Goal: Task Accomplishment & Management: Complete application form

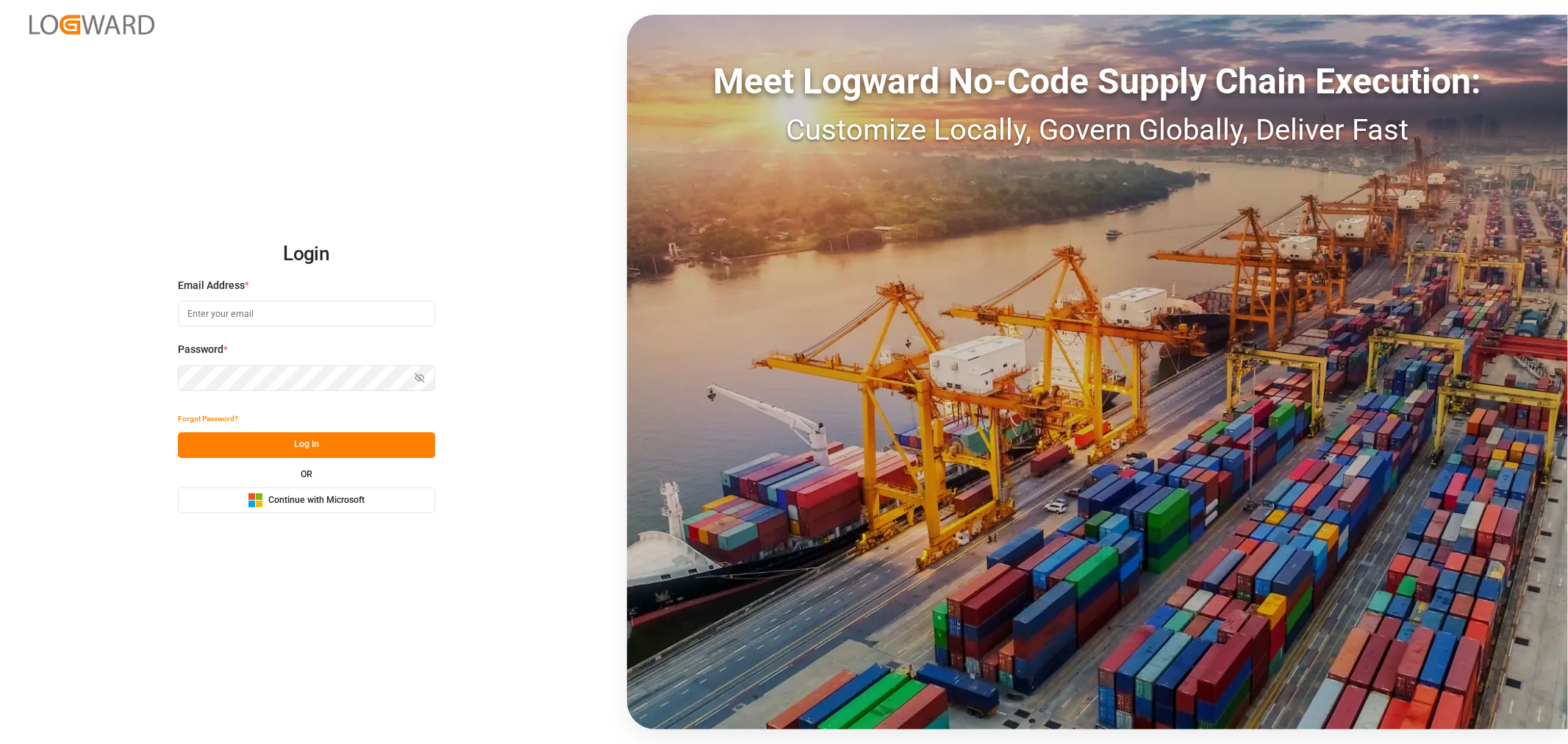
click at [279, 493] on div "Microsoft Logo Continue with Microsoft" at bounding box center [306, 500] width 117 height 15
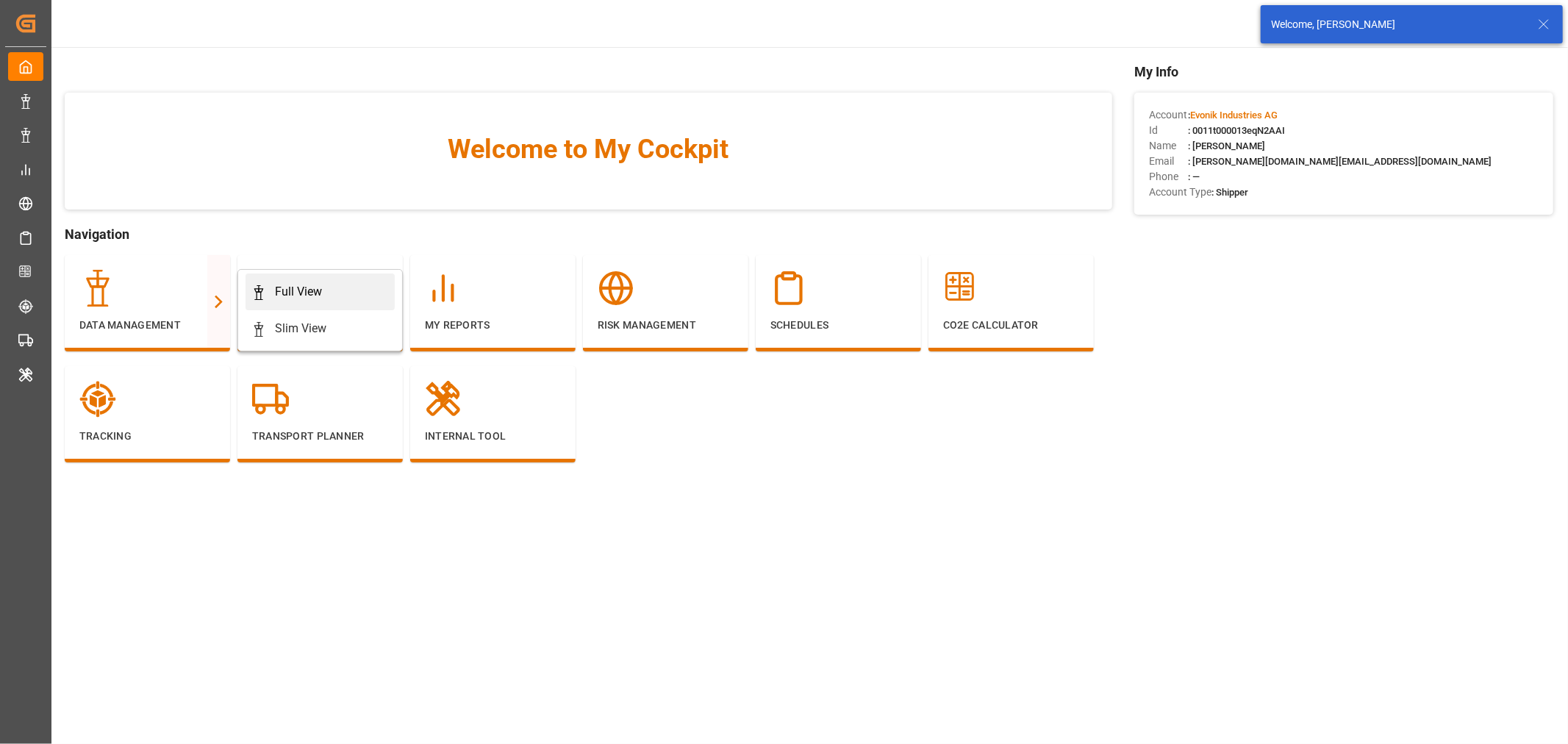
click at [313, 289] on div "Full View" at bounding box center [299, 291] width 47 height 18
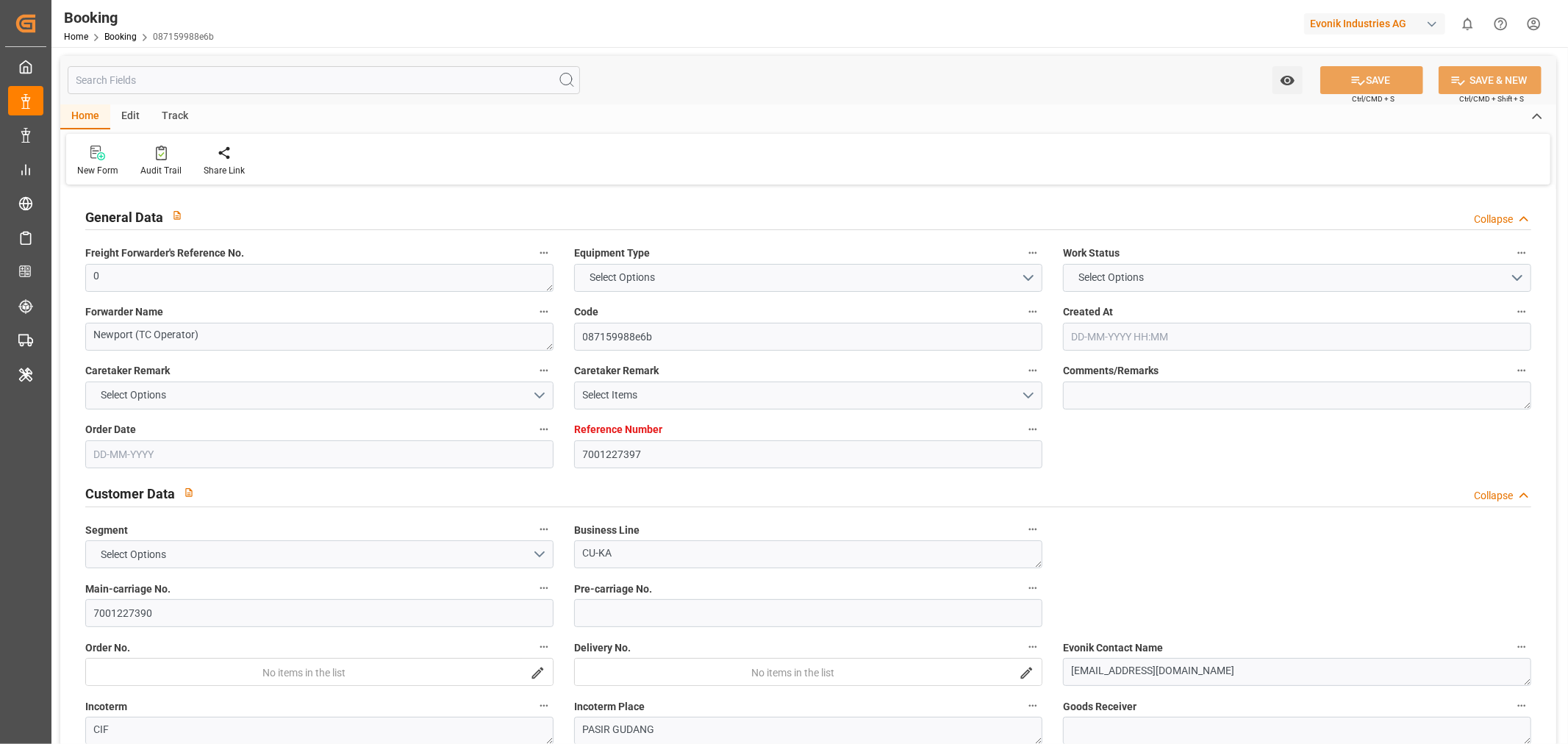
type input "7001227397"
type input "9987201"
type input "CMACGM"
type input "CMA CGM Group"
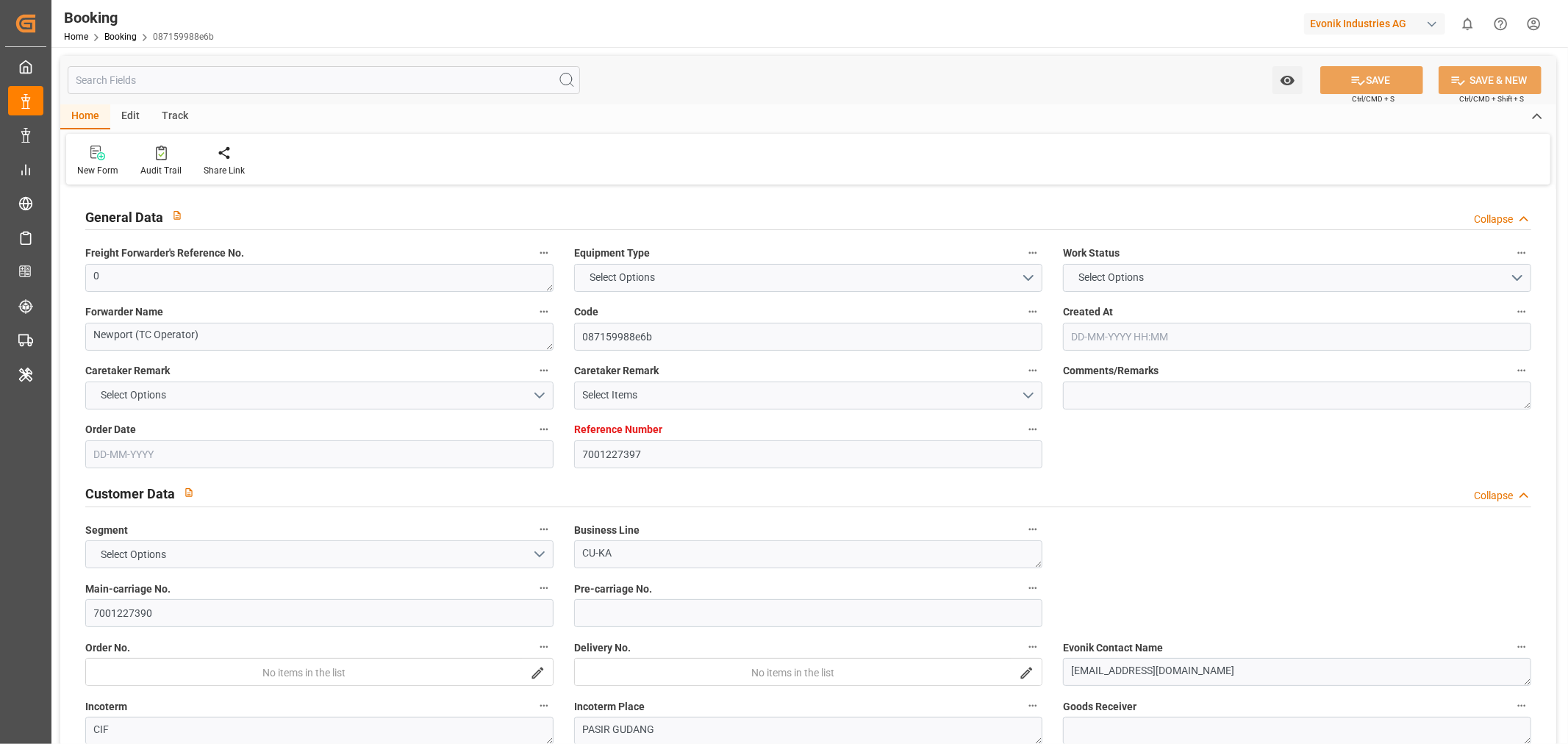
type input "NLRTM"
type input "MYPGU"
type input "53"
type input "MYPKG"
type input "0"
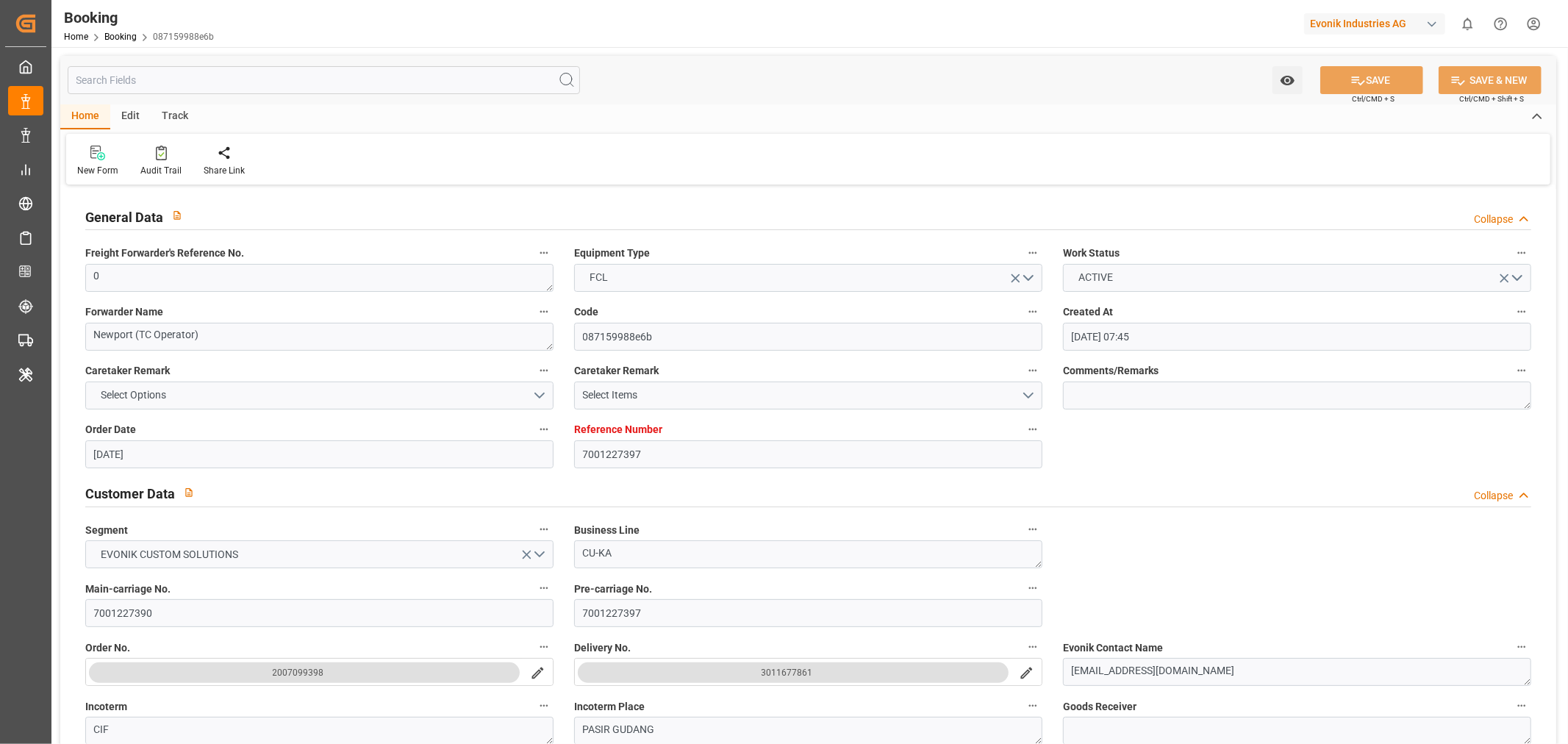
type input "[DATE] 07:45"
type input "[DATE]"
type input "[DATE] 00:00"
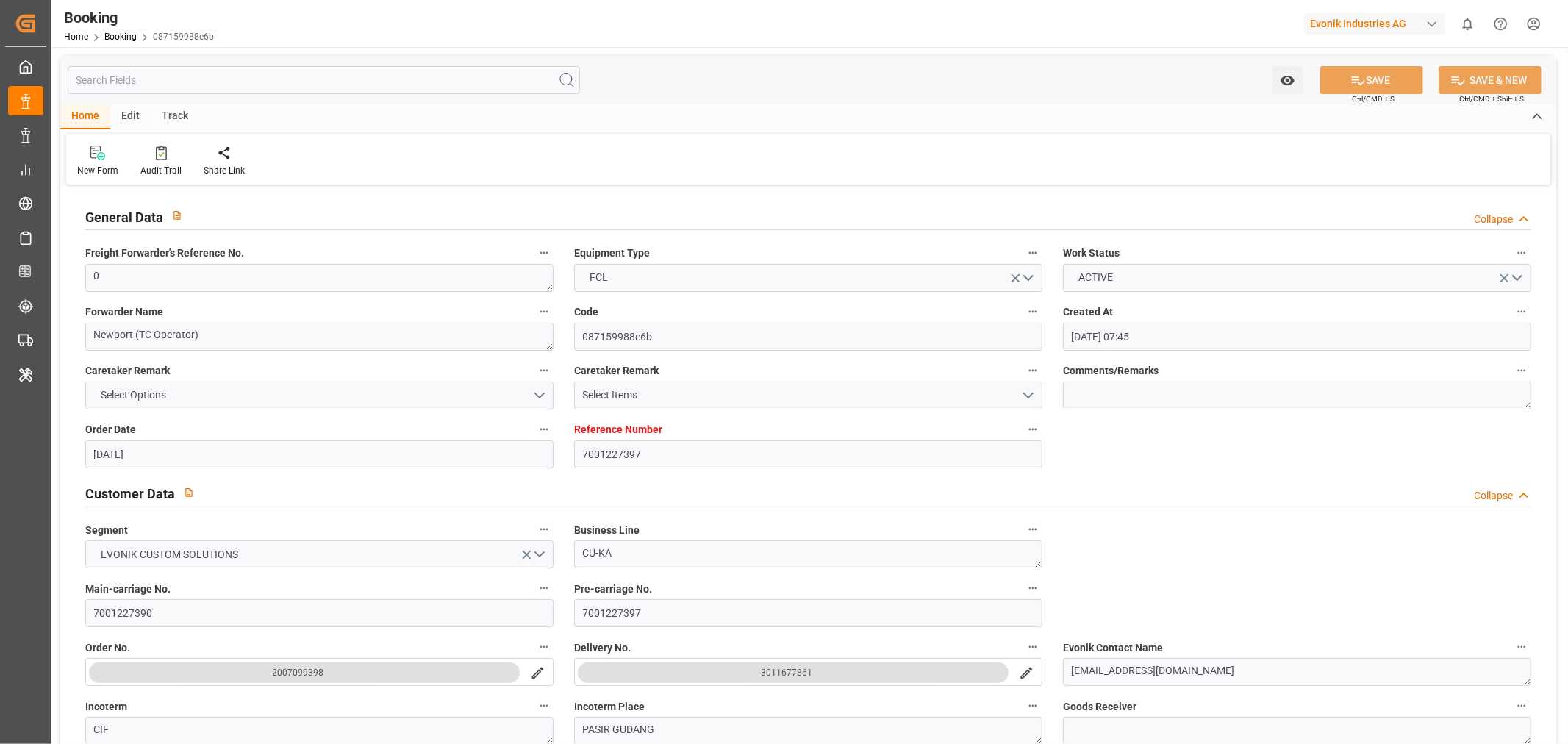
type input "[DATE] 00:00"
type input "25-07-2025 00:00"
type input "[DATE] 00:00"
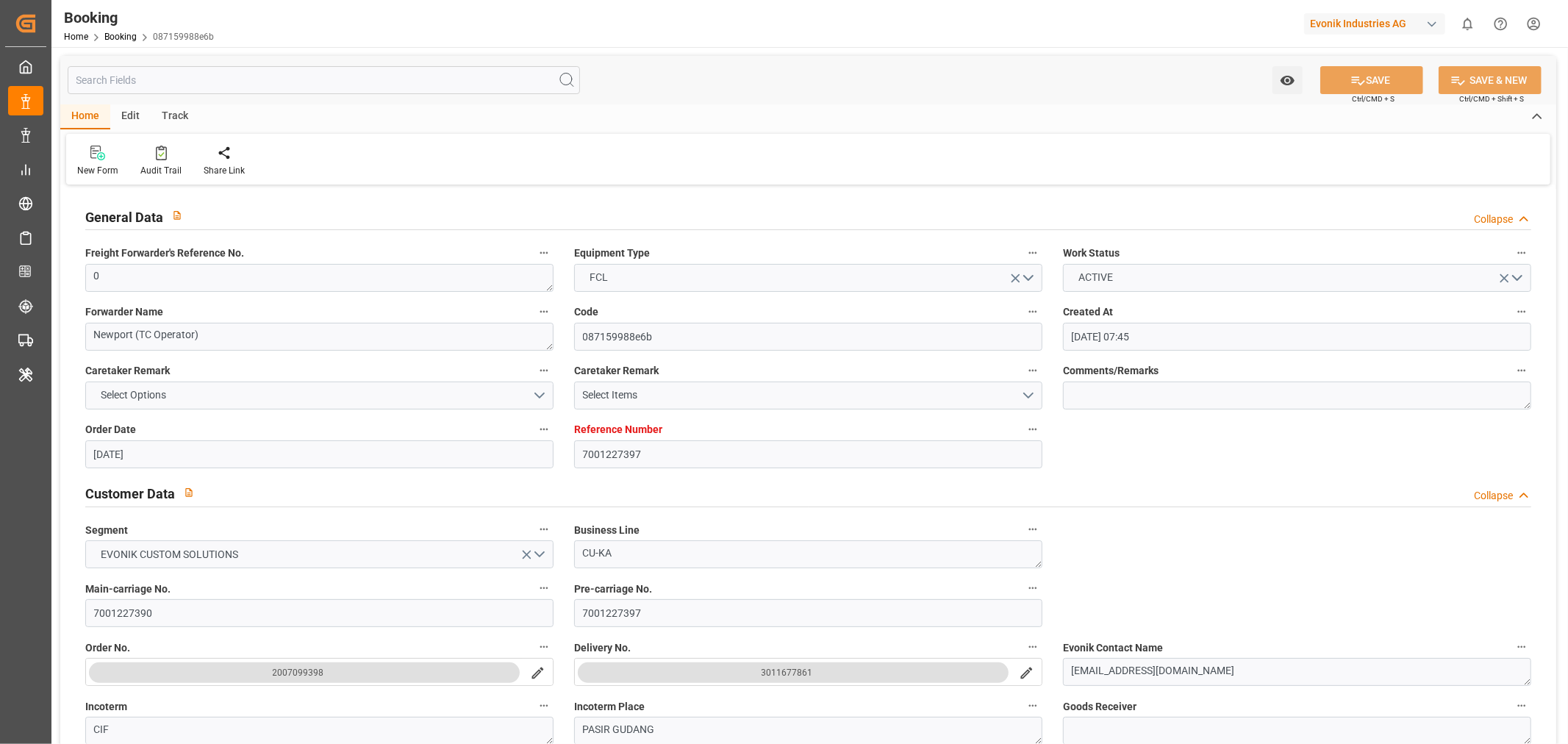
type input "[DATE] 00:00"
type input "07-09-2025 00:00"
type input "[DATE] 00:00"
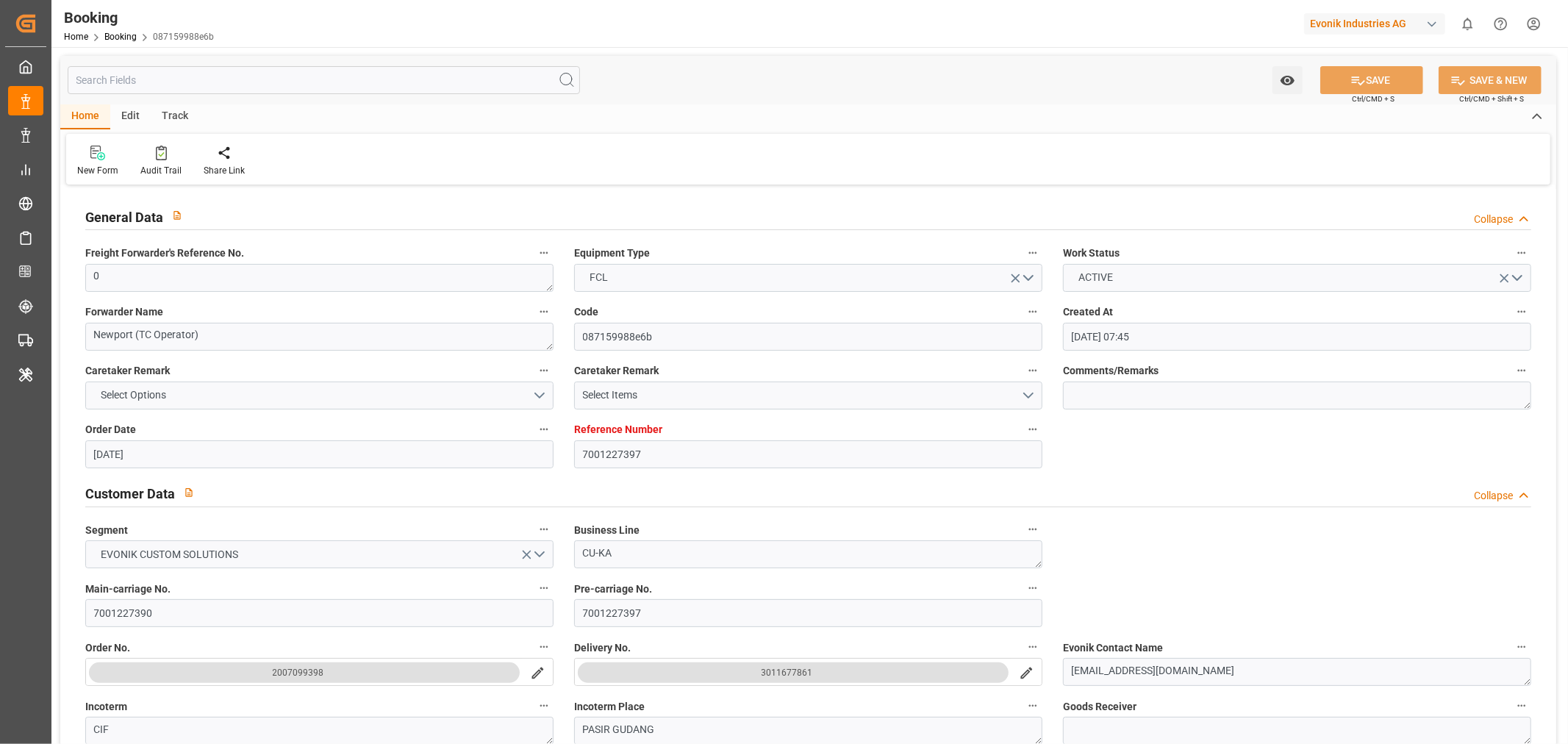
type input "[DATE] 00:00"
type input "[DATE]"
type input "25-09-2025 03:36"
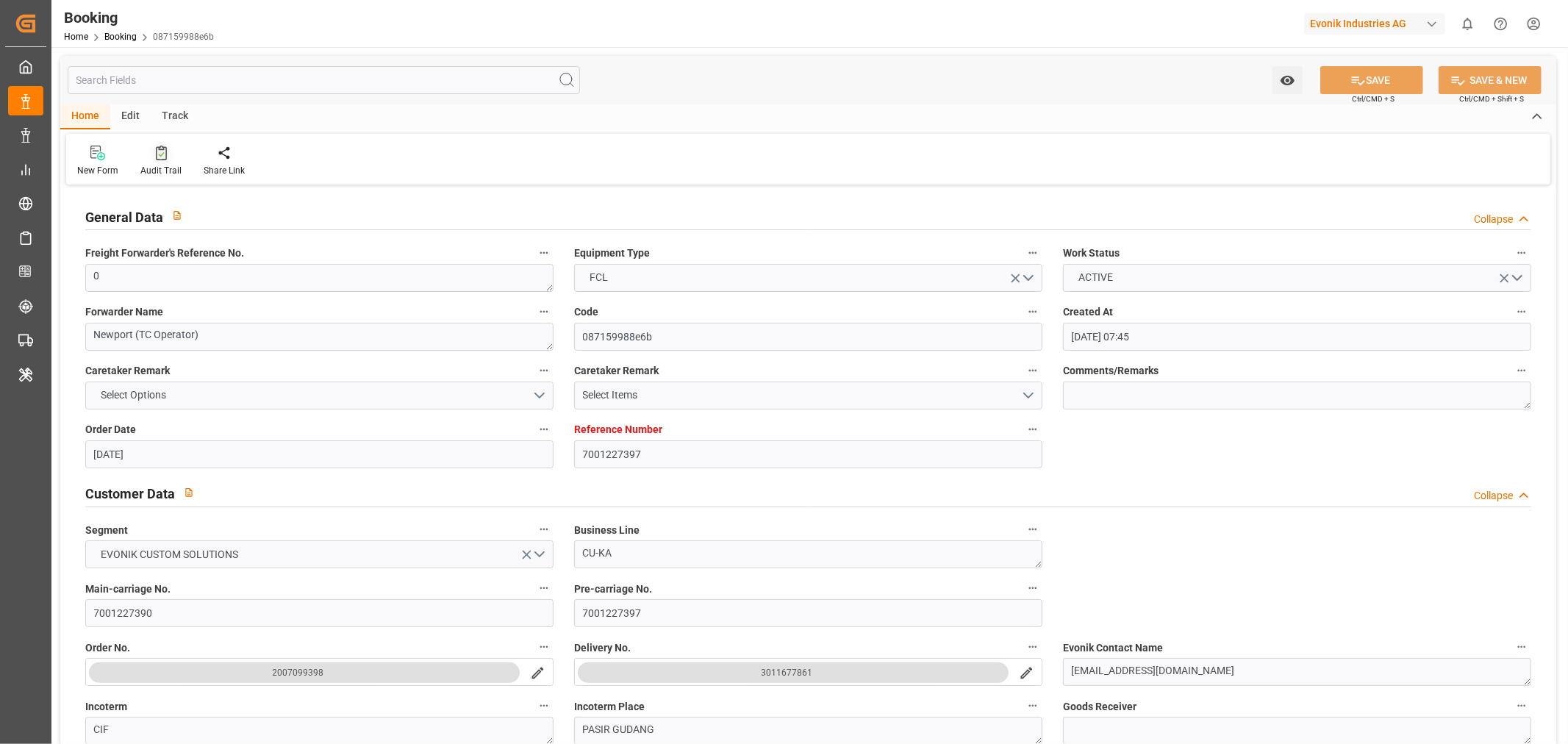
click at [161, 166] on div "Audit Trail" at bounding box center [160, 171] width 41 height 13
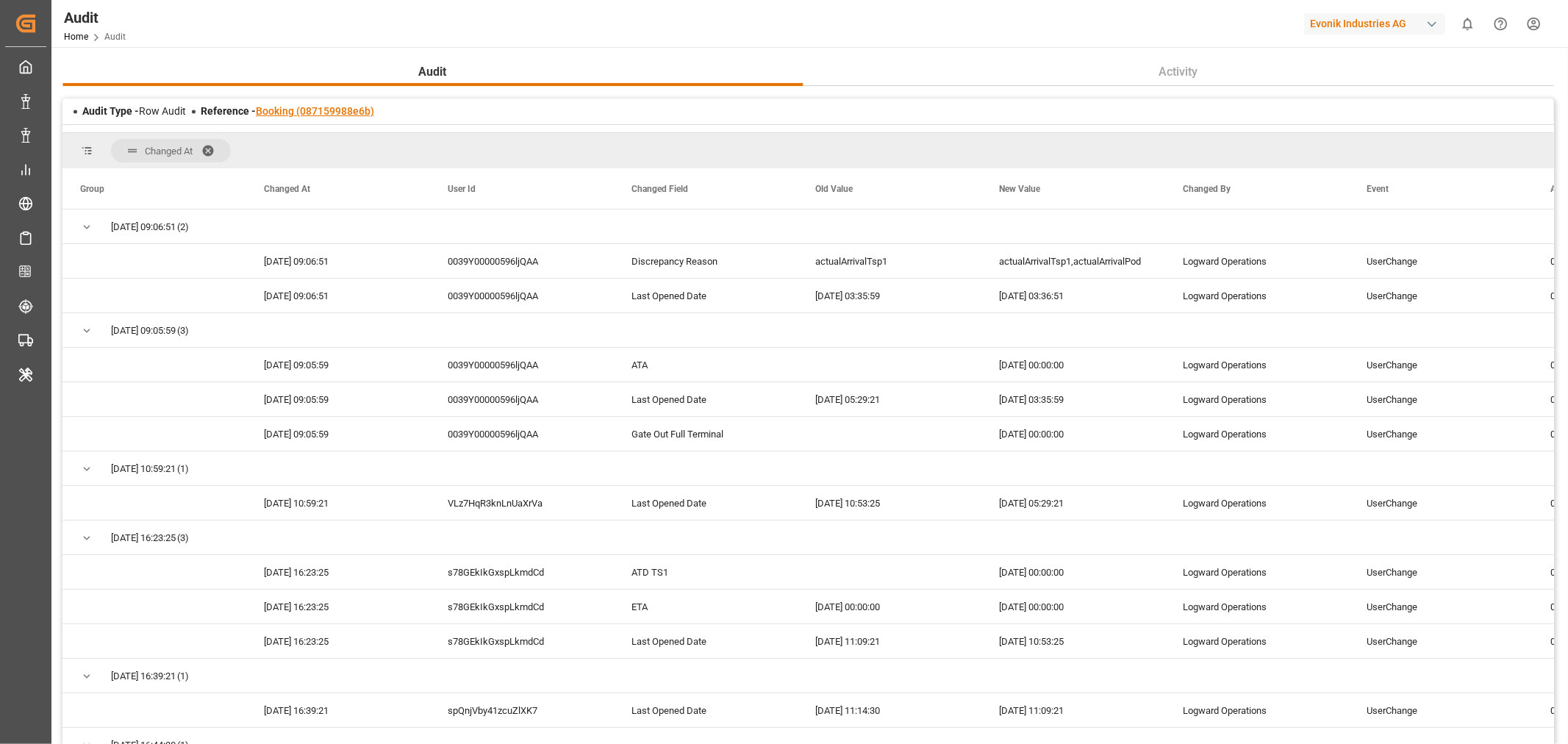
click at [310, 109] on link "Booking (087159988e6b)" at bounding box center [315, 111] width 119 height 11
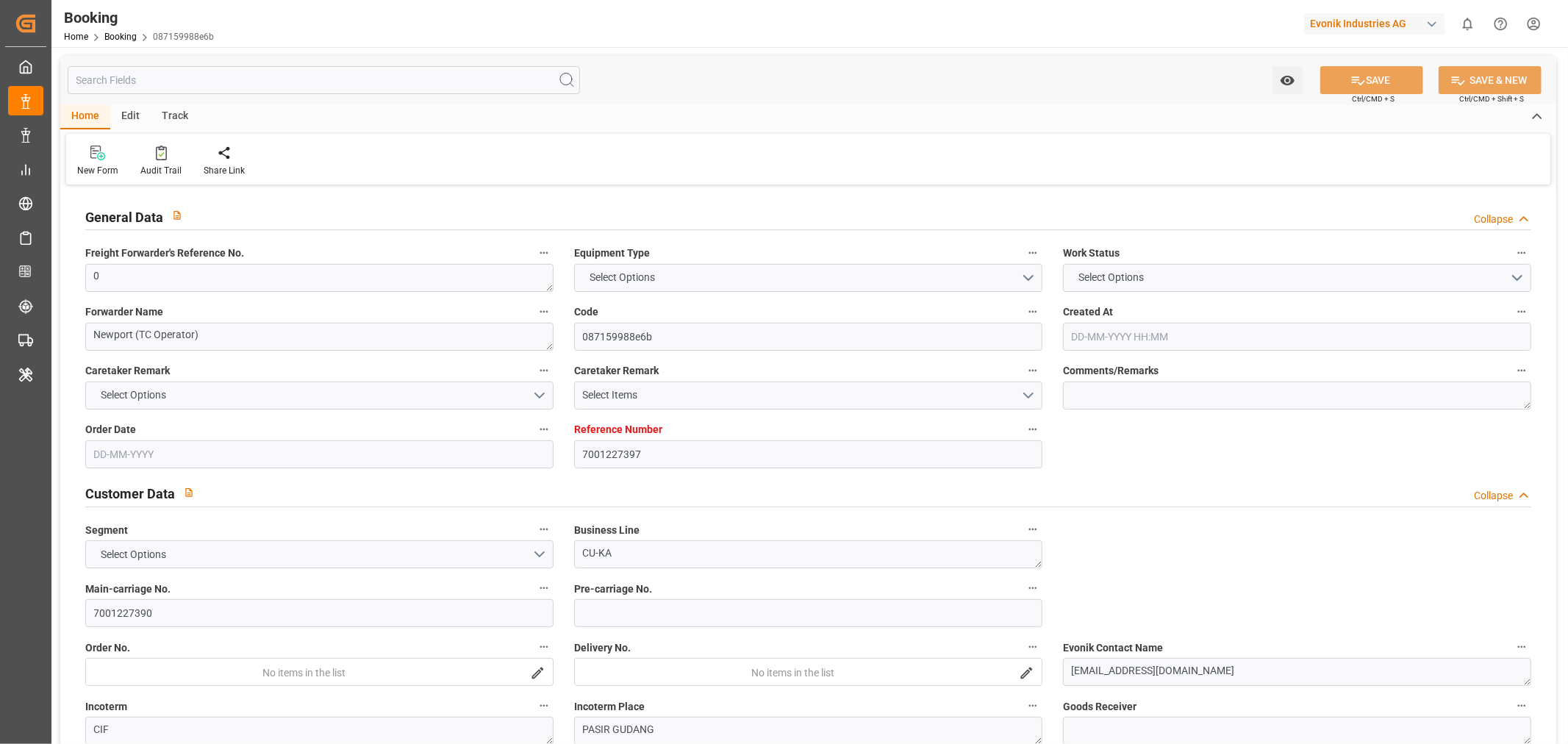
type input "7001227397"
type input "9987201"
type input "CMACGM"
type input "CMA CGM Group"
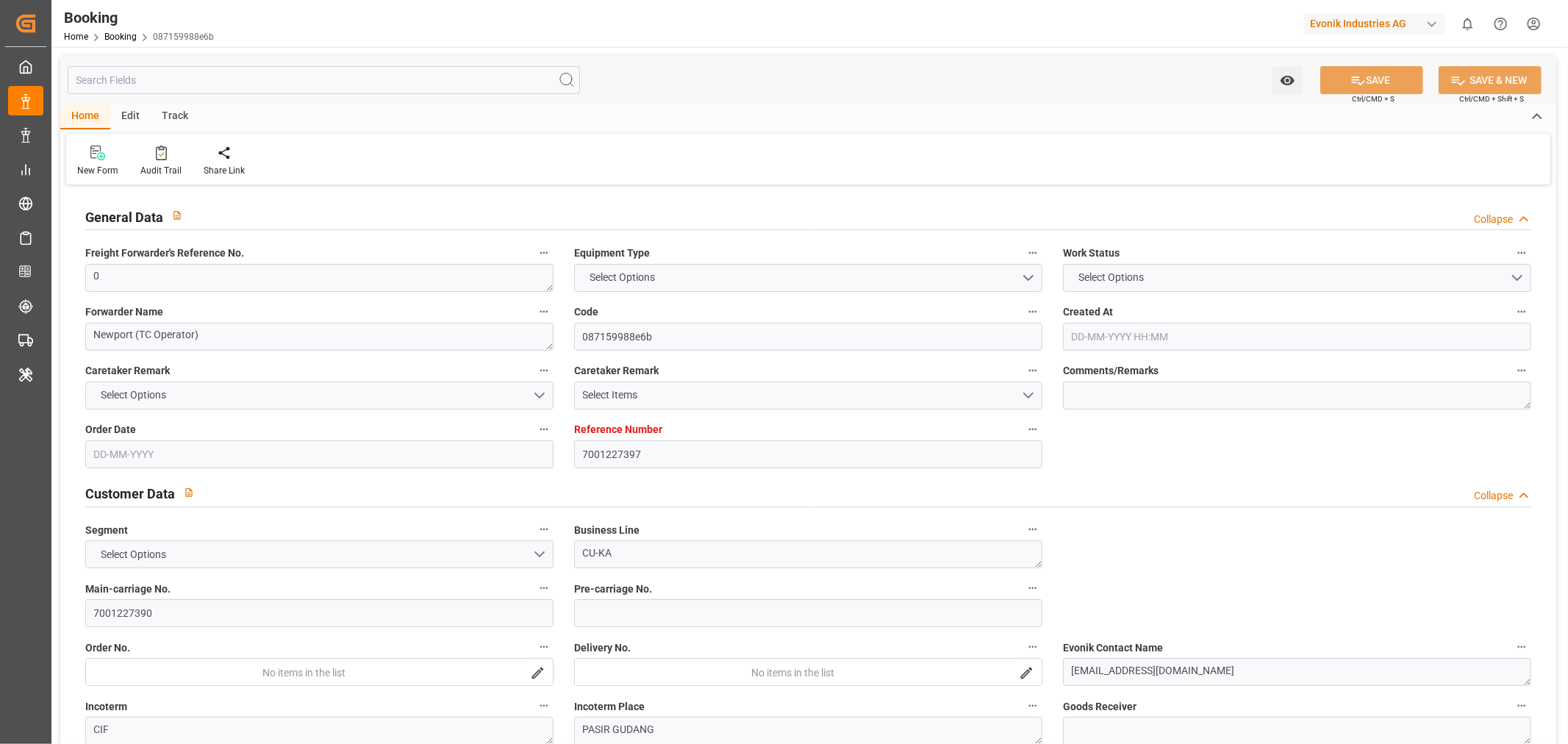
type input "NLRTM"
type input "MYPGU"
type input "53"
type input "MYPKG"
type input "0"
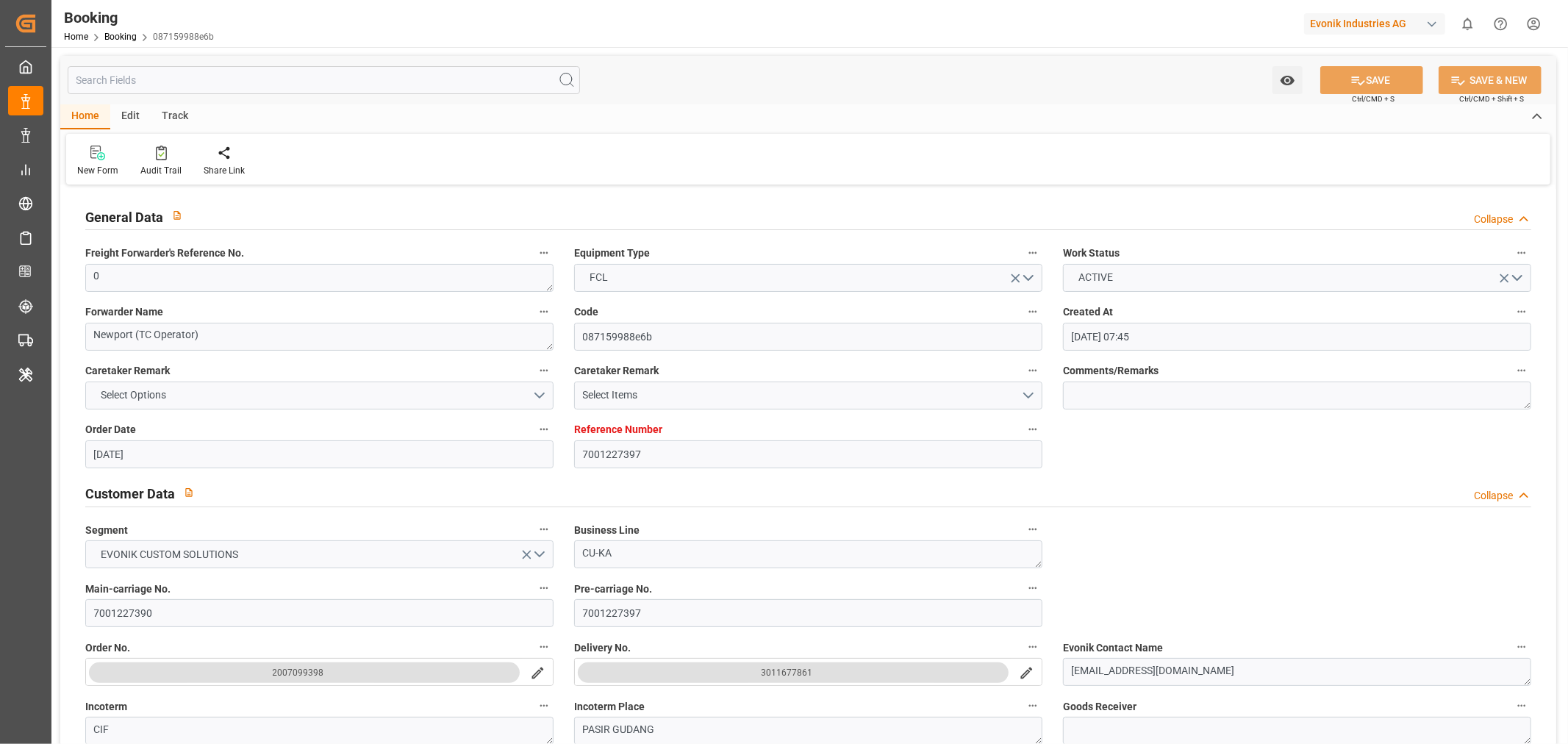
type input "21-07-2025 07:45"
type input "21-07-2025"
type input "26-09-2025"
type input "06-08-2025"
type input "31-07-2025 00:00"
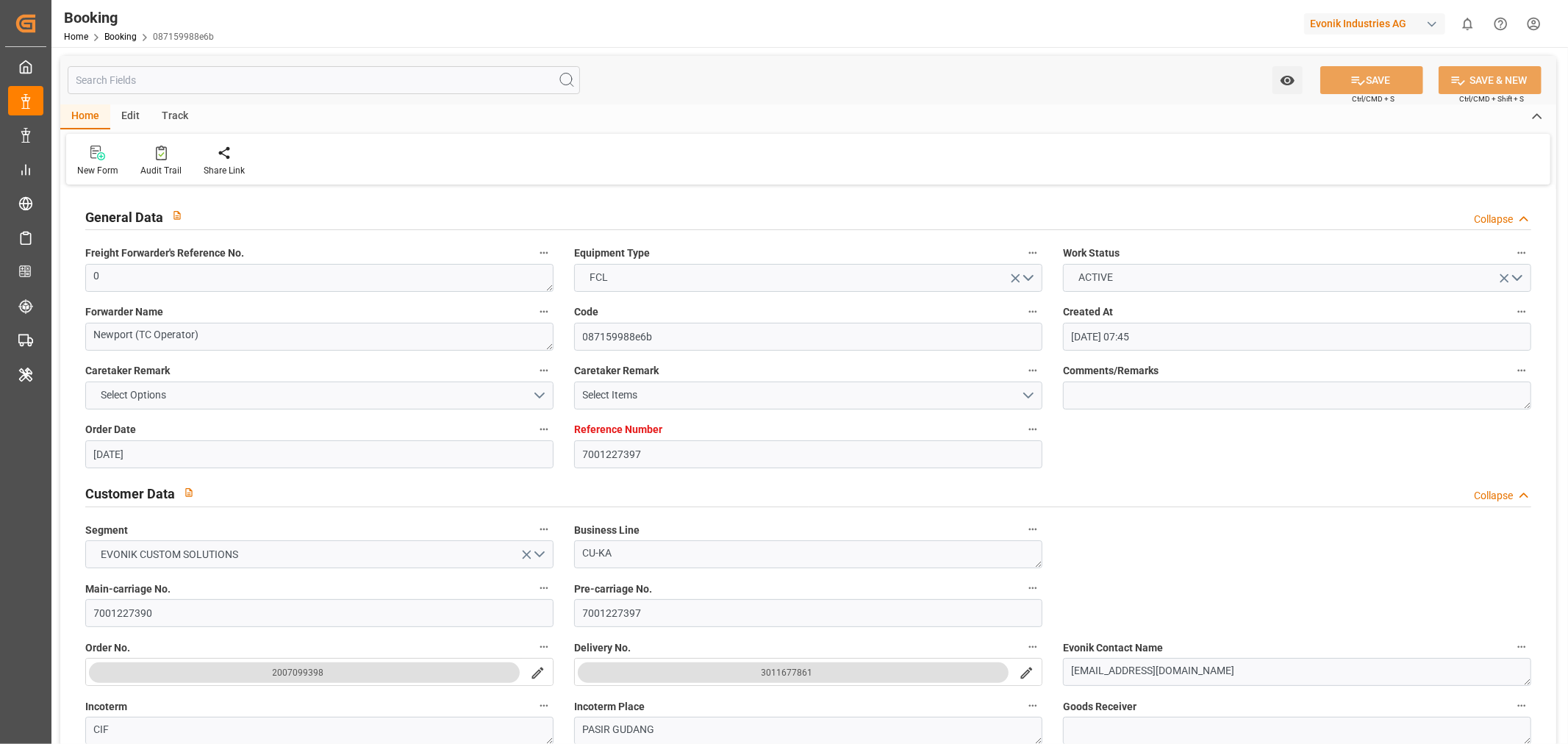
type input "31-07-2025 00:00"
type input "01-08-2025 00:00"
type input "25-07-2025 00:00"
type input "23-09-2025 00:00"
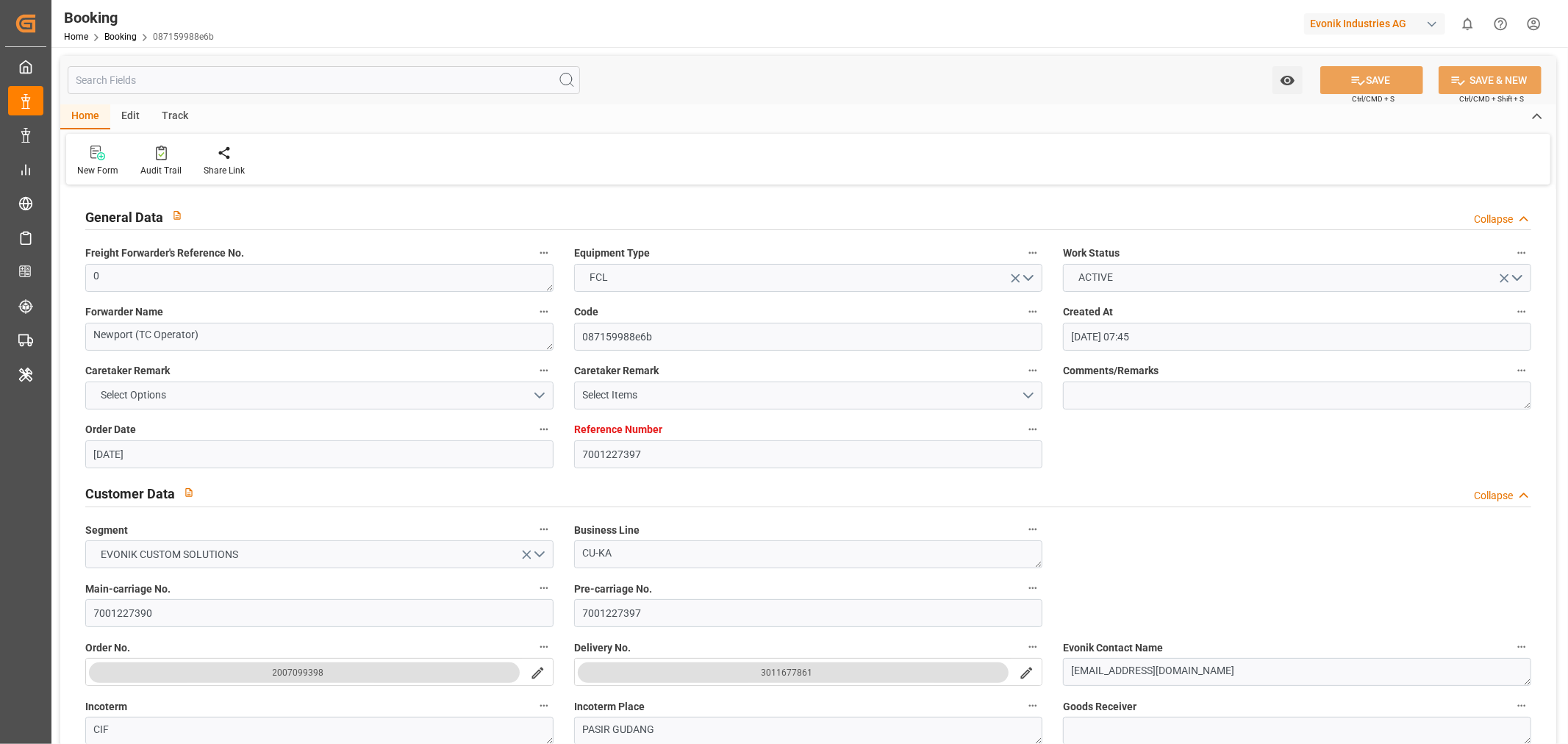
type input "23-09-2025 00:00"
type input "10-09-2025 00:00"
type input "07-09-2025 00:00"
type input "10-09-2025 00:00"
type input "25-09-2025 00:00"
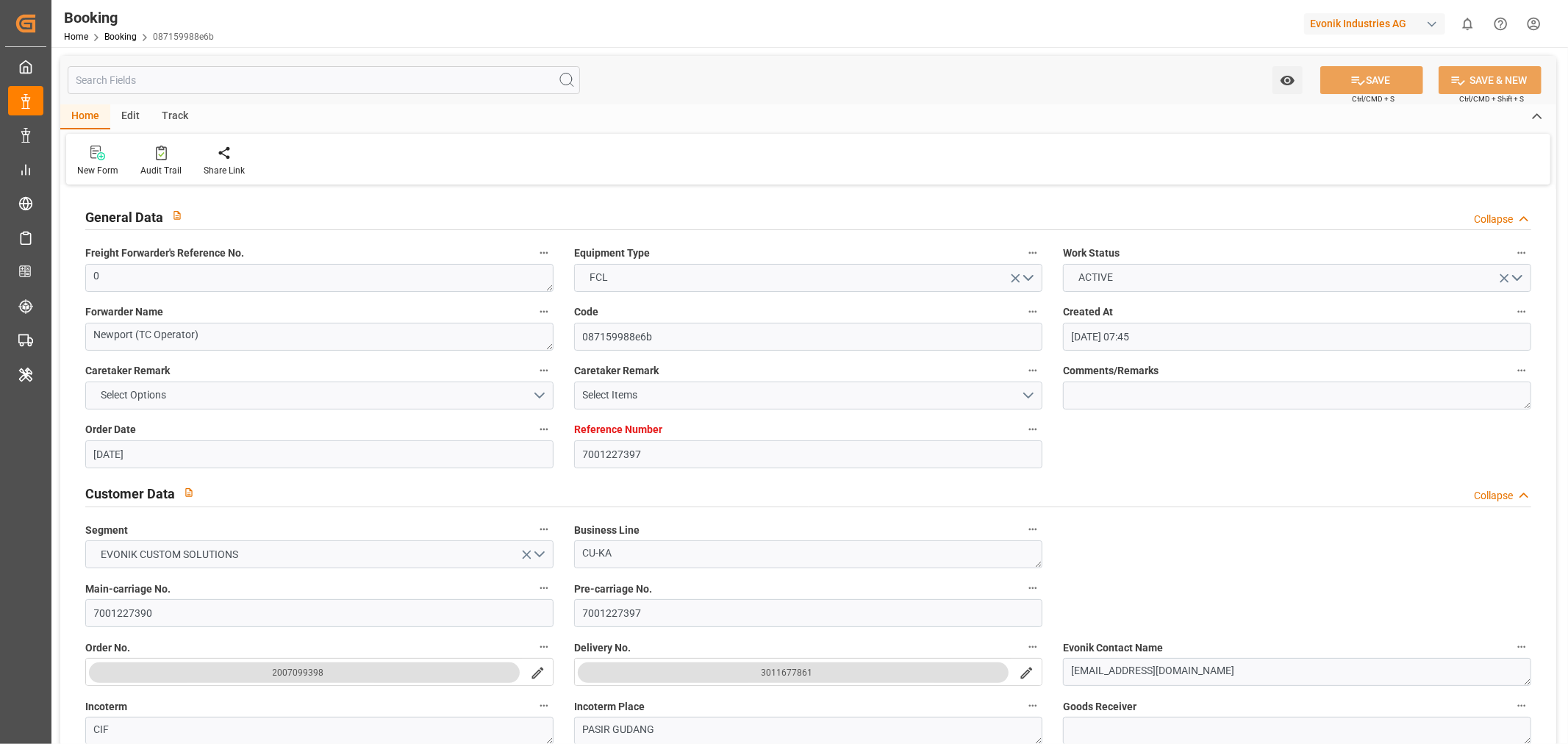
type input "11-09-2025 00:00"
type input "21-09-2025 00:00"
type input "25-09-2025 00:00"
type input "25-07-2025"
type input "25-09-2025 03:36"
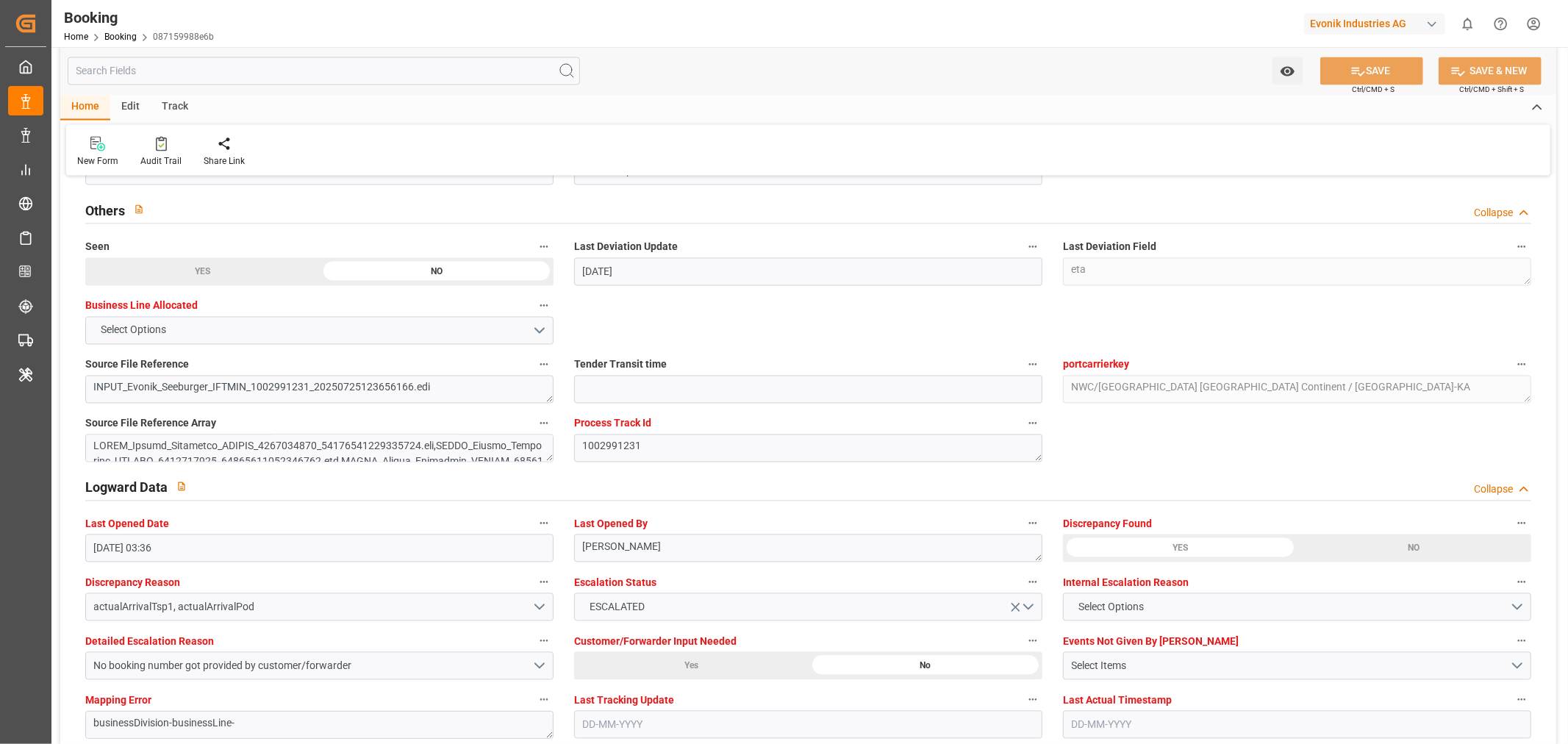
scroll to position [2450, 0]
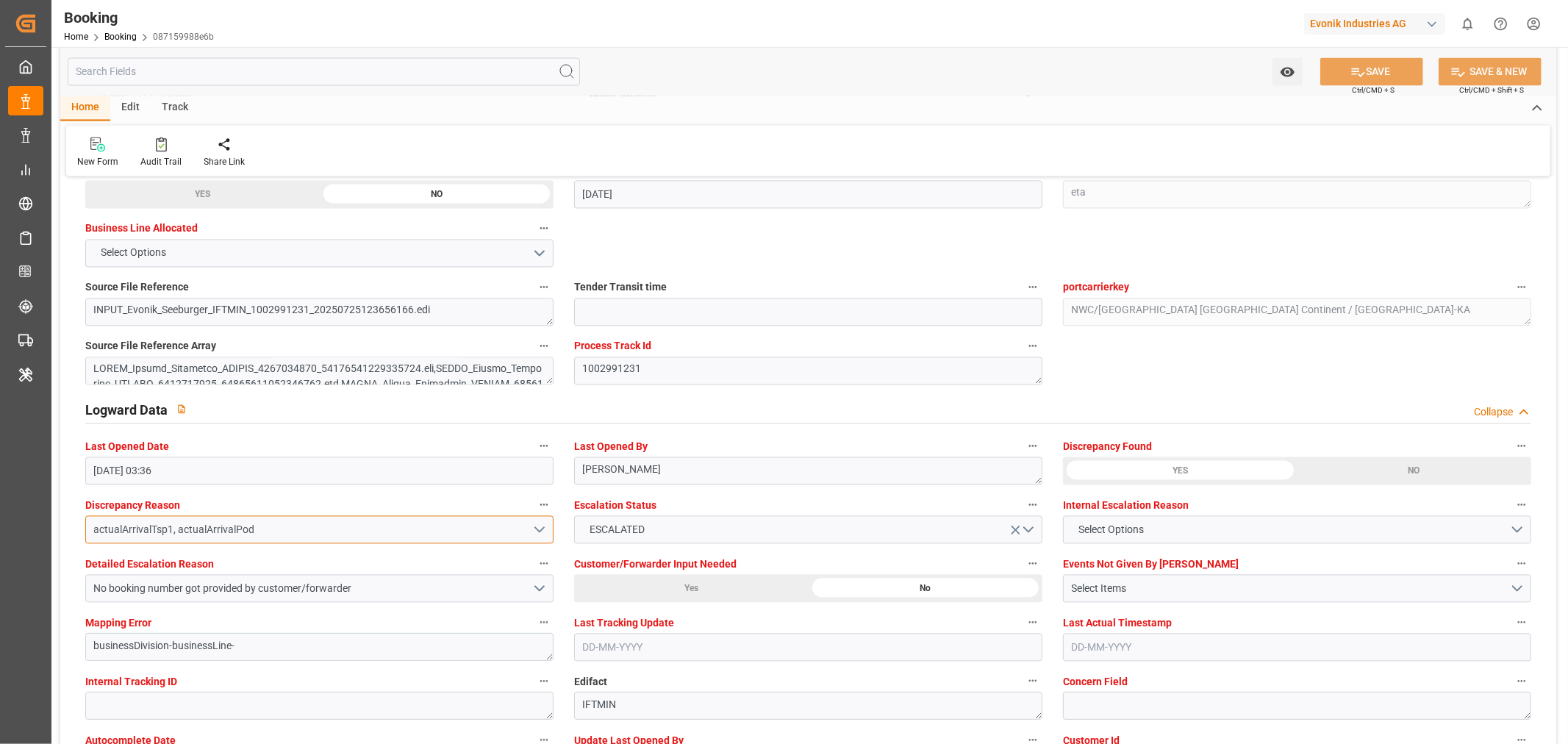
click at [542, 532] on button "actualArrivalTsp1, actualArrivalPod" at bounding box center [319, 529] width 468 height 28
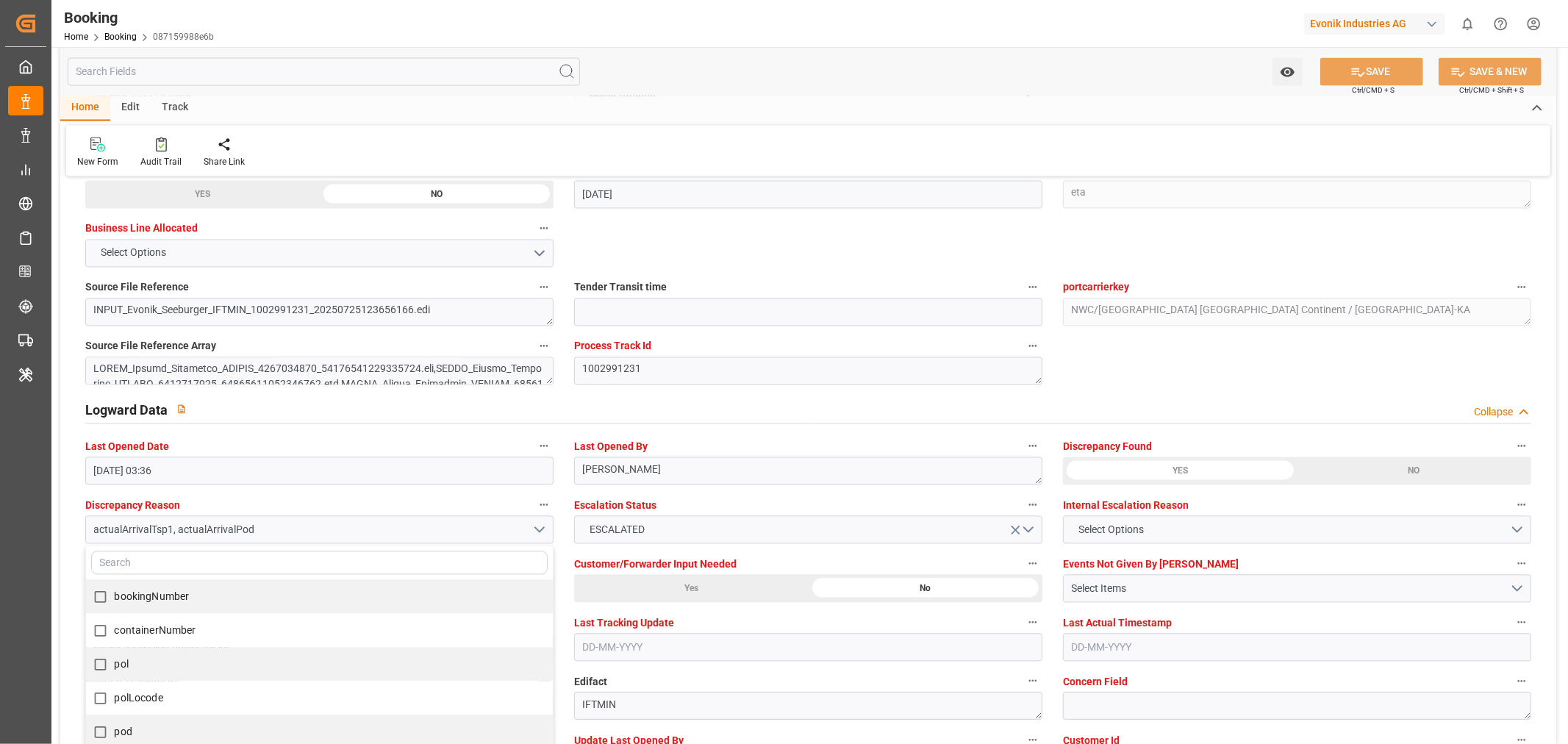
scroll to position [2041, 0]
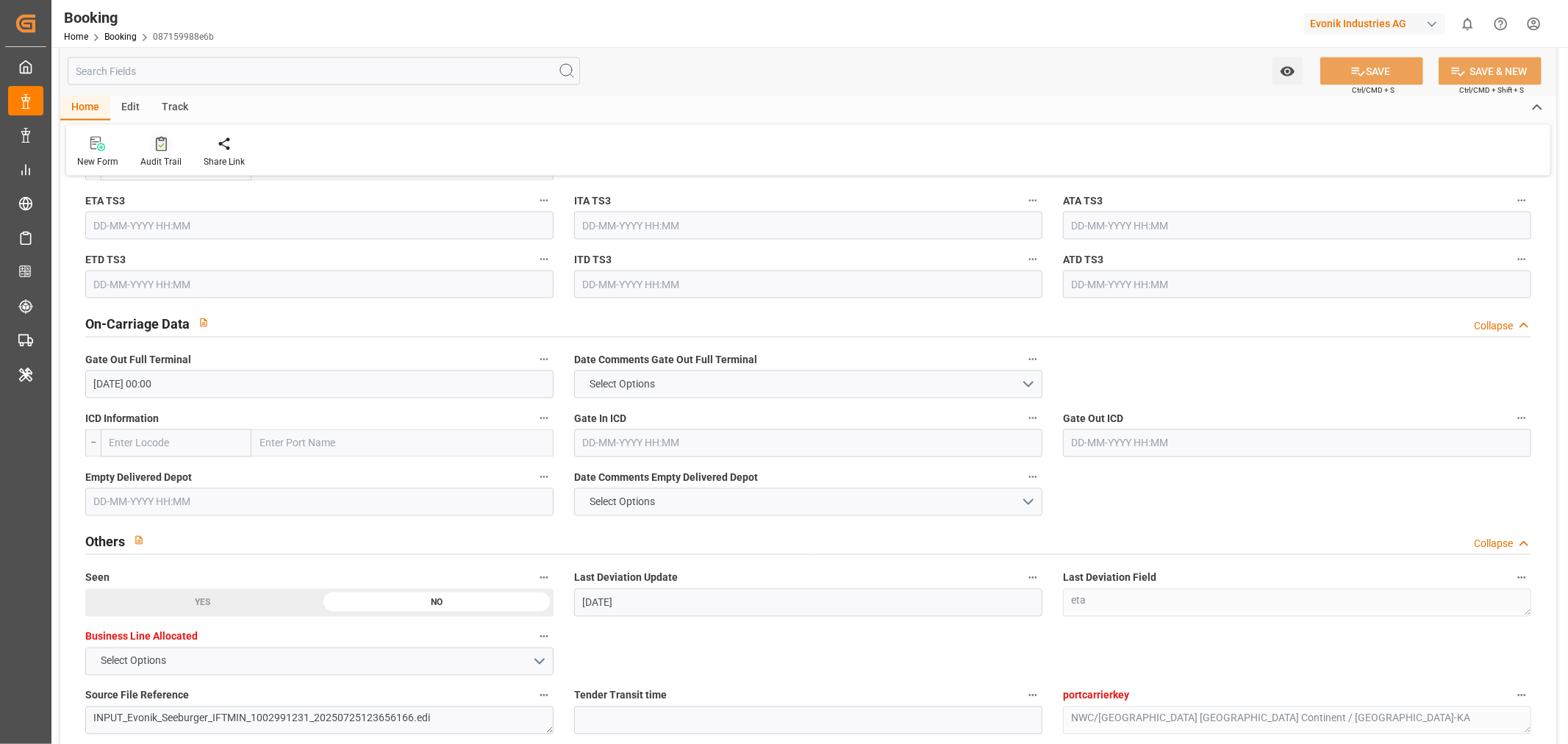
click at [149, 160] on div "Audit Trail" at bounding box center [160, 161] width 41 height 13
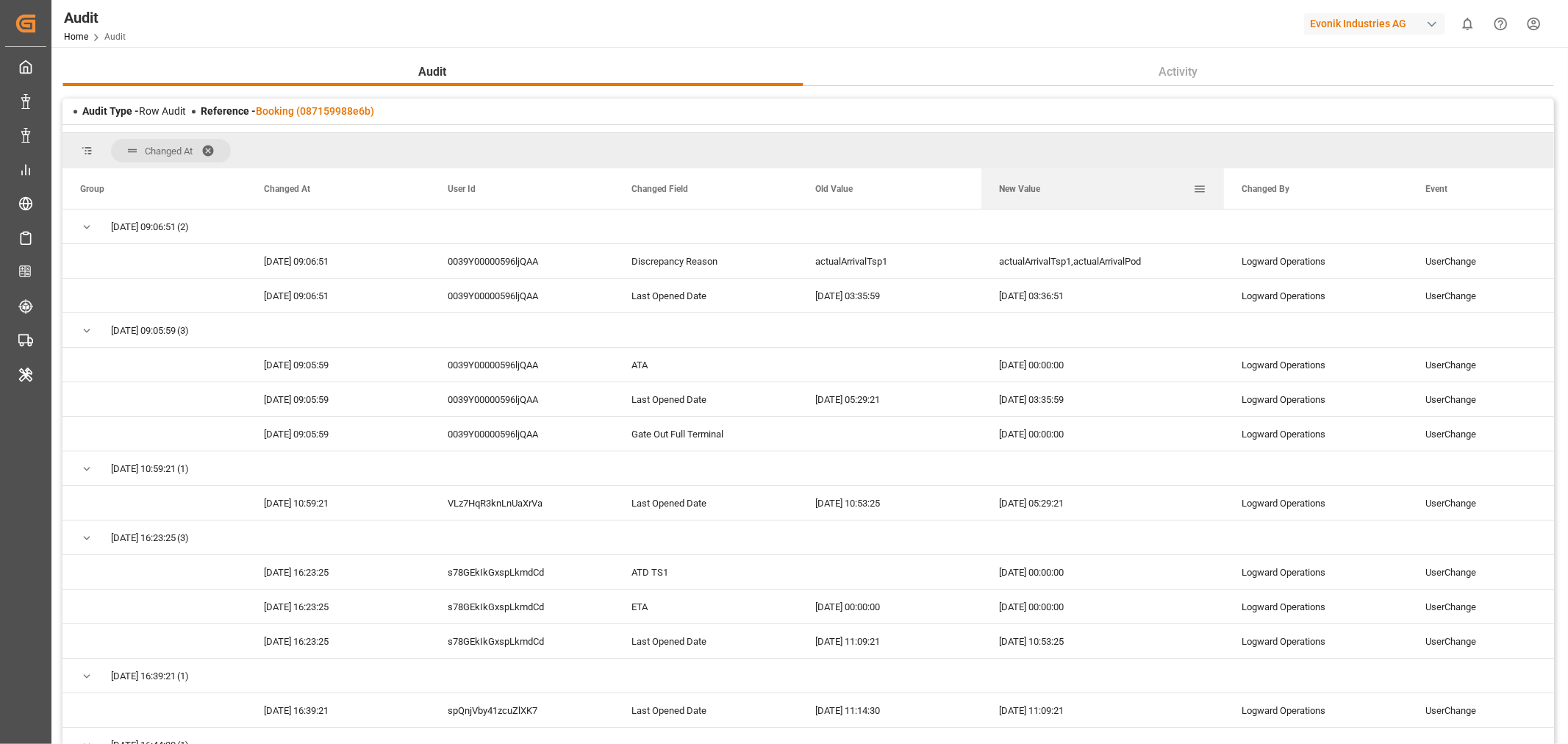
drag, startPoint x: 1164, startPoint y: 195, endPoint x: 1223, endPoint y: 199, distance: 59.1
click at [1223, 199] on div at bounding box center [1224, 188] width 6 height 41
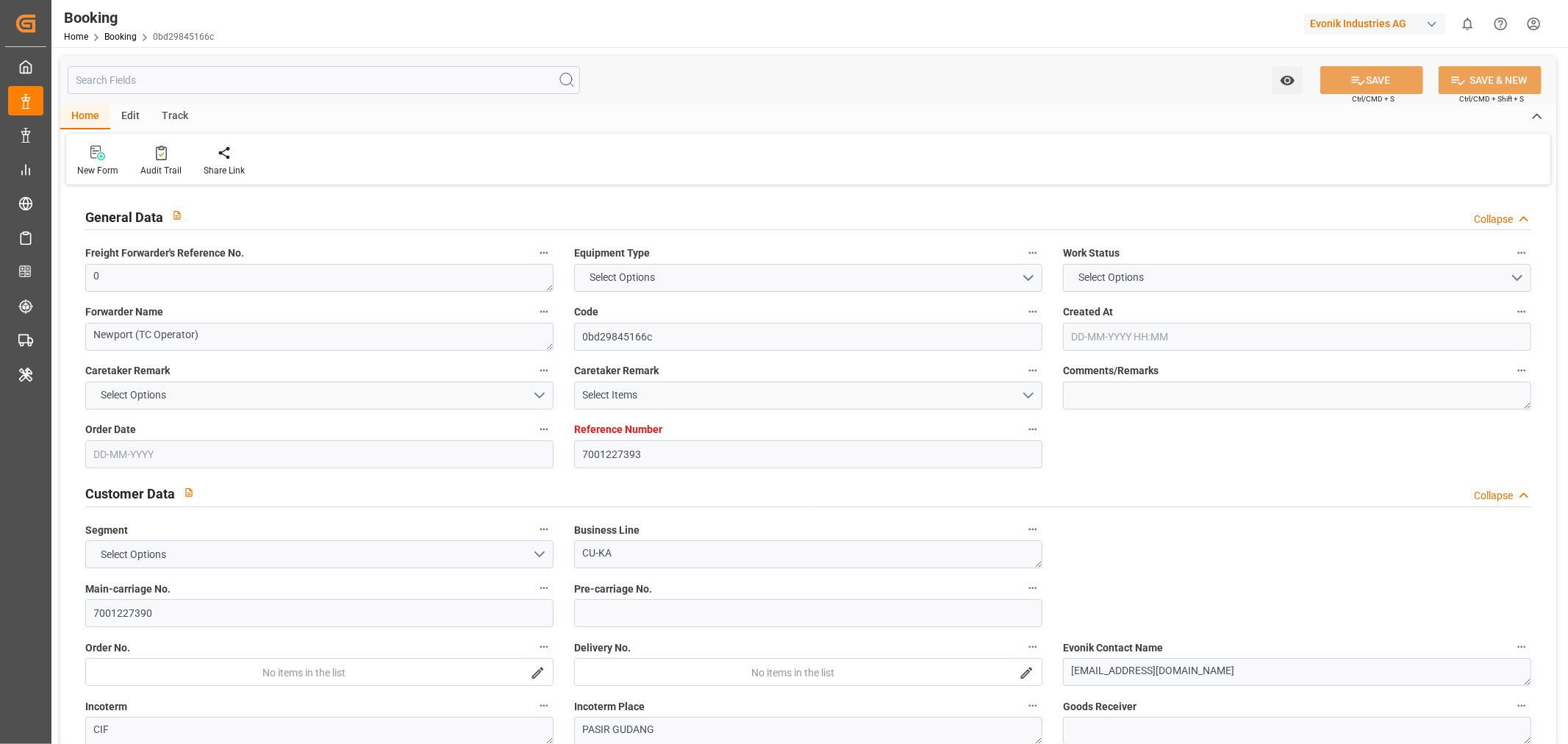
type input "7001227393"
type input "9987201"
type input "CMACGM"
type input "CMA CGM Group"
type input "NLRTM"
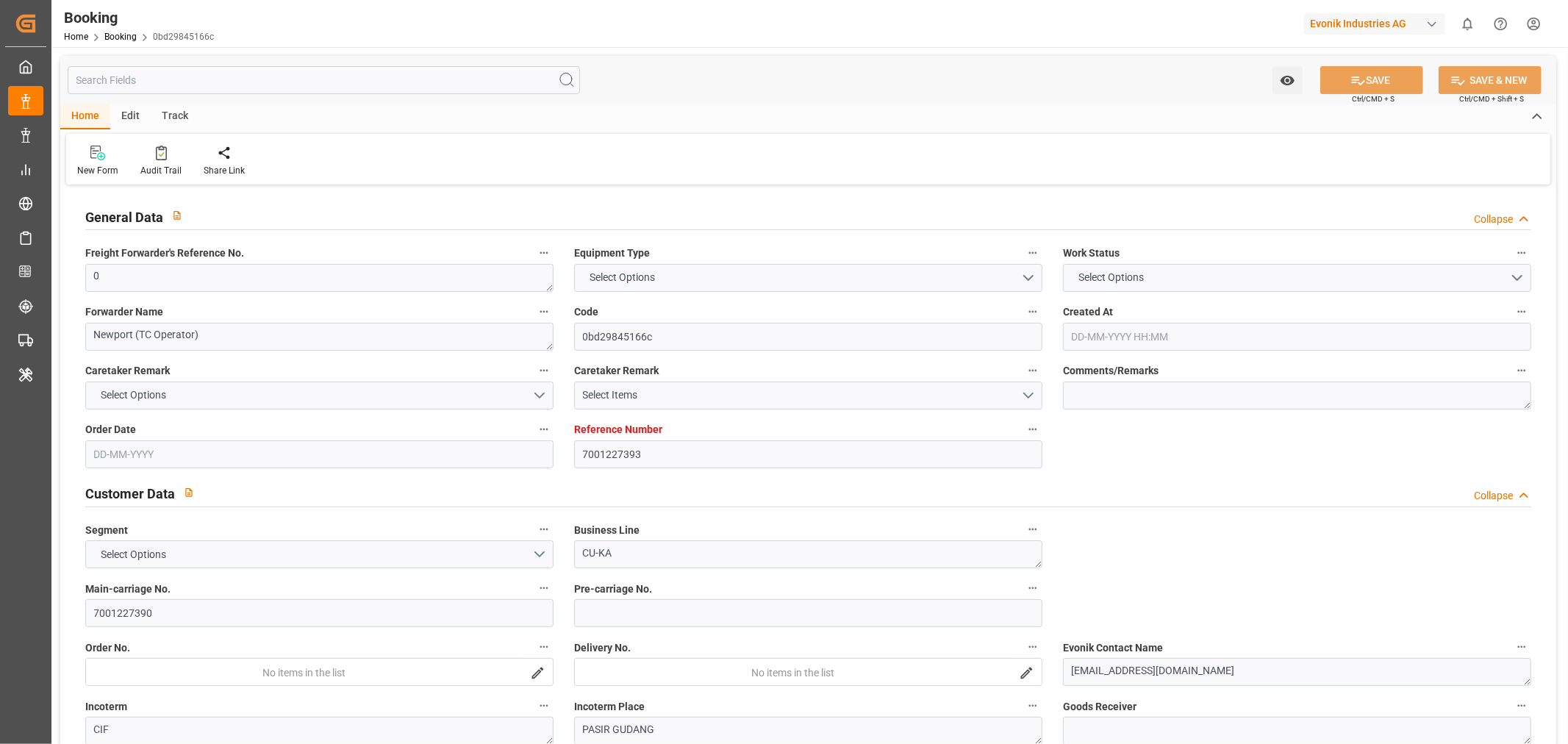
type input "MYPGU"
type input "53"
type input "MYPKG"
type input "0"
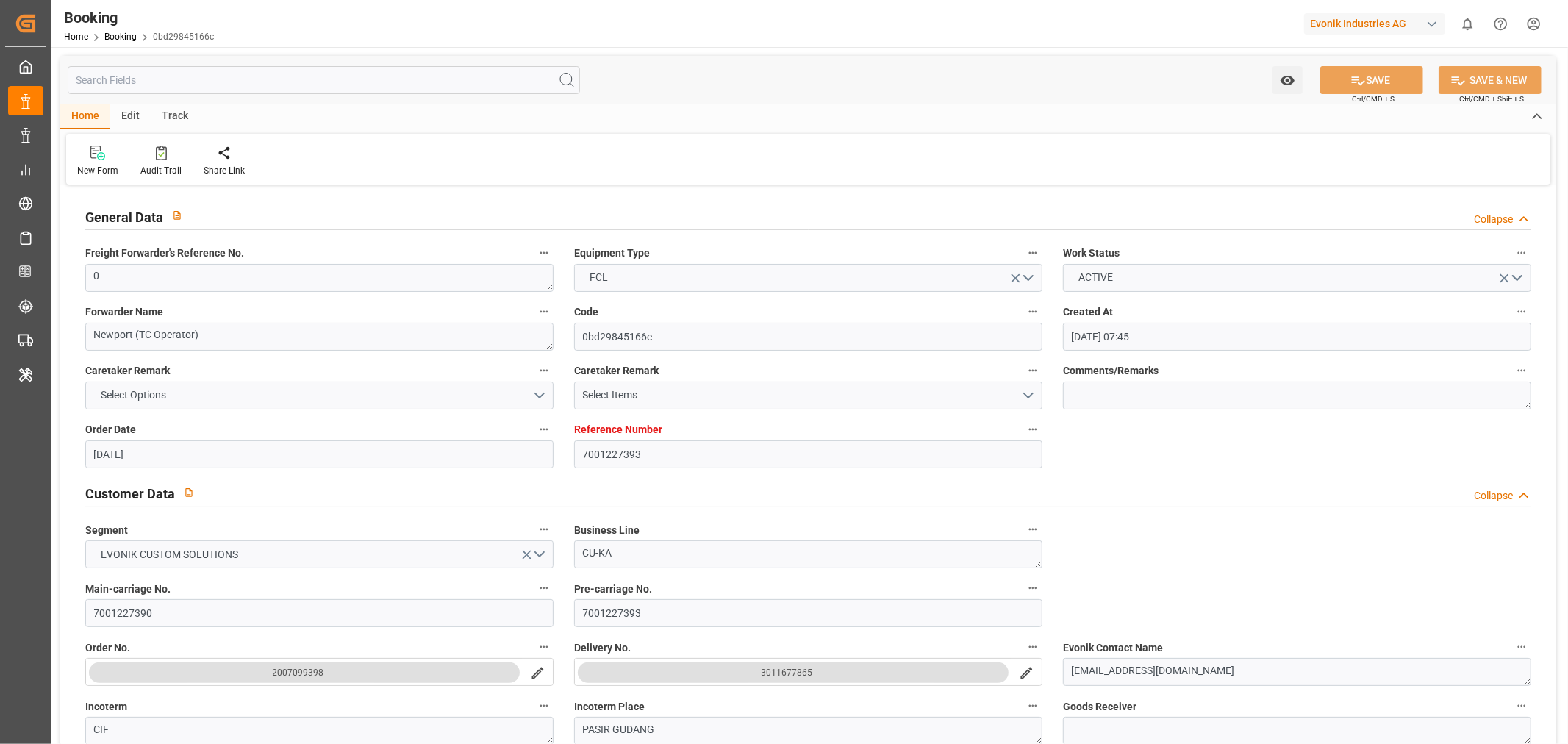
type input "[DATE] 07:45"
type input "[DATE]"
type input "[DATE] 00:00"
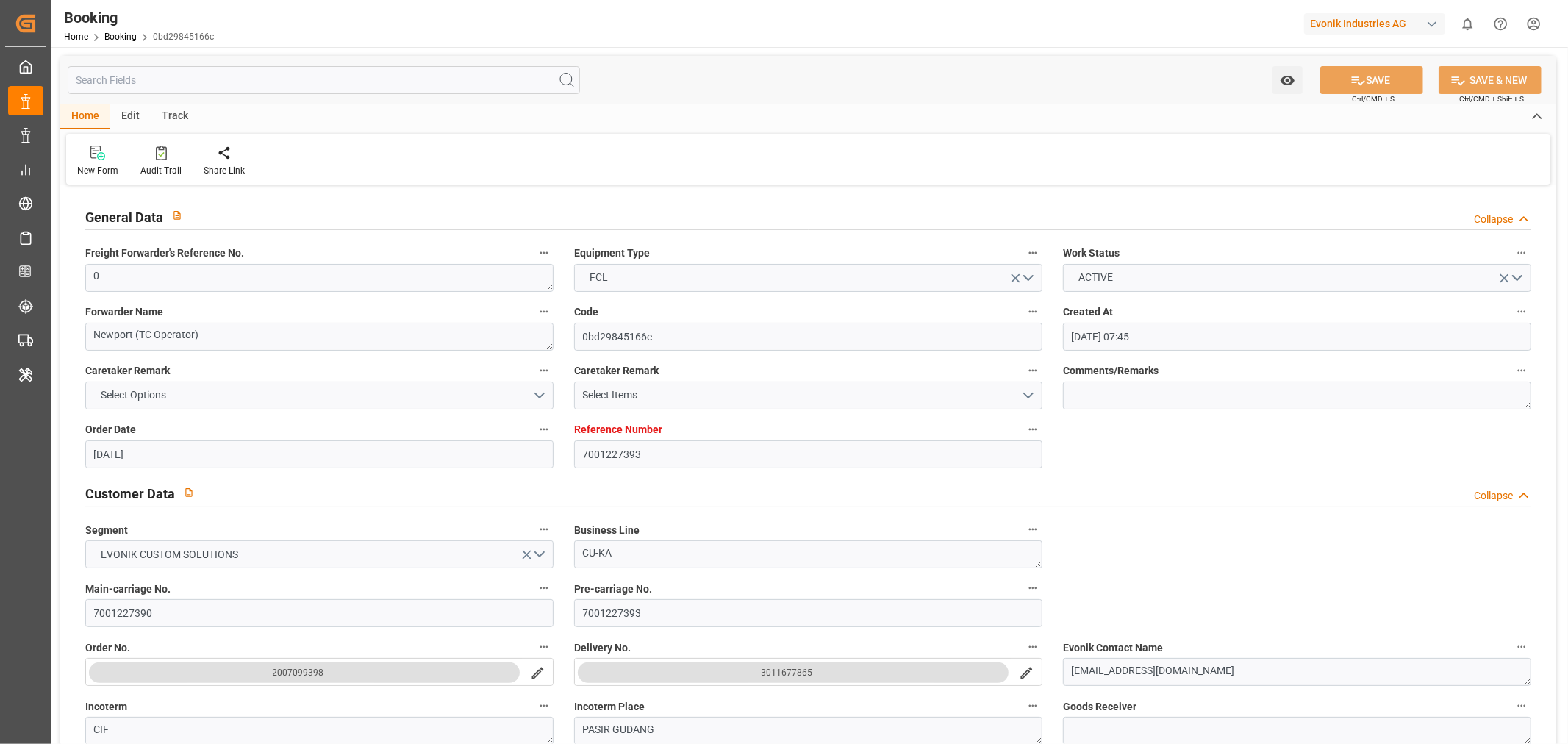
type input "[DATE] 00:00"
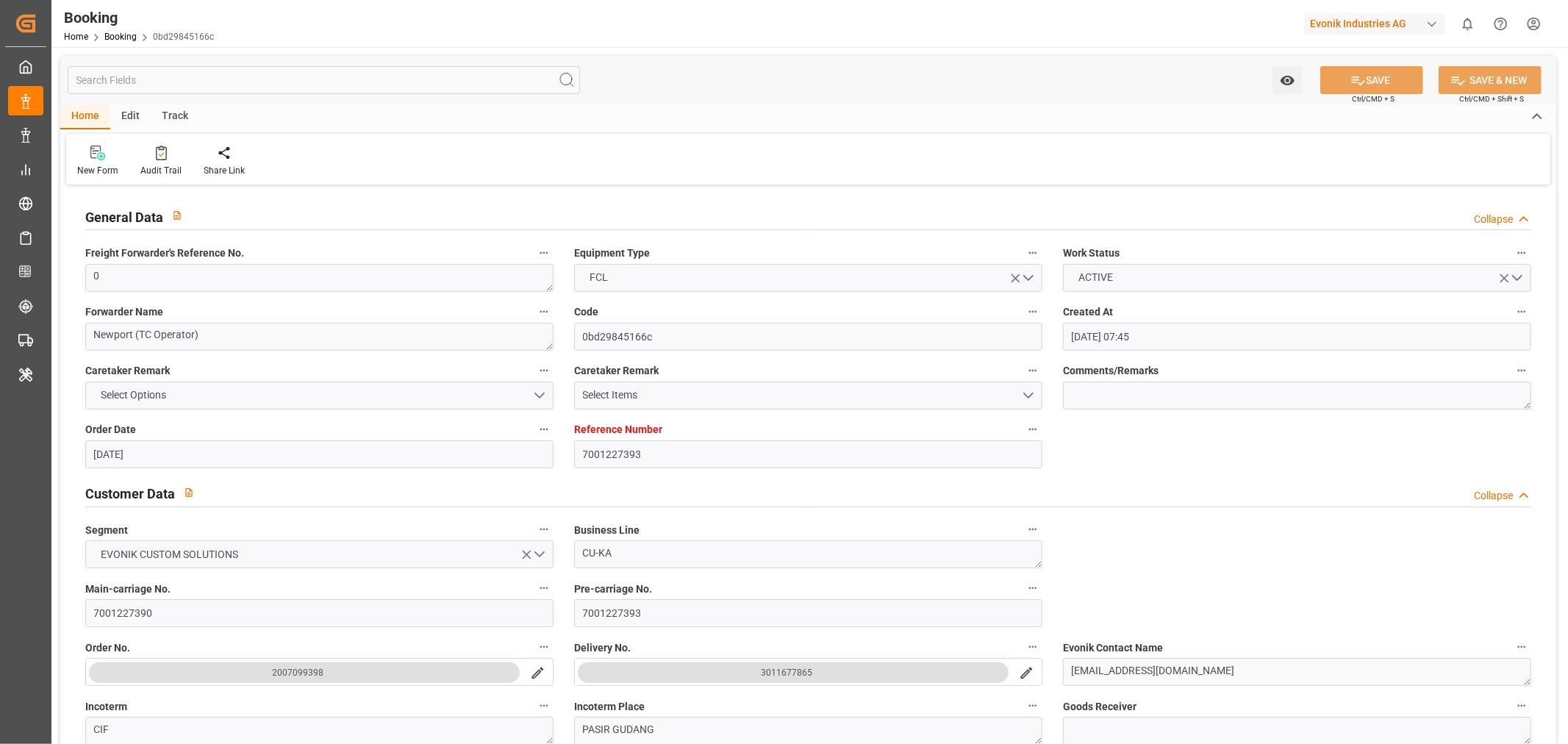
type input "[DATE] 00:00"
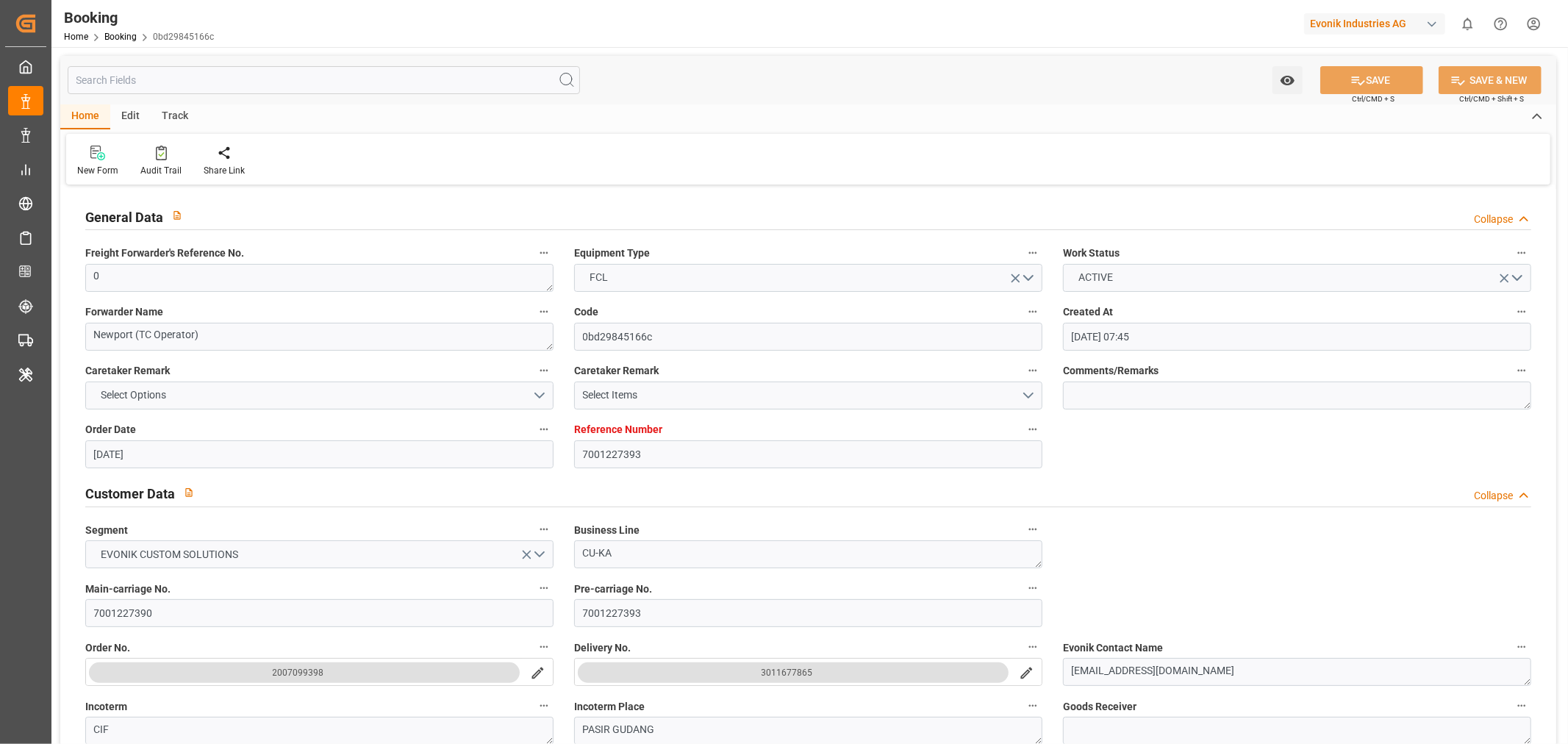
type input "[DATE] 00:00"
type input "[DATE]"
type input "25-09-2025 03:39"
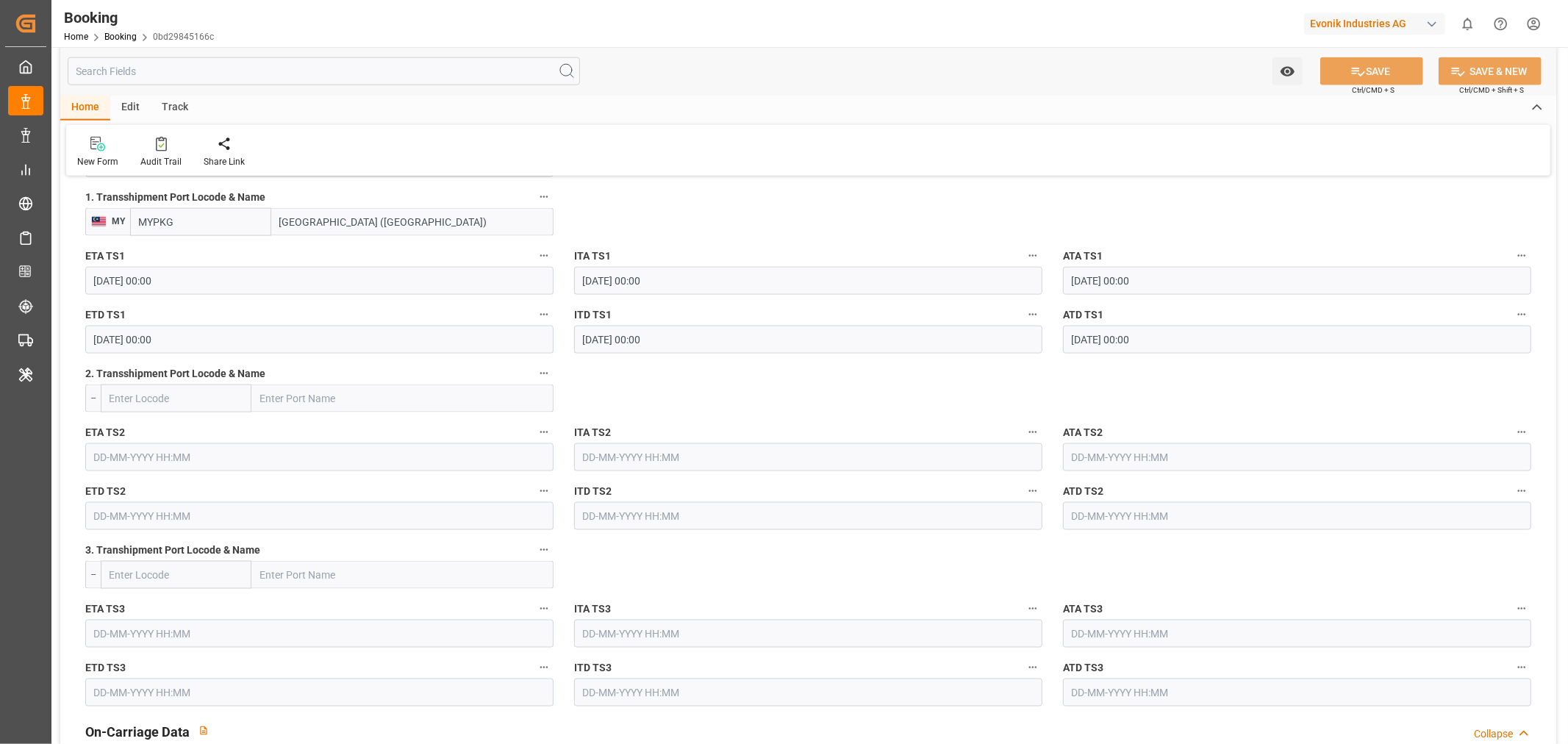
scroll to position [2041, 0]
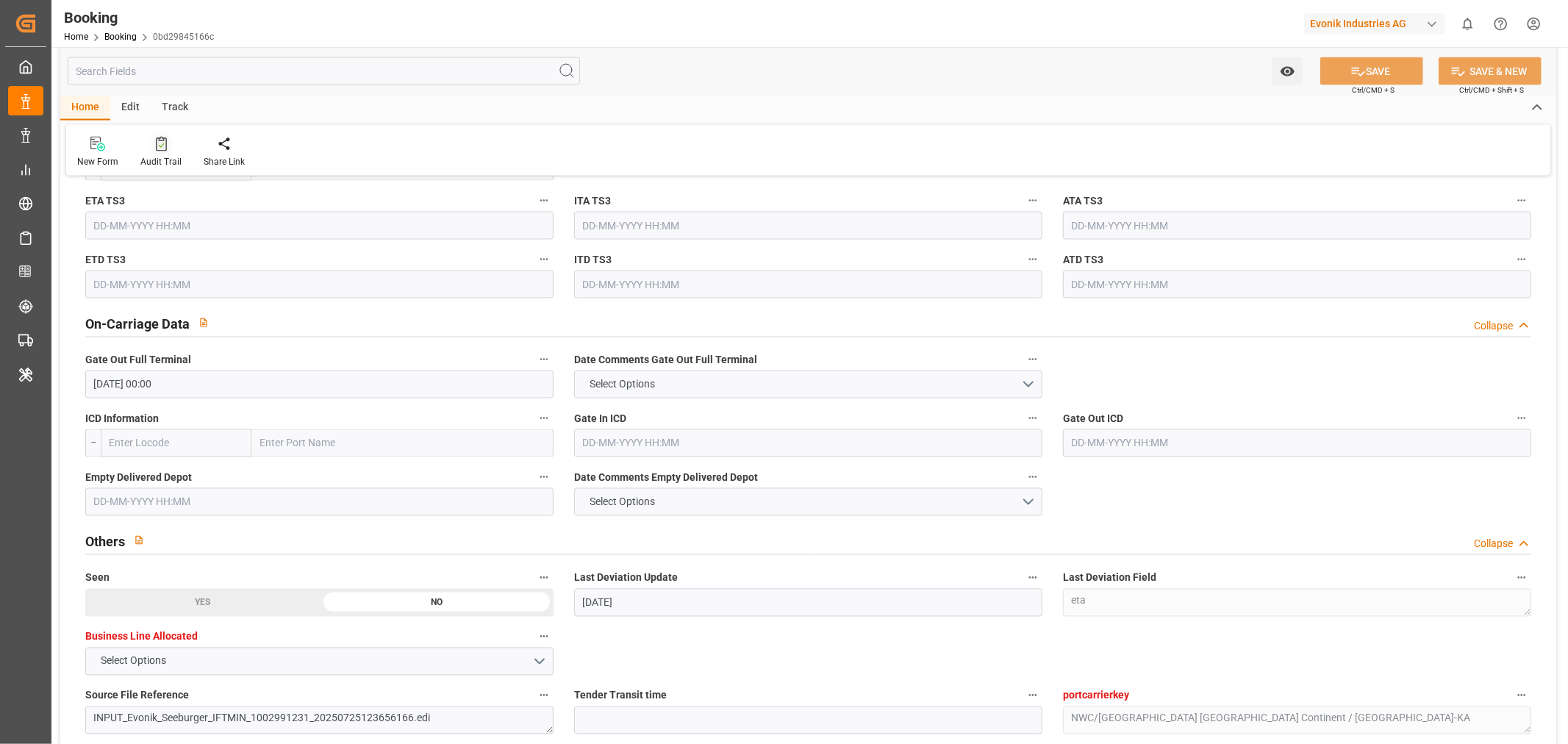
click at [149, 166] on div "Audit Trail" at bounding box center [160, 161] width 41 height 13
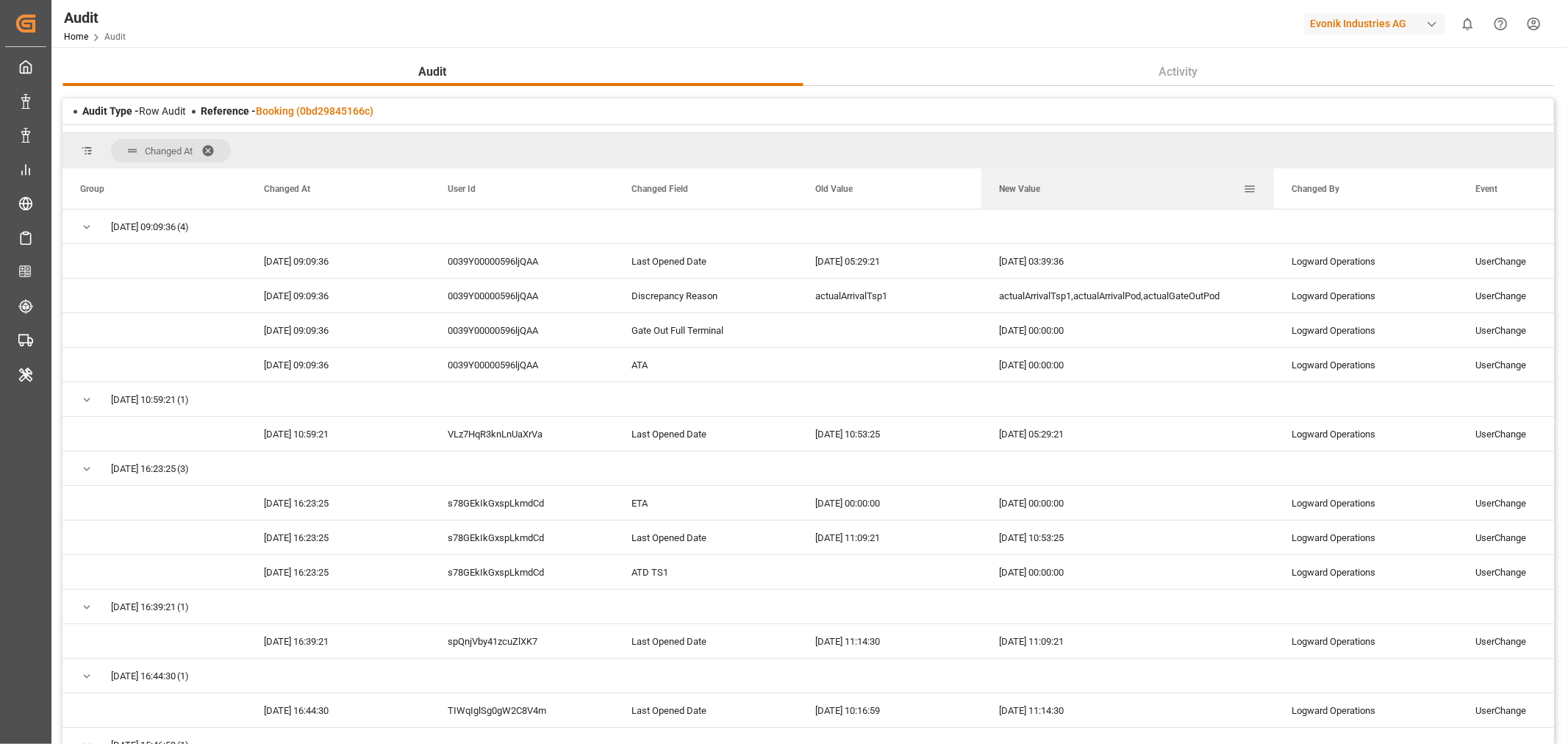
drag, startPoint x: 1163, startPoint y: 184, endPoint x: 1272, endPoint y: 177, distance: 109.2
click at [1272, 177] on div at bounding box center [1274, 188] width 6 height 41
click at [314, 113] on link "Booking (0bd29845166c)" at bounding box center [315, 111] width 118 height 11
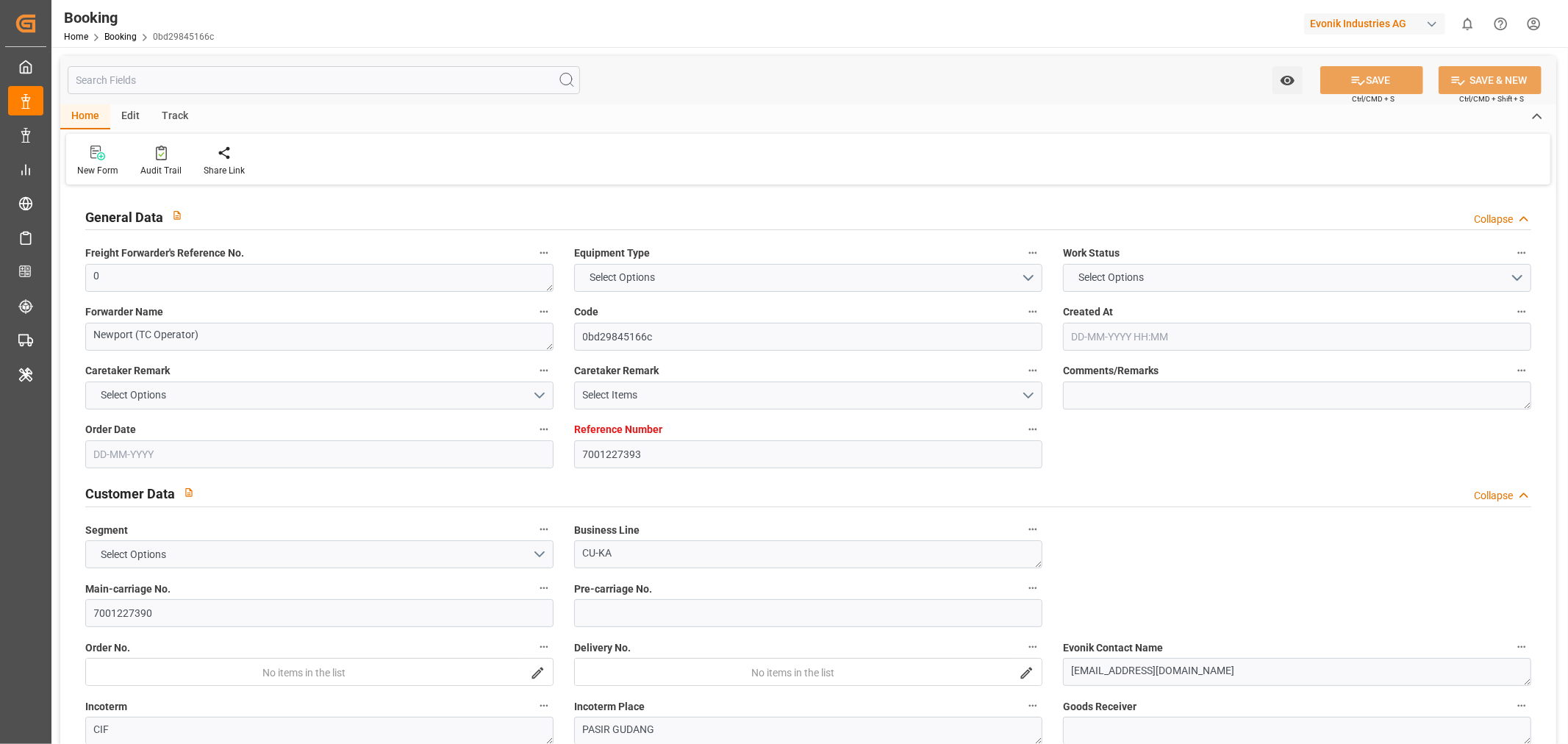
type input "7001227393"
type input "9987201"
type input "CMACGM"
type input "CMA CGM Group"
type input "NLRTM"
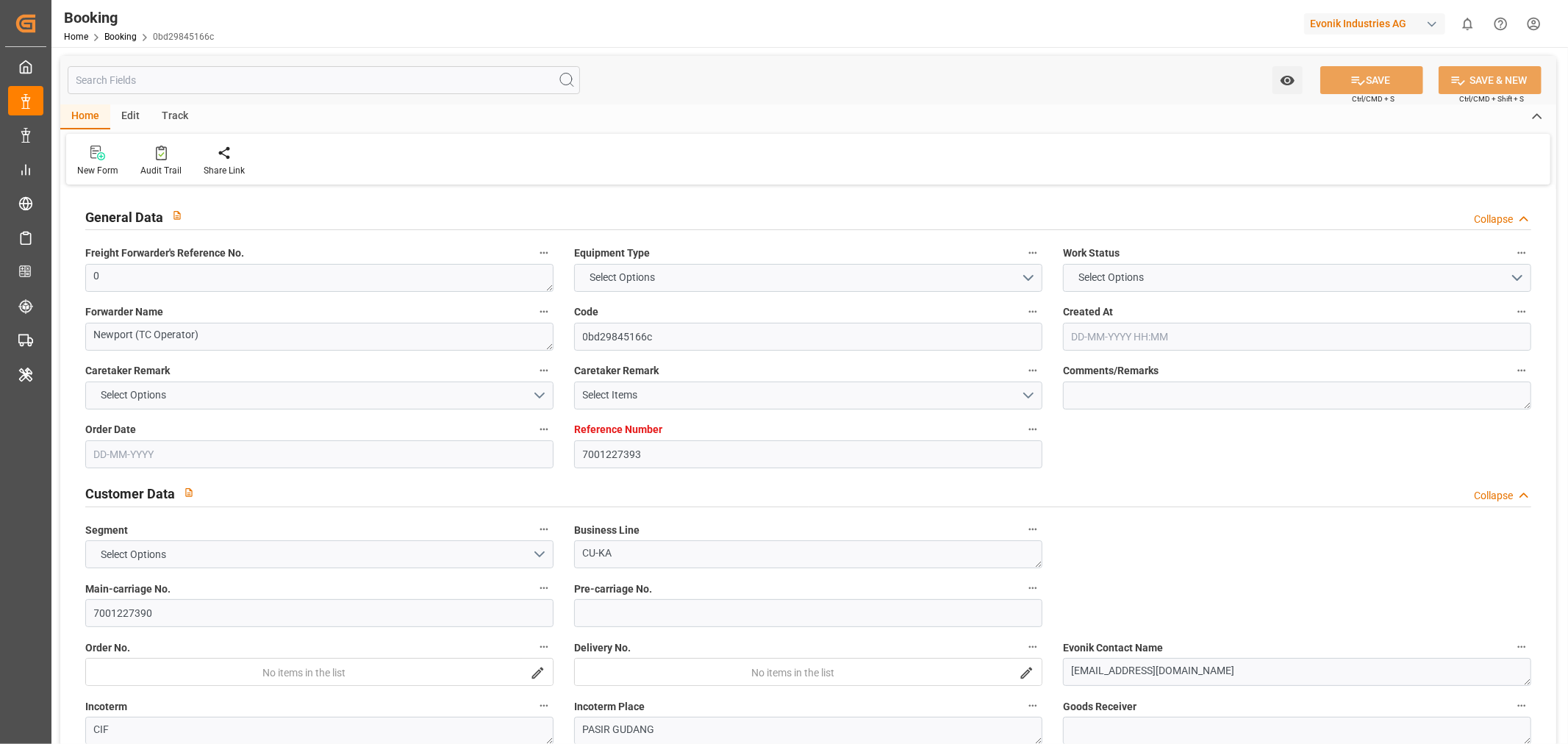
type input "MYPGU"
type input "53"
type input "MYPKG"
type input "0"
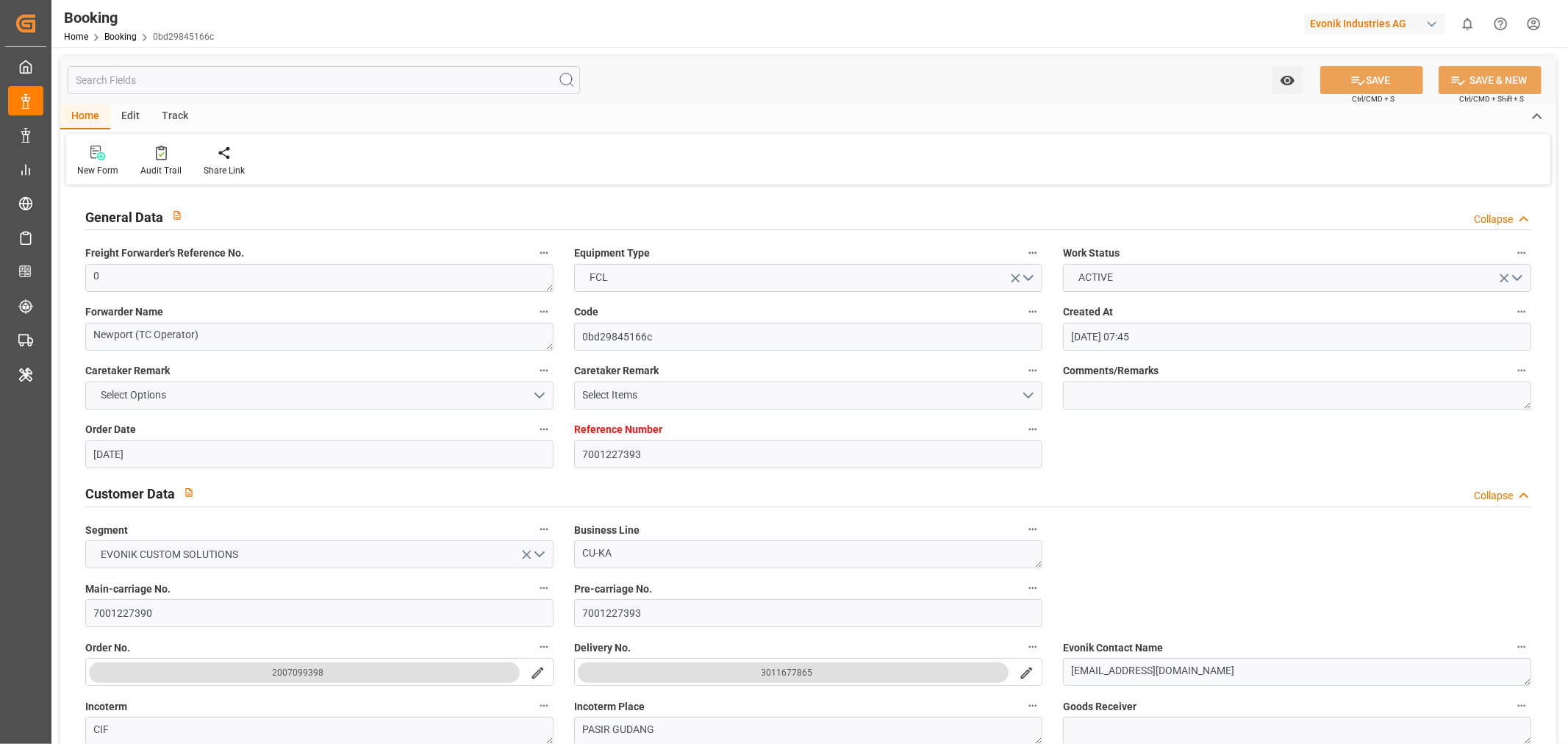
type input "21-07-2025 07:45"
type input "21-07-2025"
type input "26-09-2025"
type input "06-08-2025"
type input "31-07-2025 00:00"
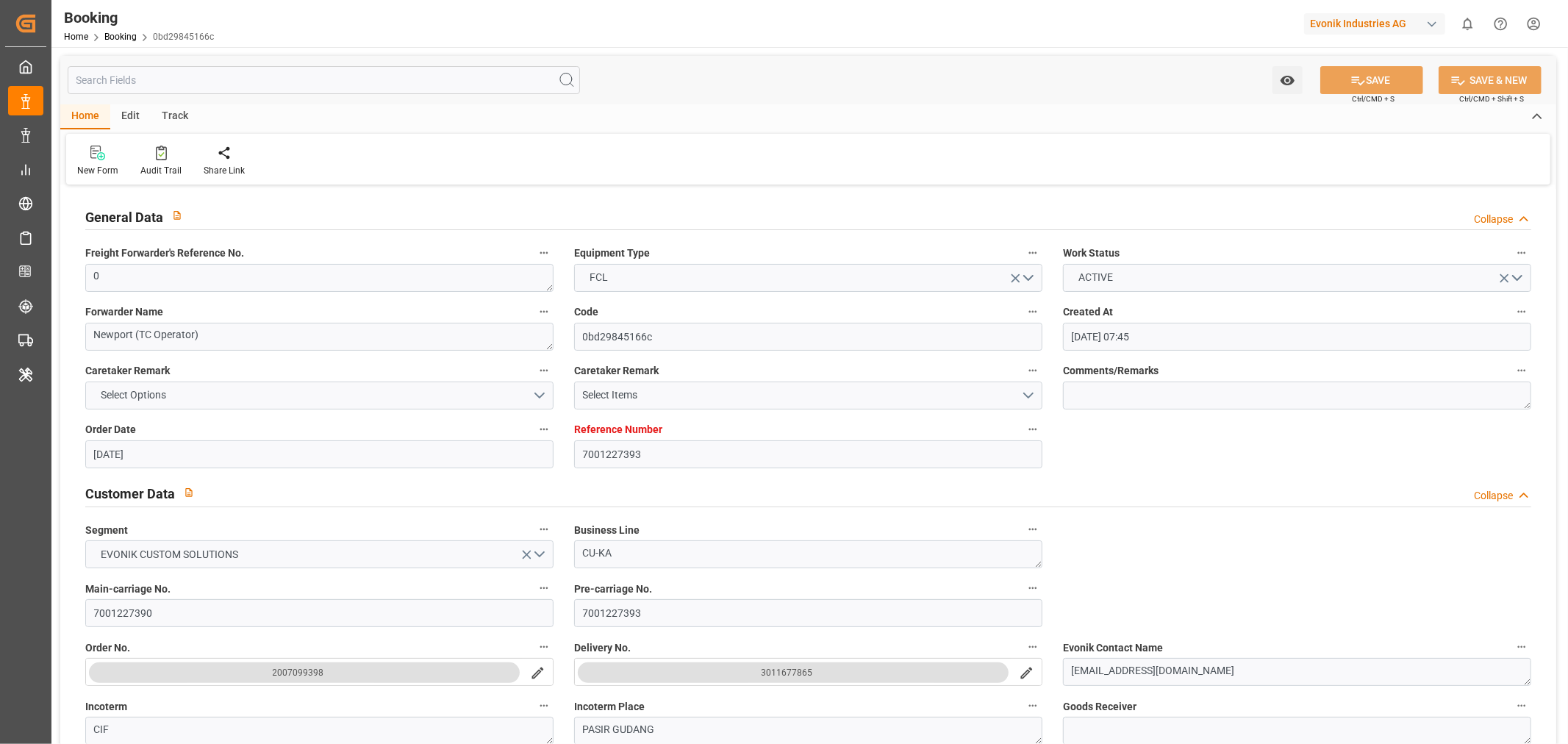
type input "31-07-2025 00:00"
type input "01-08-2025 00:00"
type input "24-07-2025 00:00"
type input "23-09-2025 00:00"
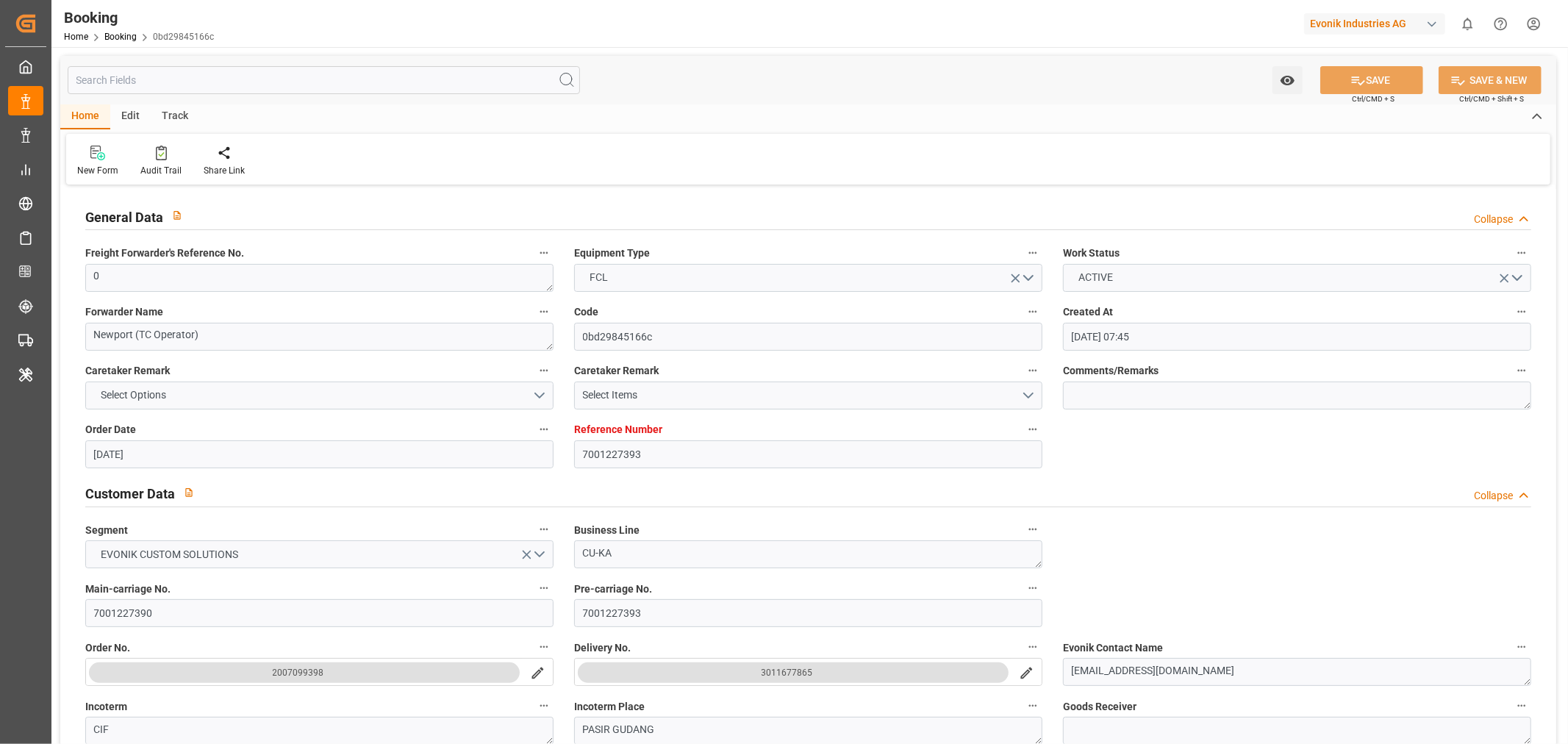
type input "23-09-2025 00:00"
type input "10-09-2025 00:00"
type input "09-09-2025 00:00"
type input "10-09-2025 00:00"
type input "25-09-2025 00:00"
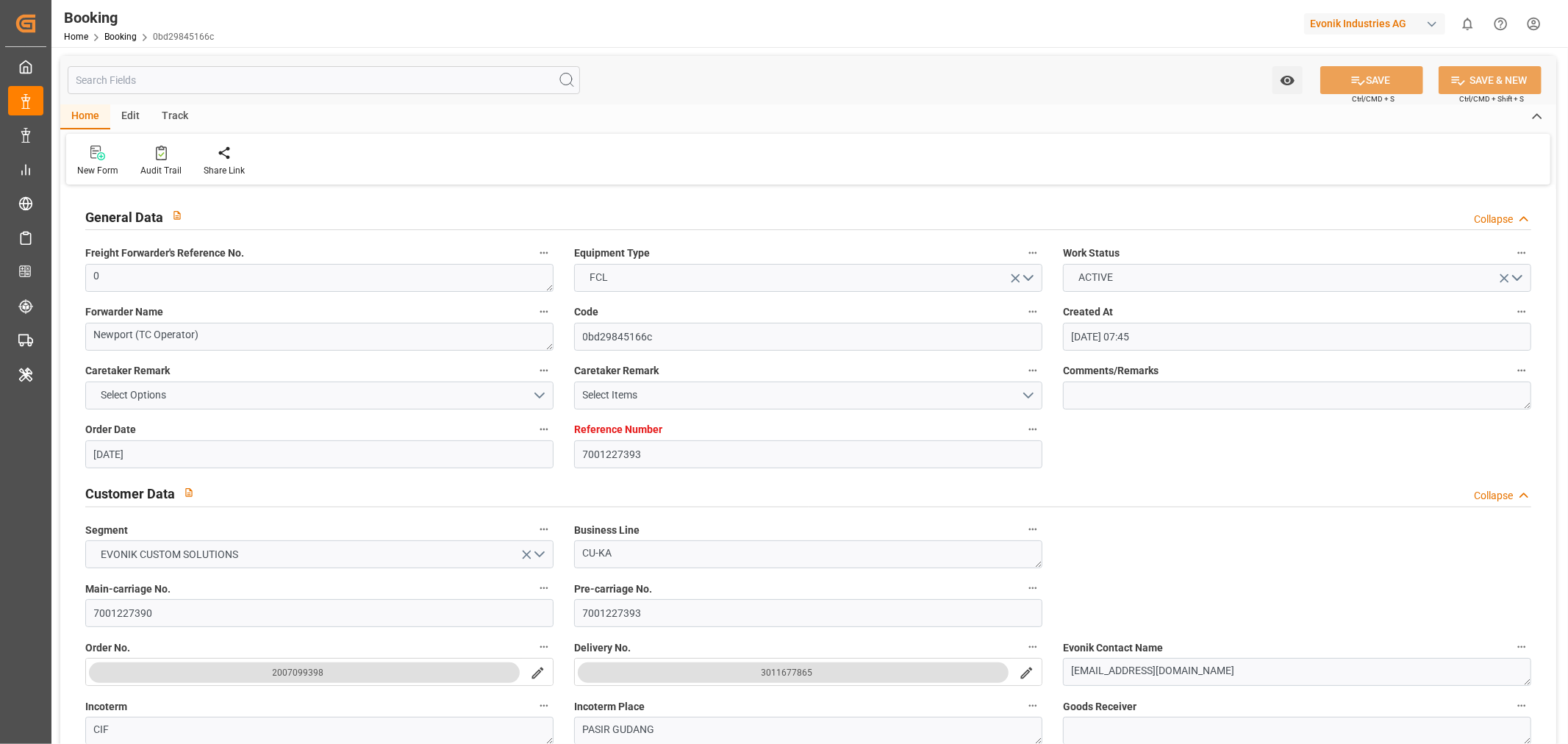
type input "11-09-2025 00:00"
type input "21-09-2025 00:00"
type input "24-09-2025 00:00"
type input "25-07-2025"
type input "25-09-2025 03:39"
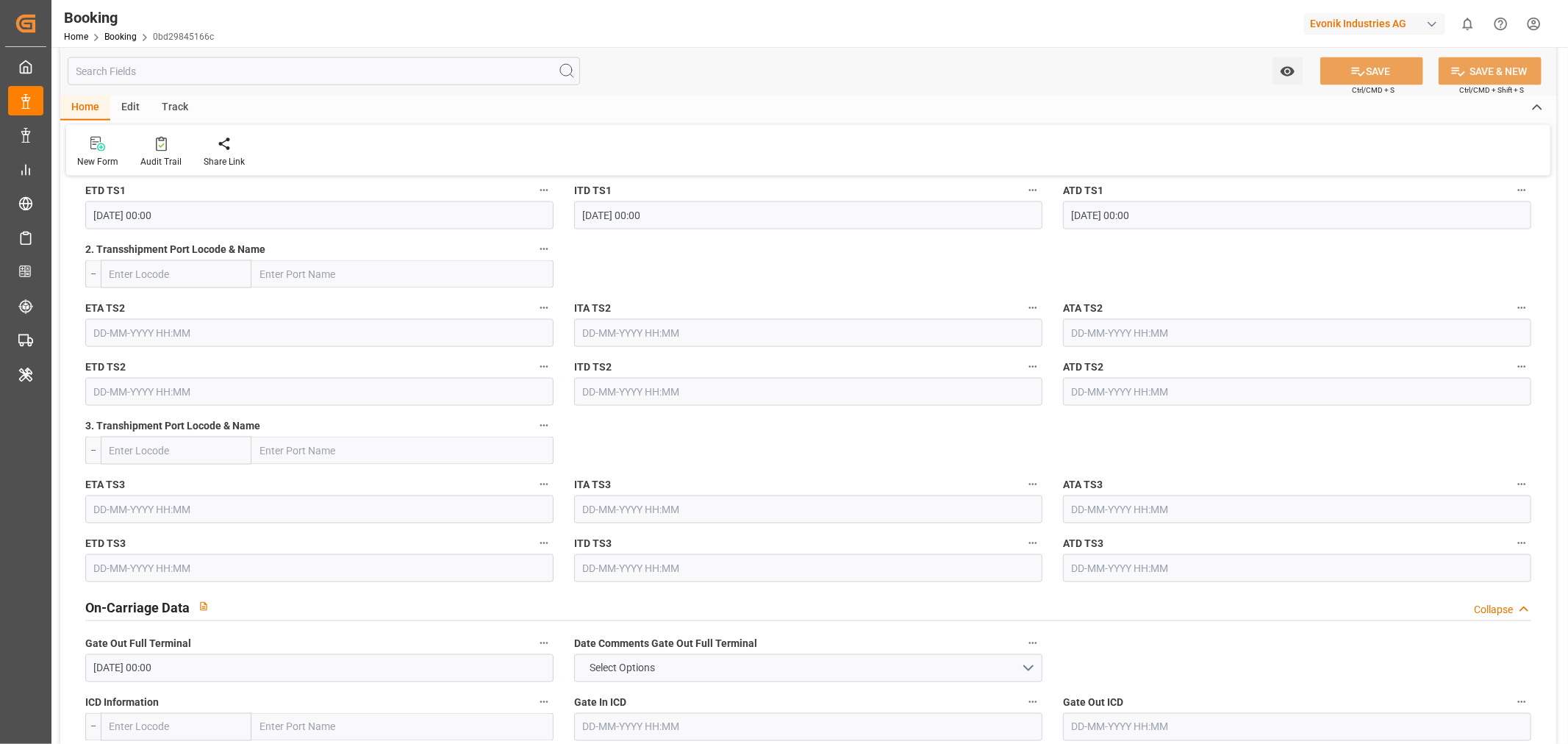
scroll to position [1960, 0]
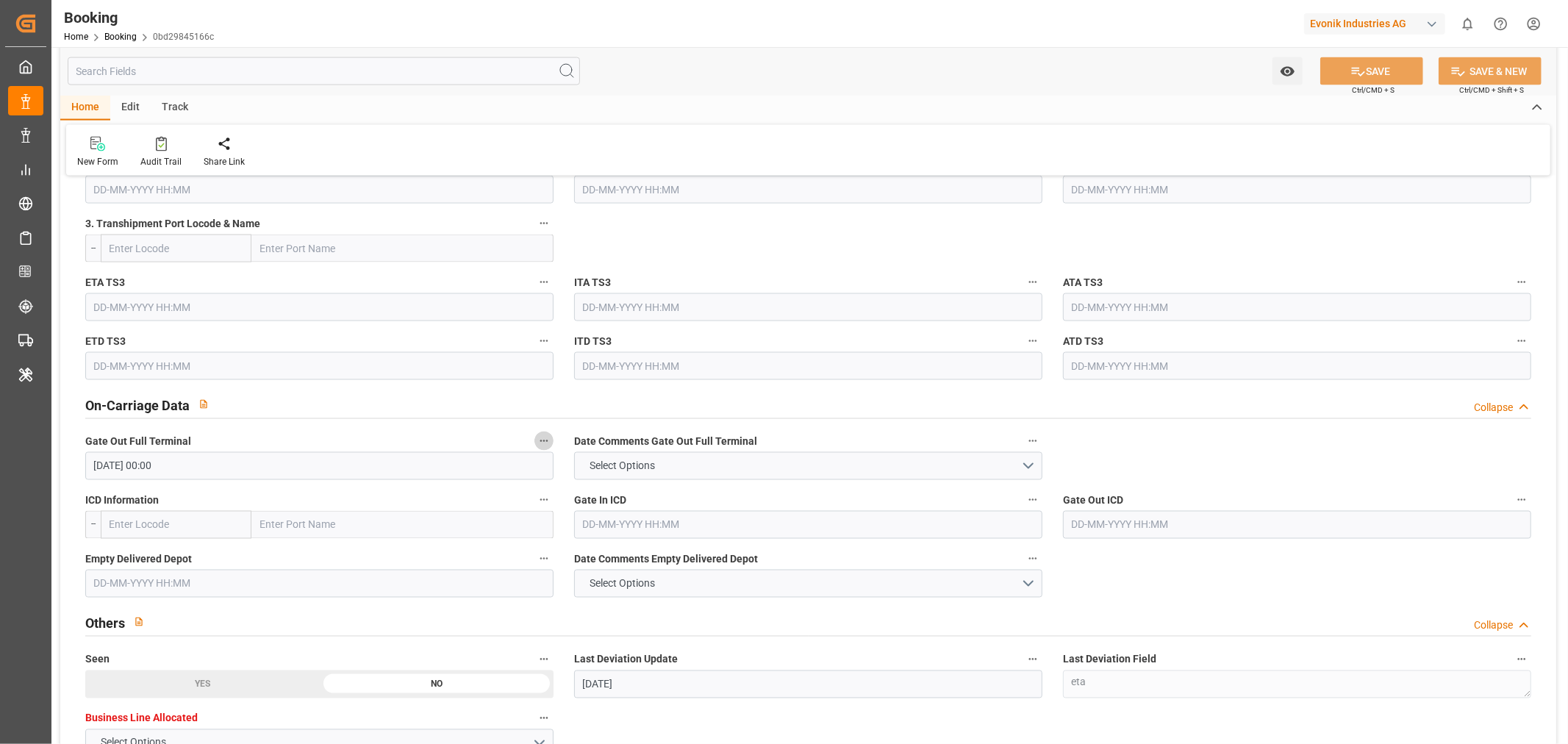
click at [540, 440] on icon "button" at bounding box center [544, 441] width 9 height 2
click at [588, 468] on li "Audits" at bounding box center [593, 464] width 119 height 25
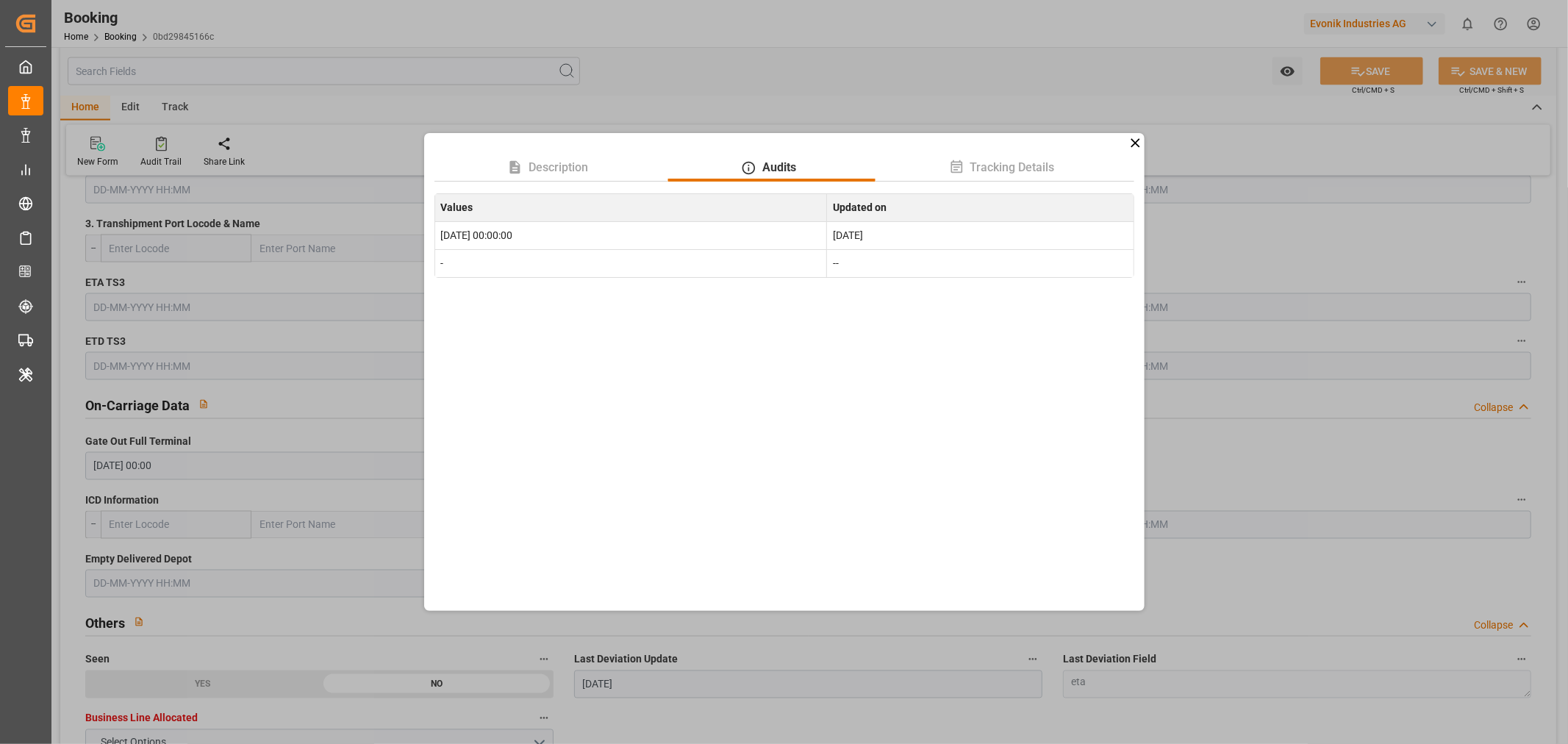
click at [1134, 145] on icon at bounding box center [1135, 143] width 15 height 15
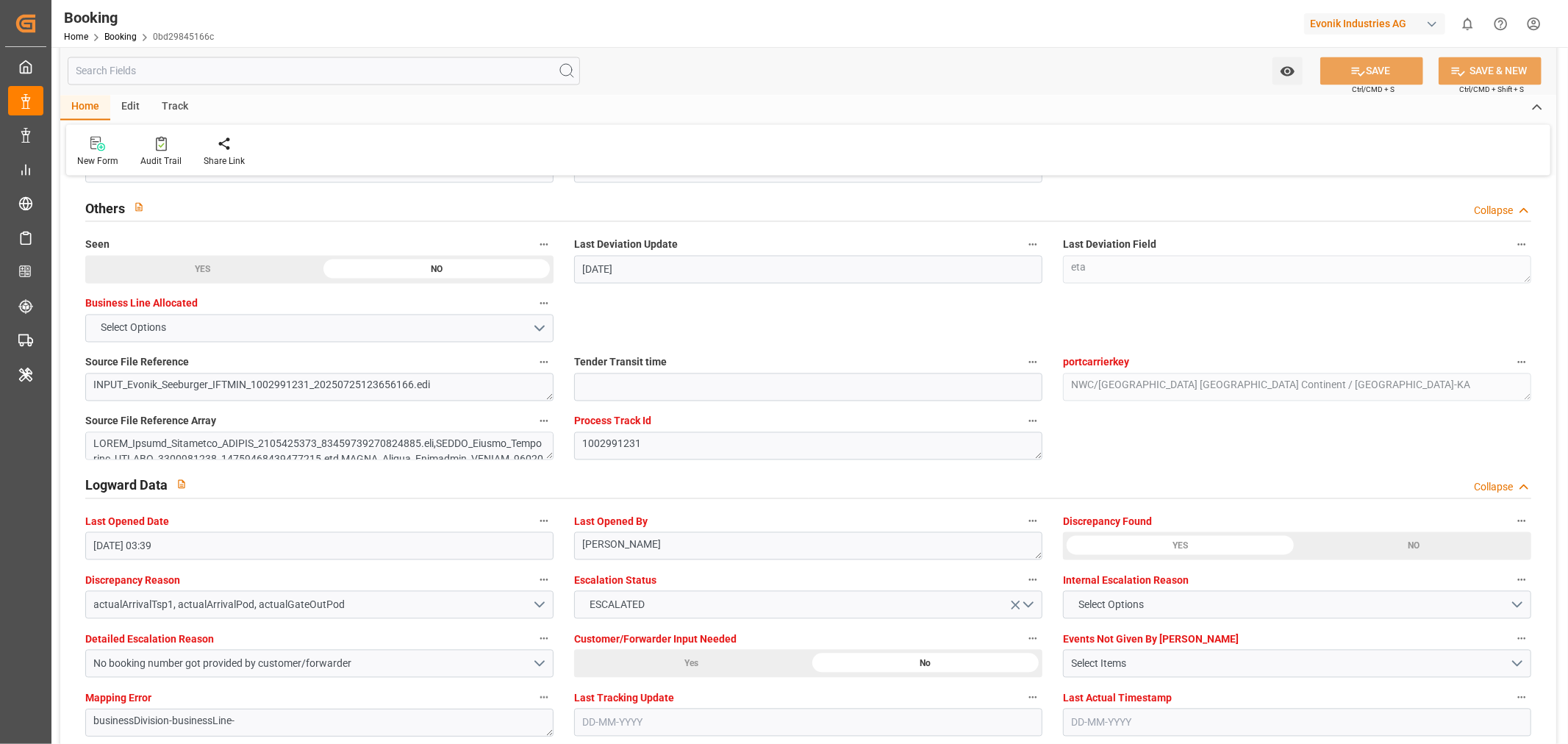
scroll to position [2450, 0]
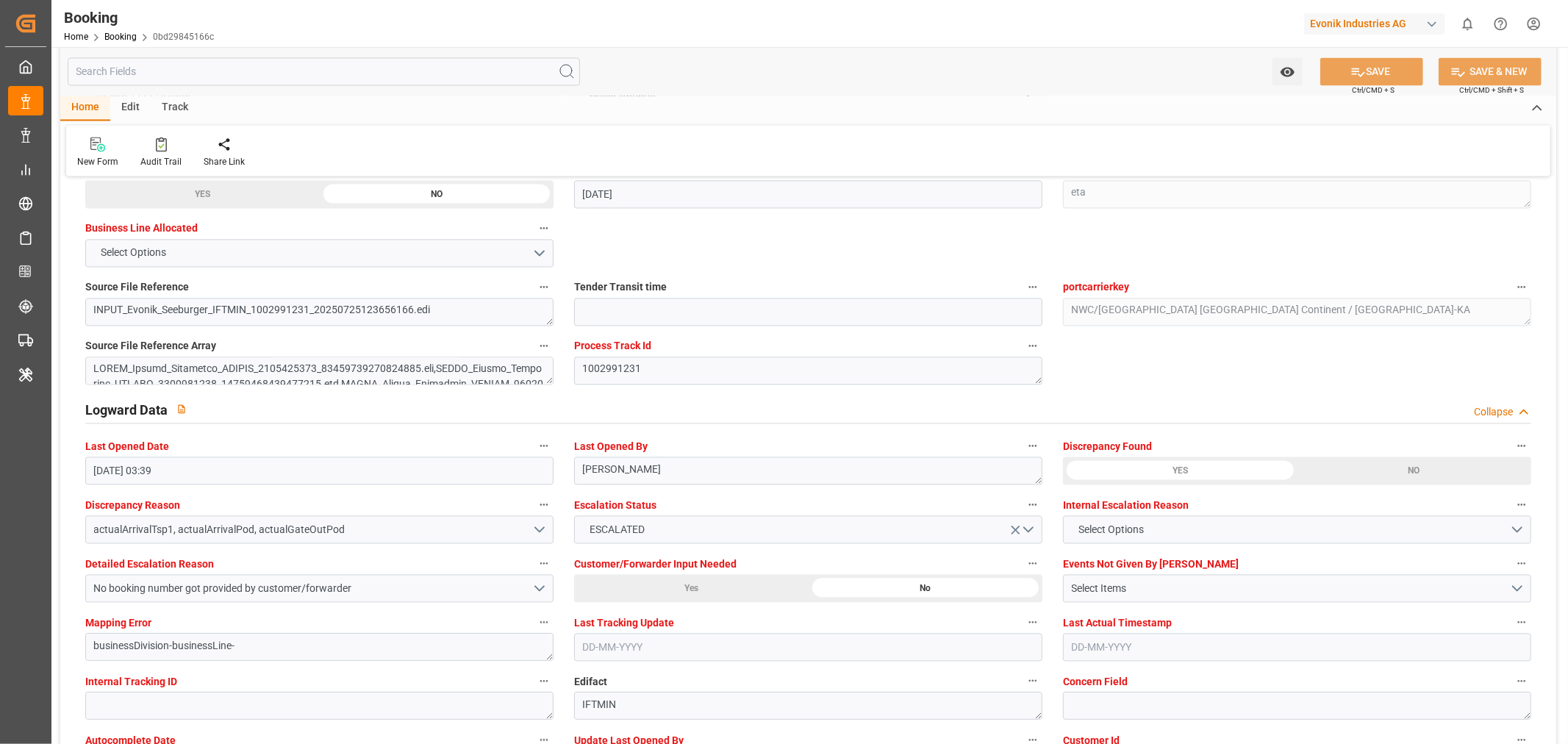
click at [545, 505] on icon "button" at bounding box center [544, 504] width 11 height 11
click at [603, 528] on li "Audits" at bounding box center [583, 528] width 97 height 25
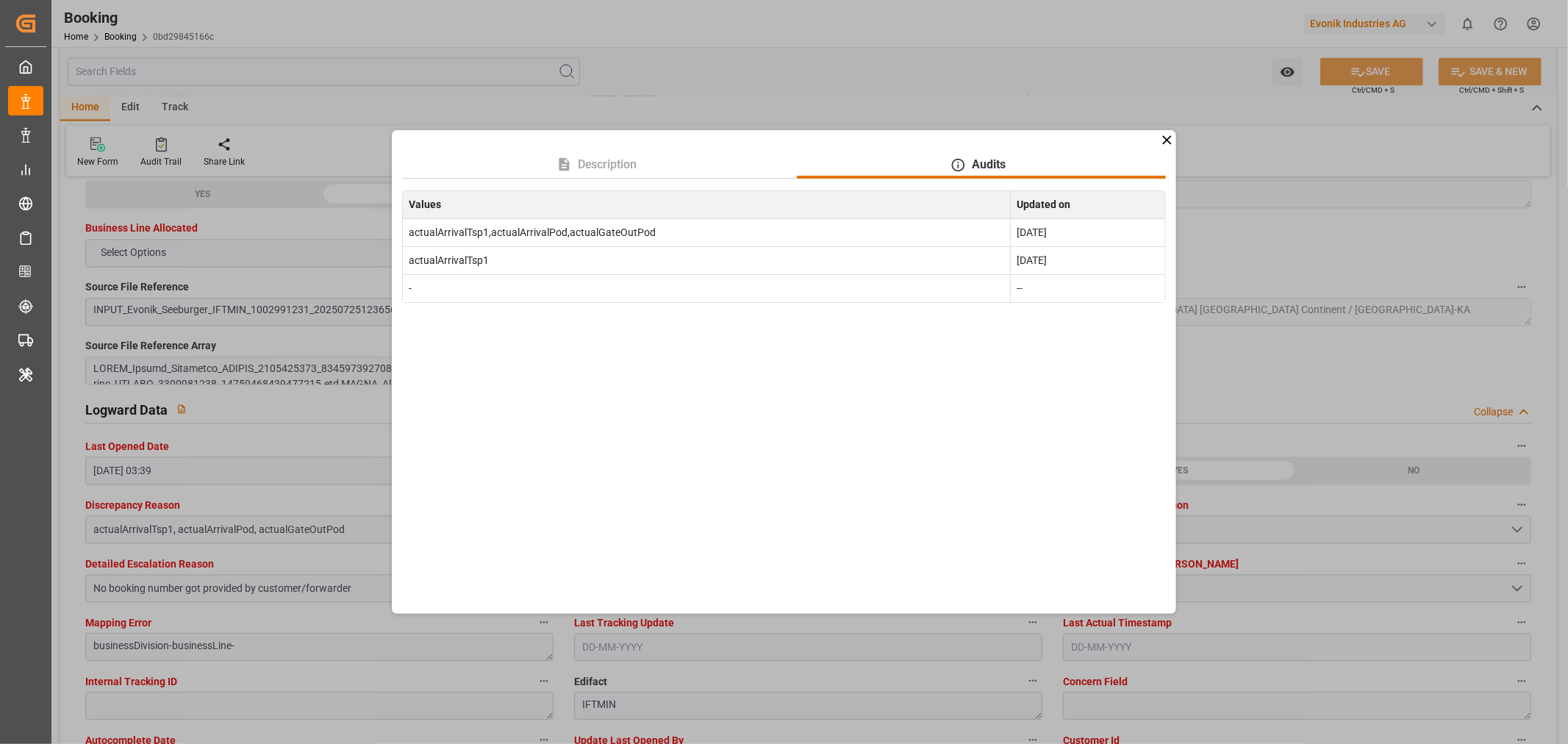
click at [1165, 142] on icon at bounding box center [1167, 140] width 9 height 9
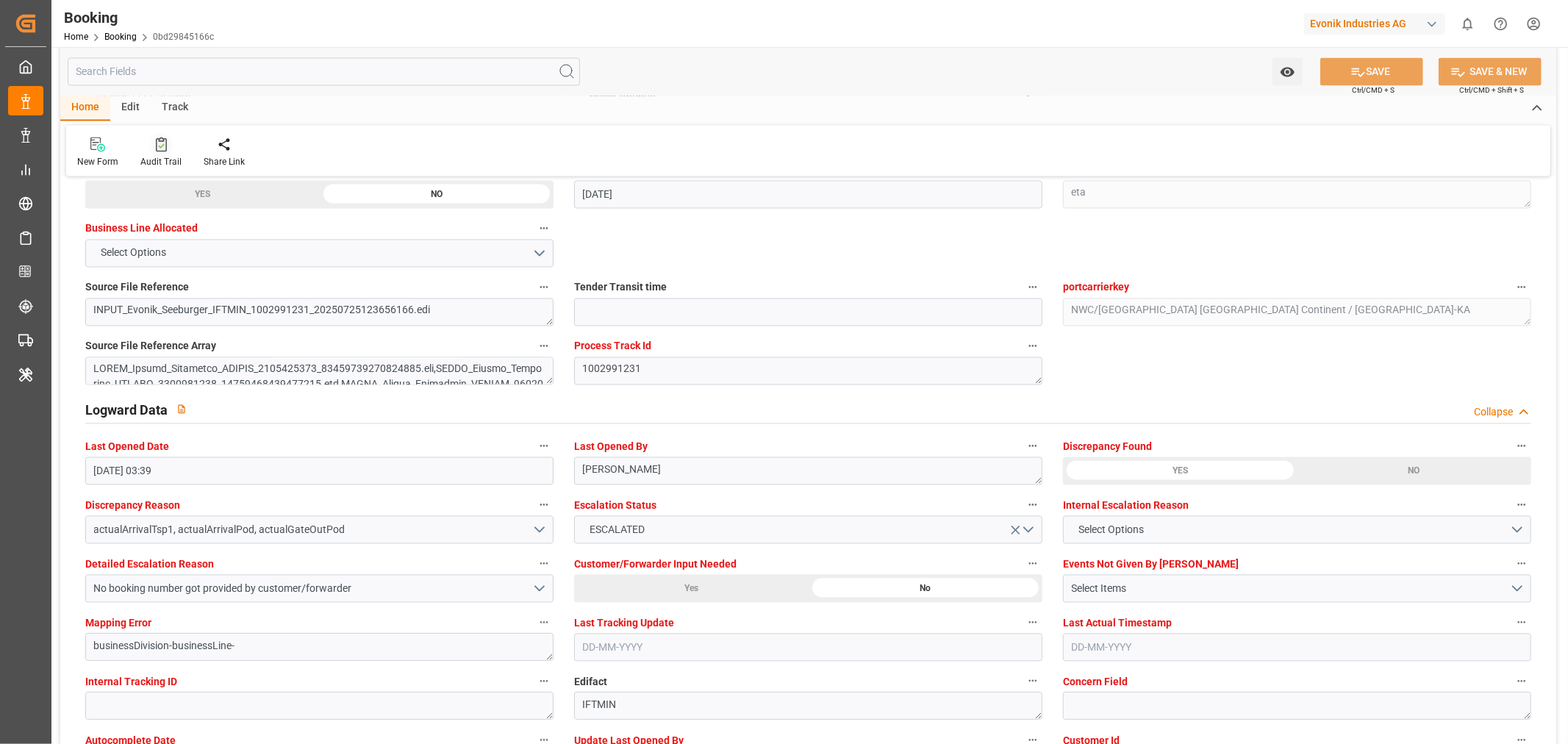
click at [166, 167] on div "Audit Trail" at bounding box center [160, 161] width 41 height 13
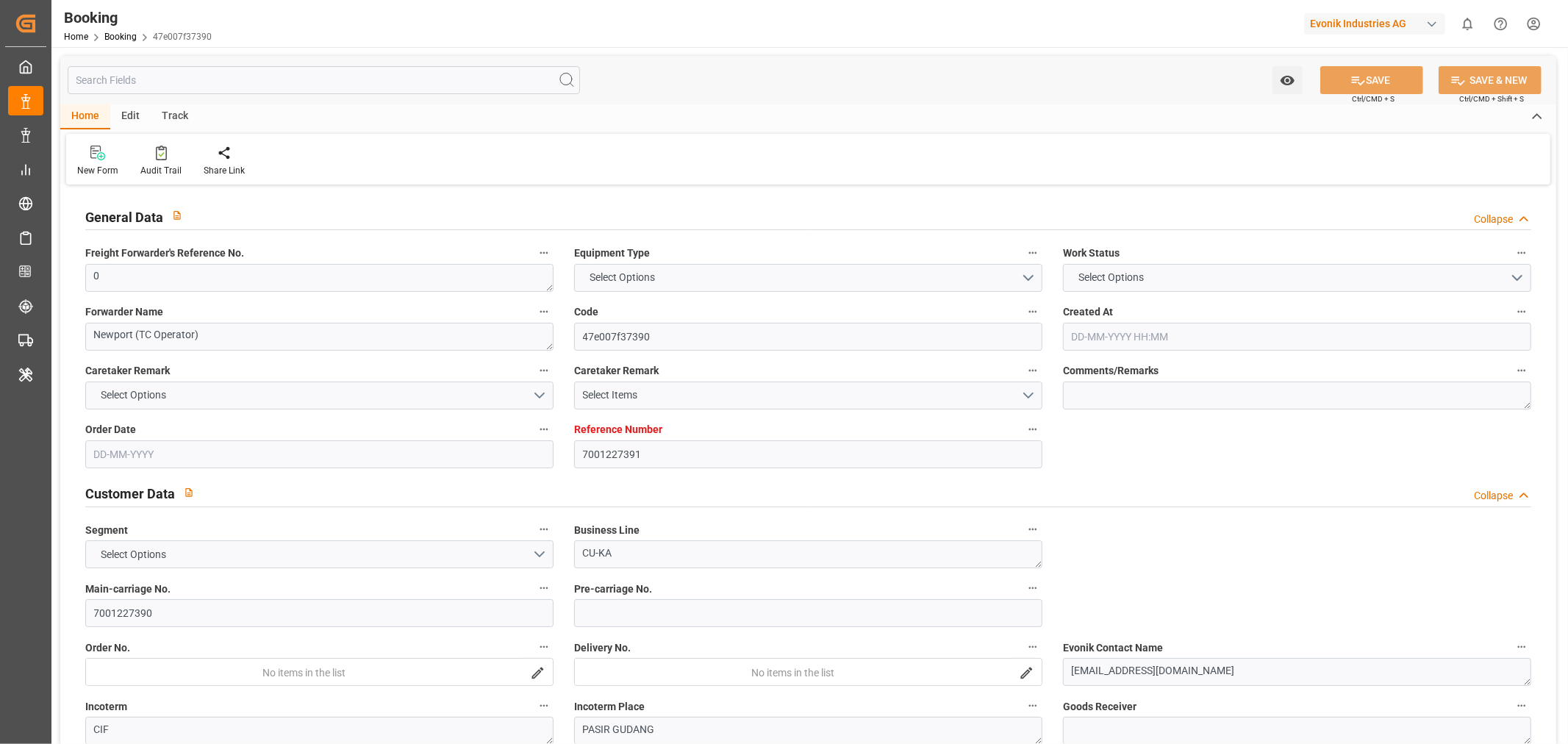
type input "7001227391"
type input "9987201"
type input "CMACGM"
type input "CMA CGM Group"
type input "NLRTM"
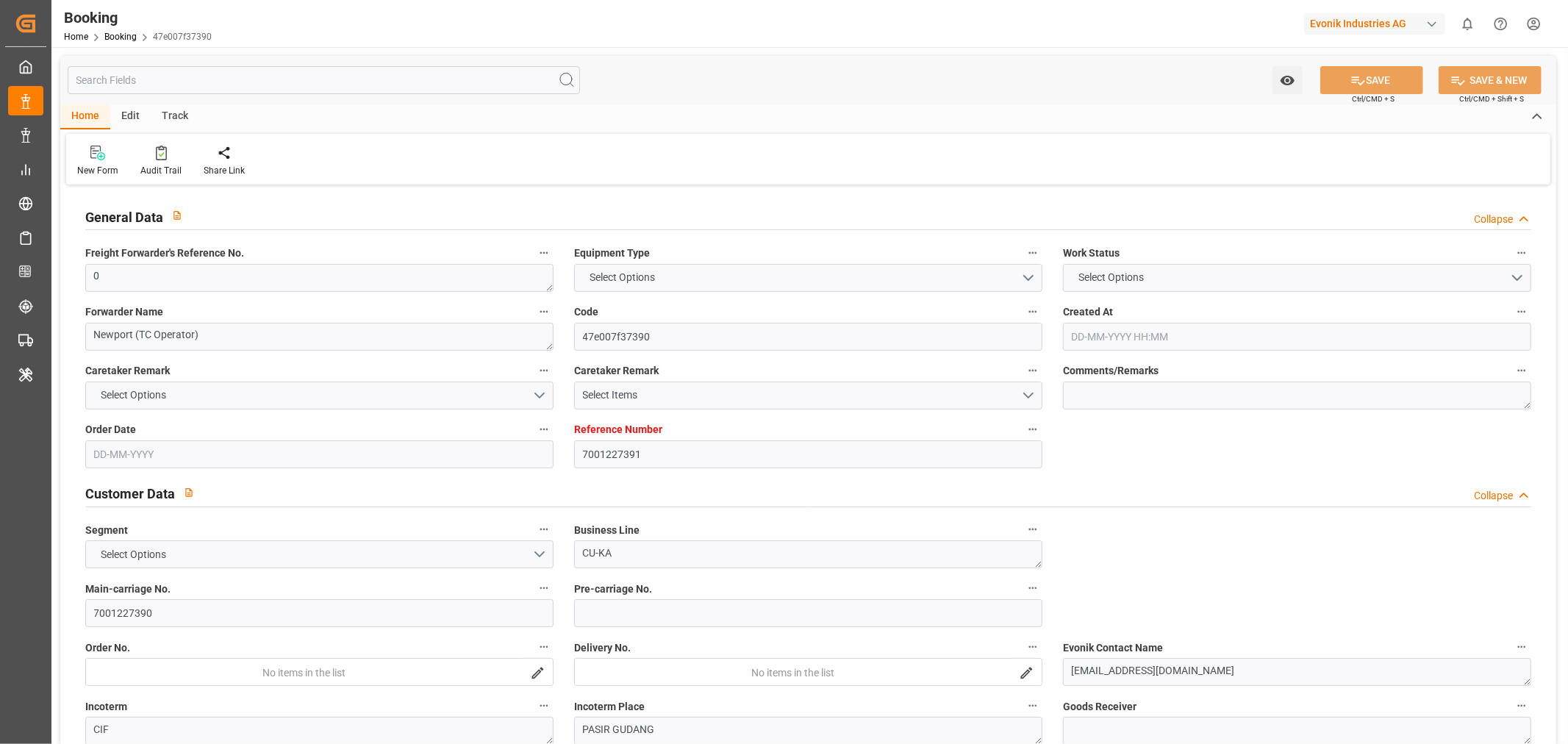
type input "MYPGU"
type input "53"
type input "MYPKG"
type input "0"
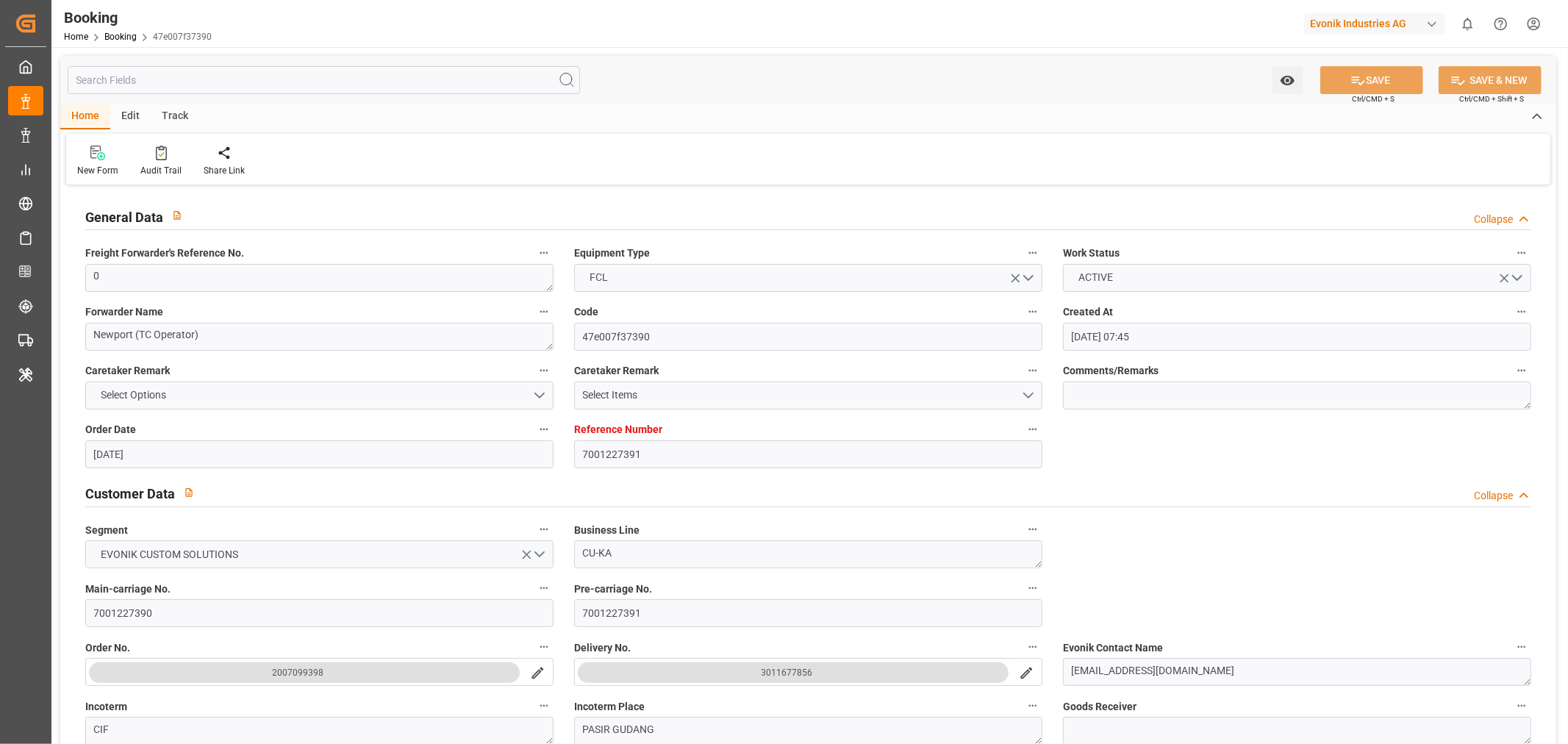
type input "[DATE] 07:45"
type input "[DATE]"
type input "[DATE] 00:00"
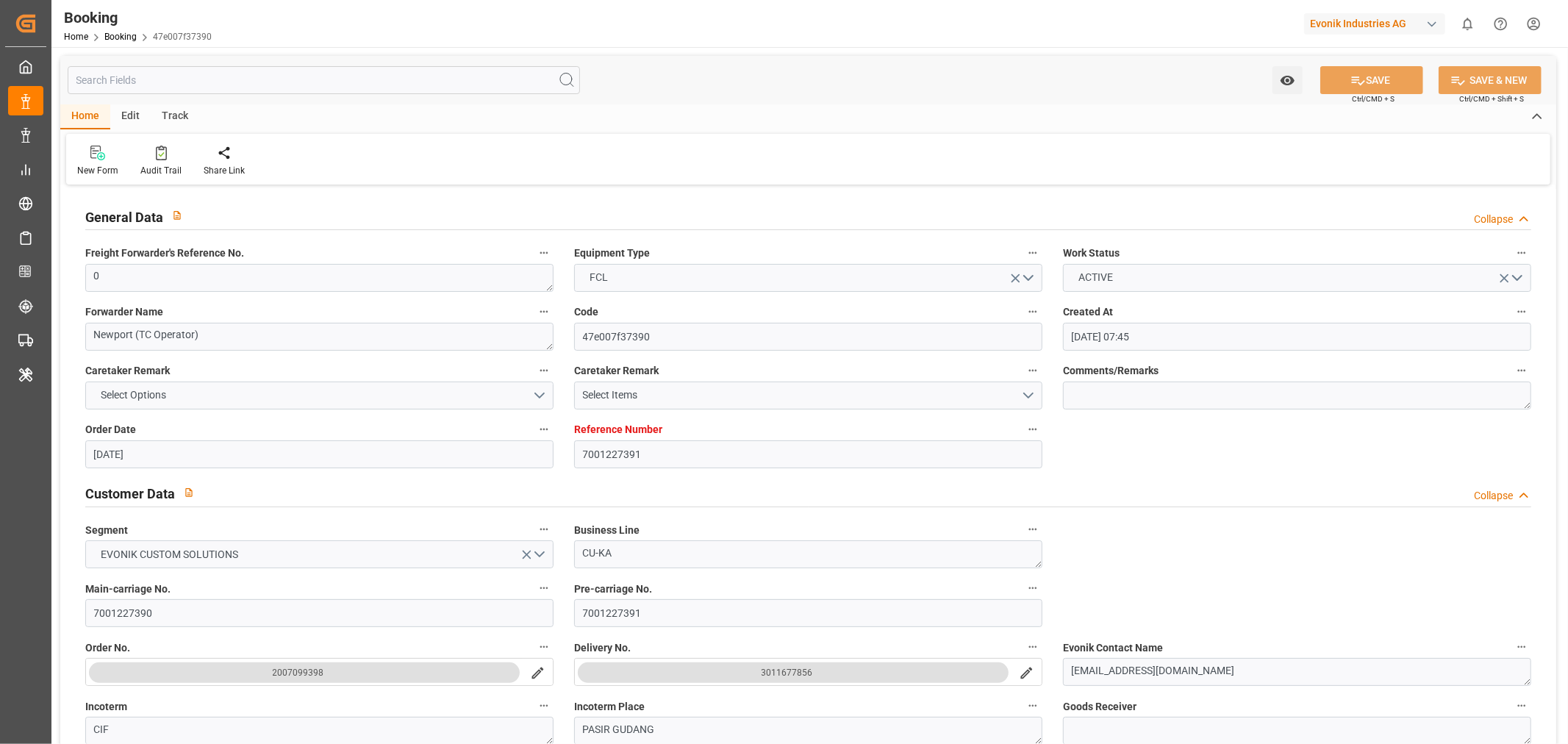
type input "[DATE] 00:00"
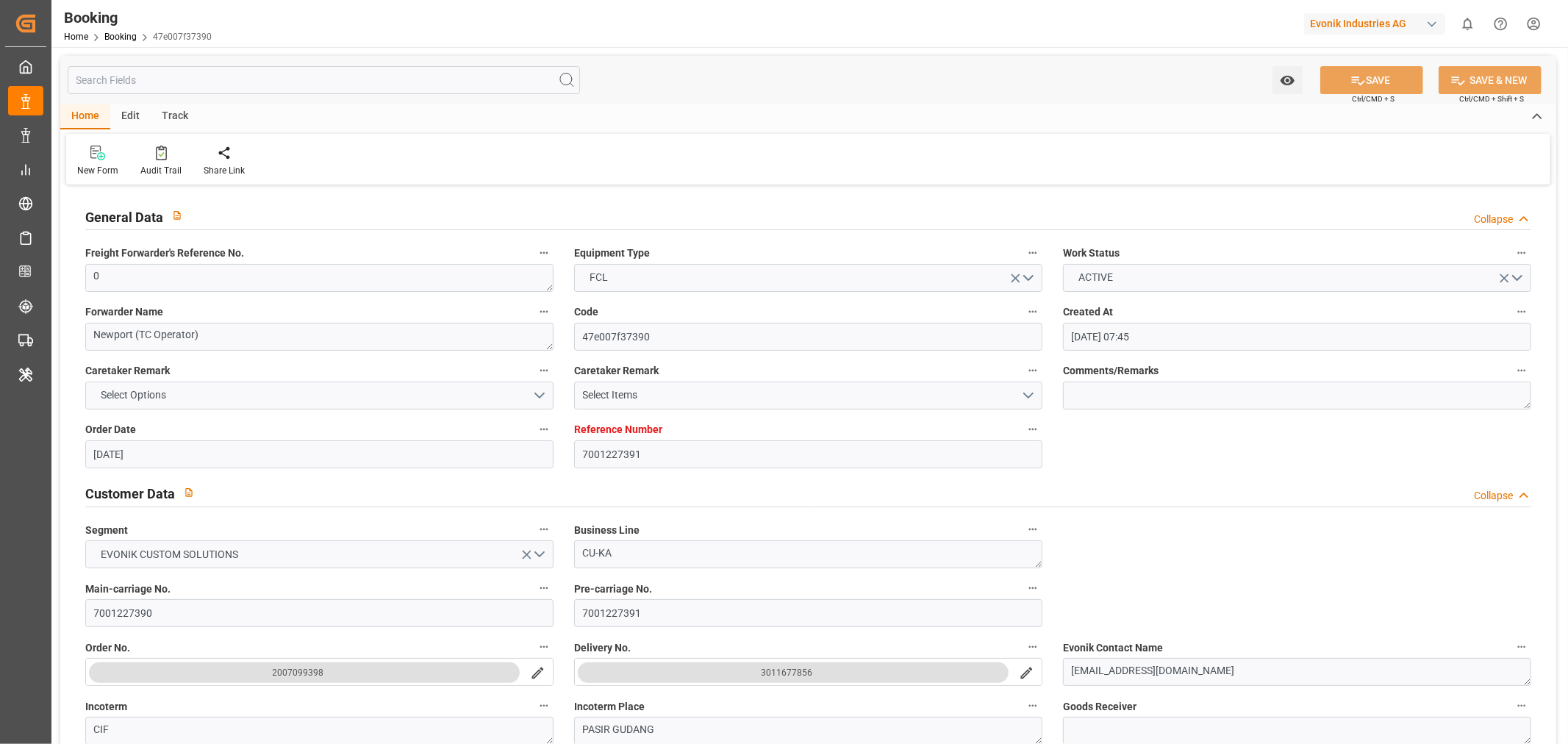
type input "[DATE] 00:00"
type input "27-09-2025 00:00"
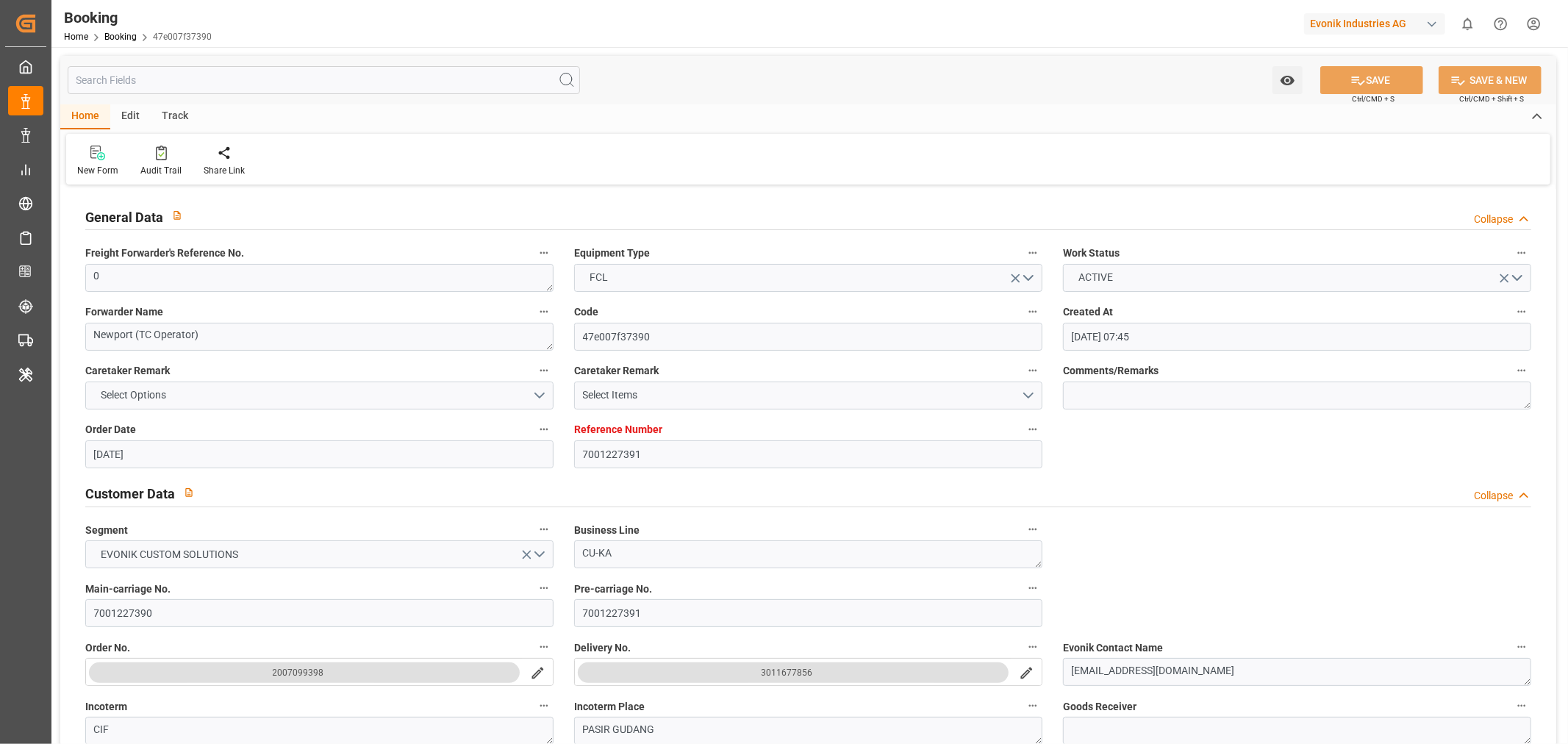
type input "[DATE] 00:00"
type input "[DATE]"
type input "25-09-2025 03:40"
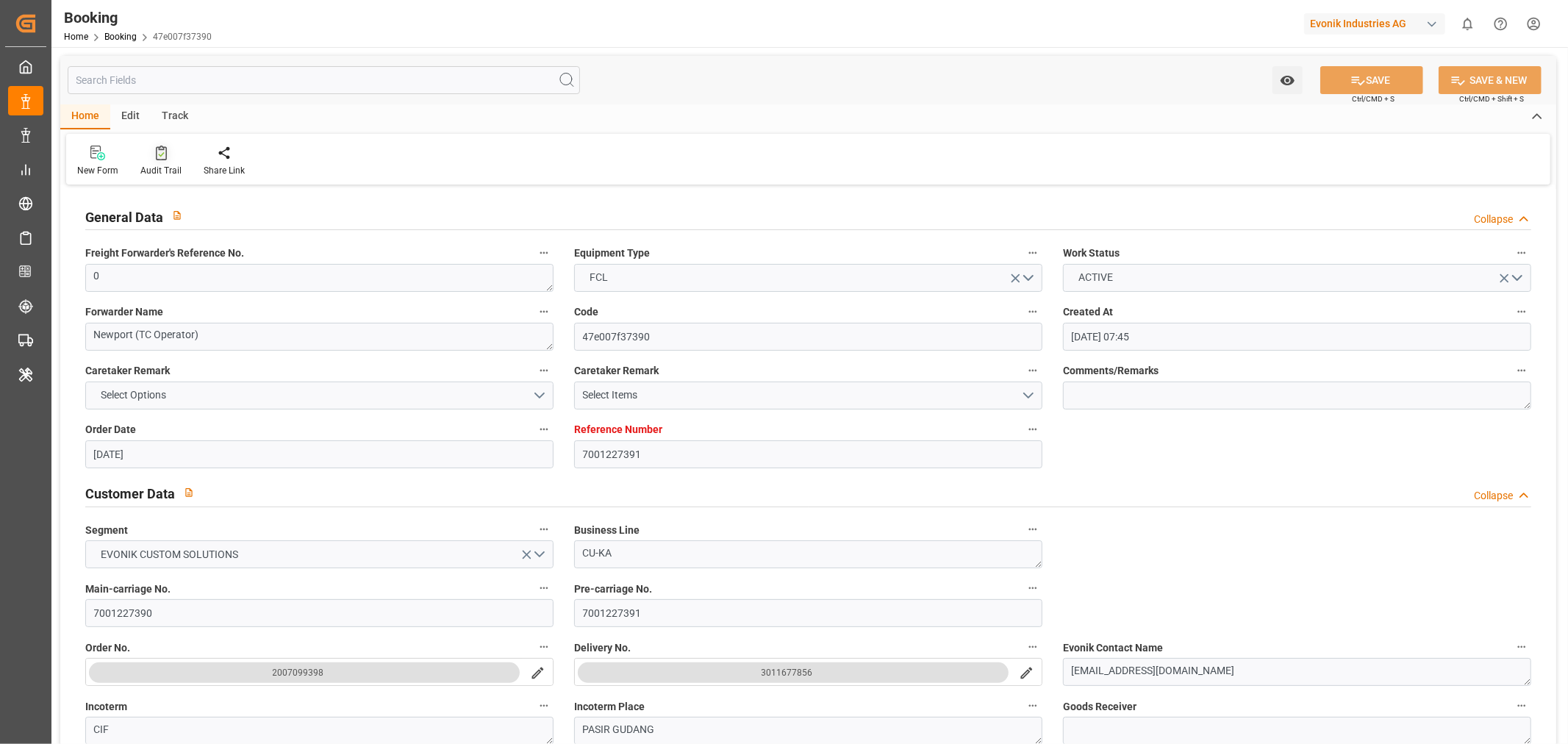
click at [169, 173] on div "Audit Trail" at bounding box center [160, 171] width 41 height 13
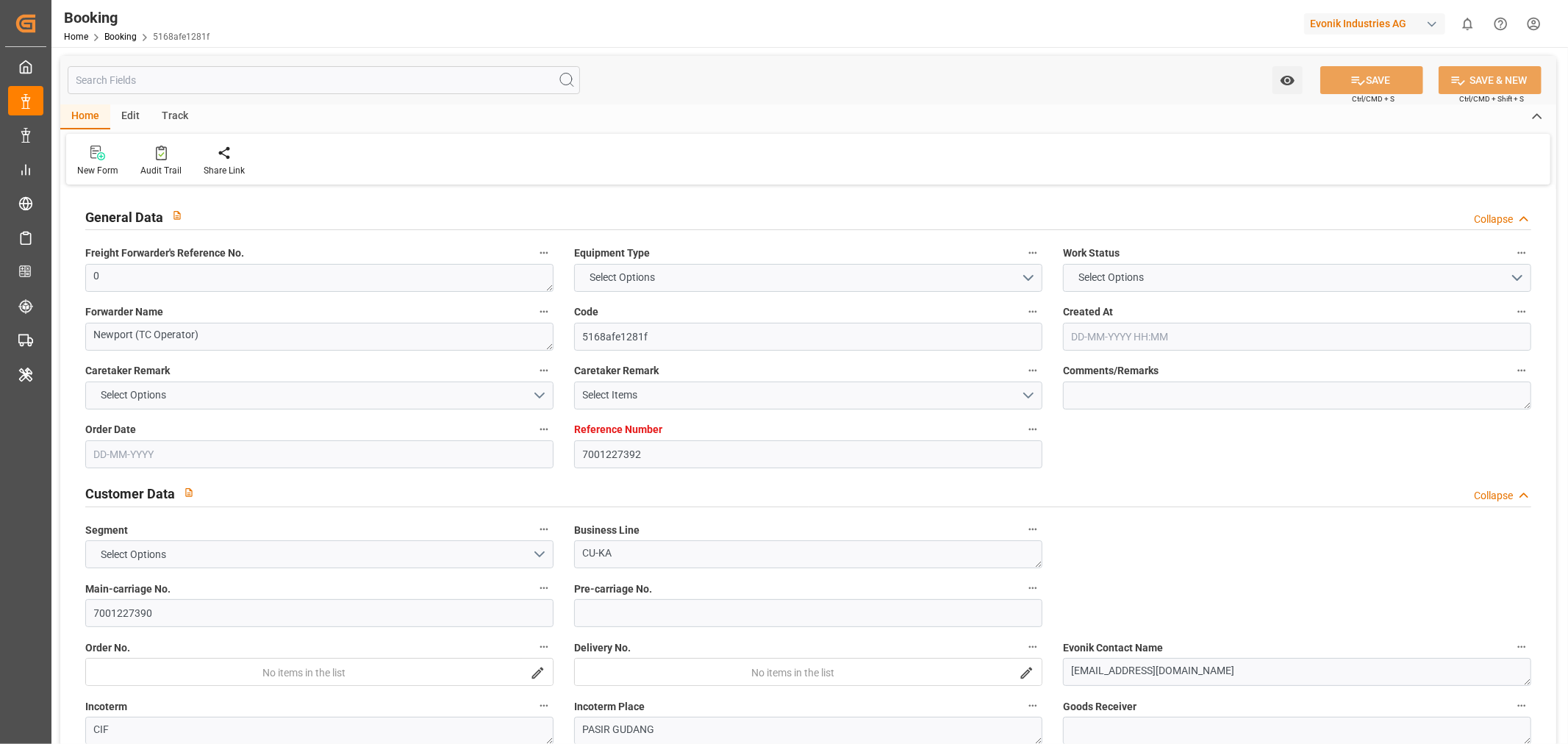
type input "7001227392"
type input "9987201"
type input "CMACGM"
type input "CMA CGM Group"
type input "NLRTM"
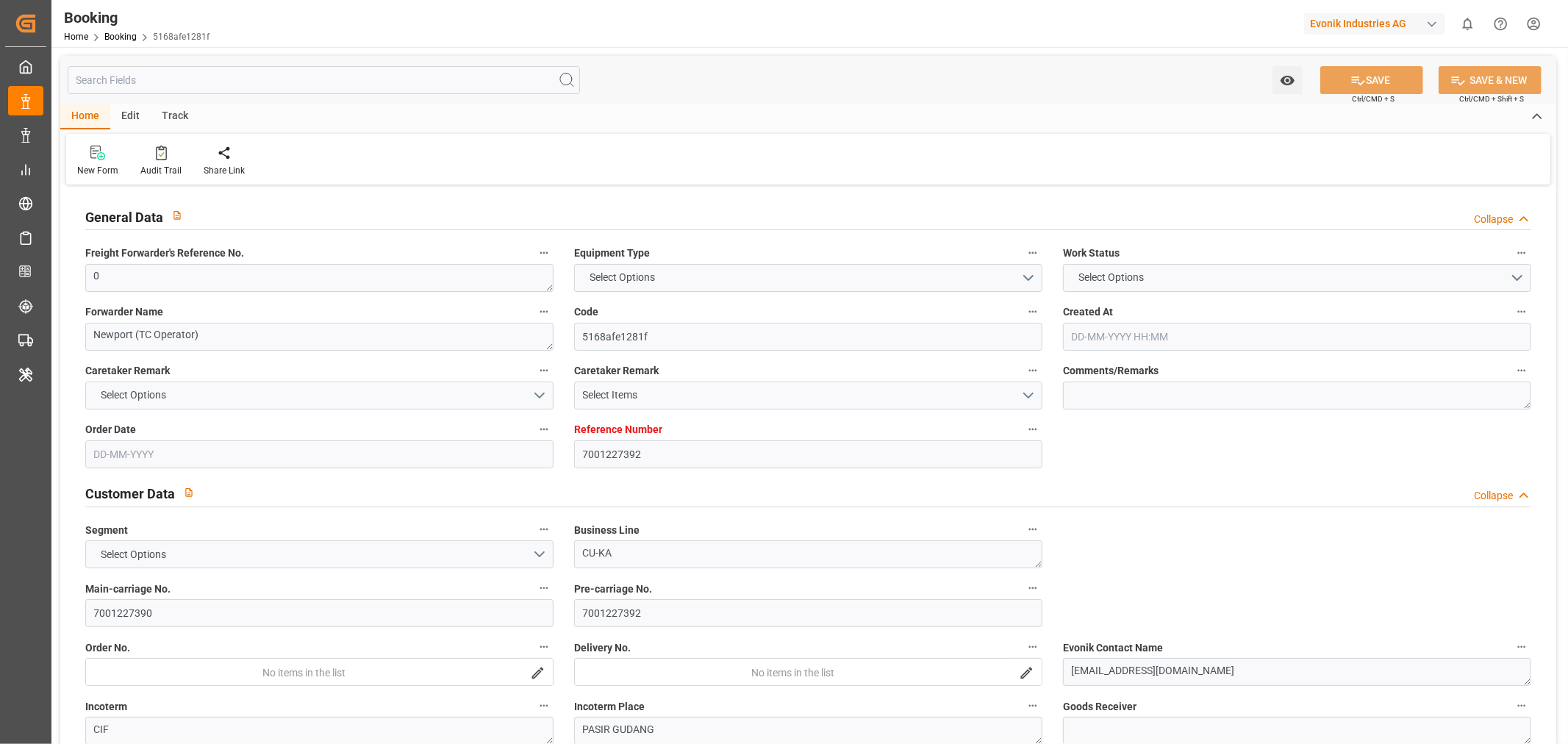
type input "MYPGU"
type input "53"
type input "MYPKG"
type input "0"
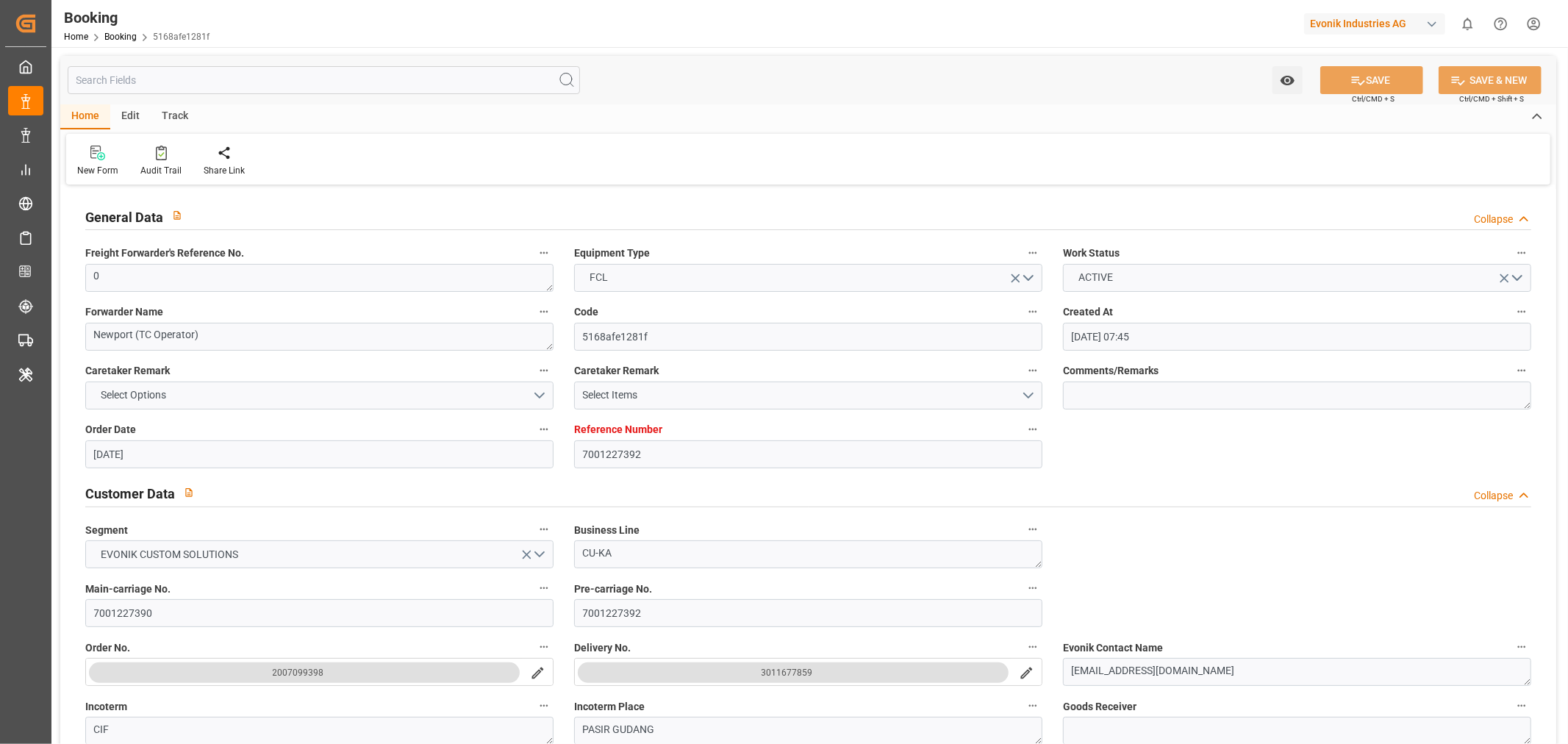
type input "[DATE] 07:45"
type input "[DATE]"
type input "[DATE] 00:00"
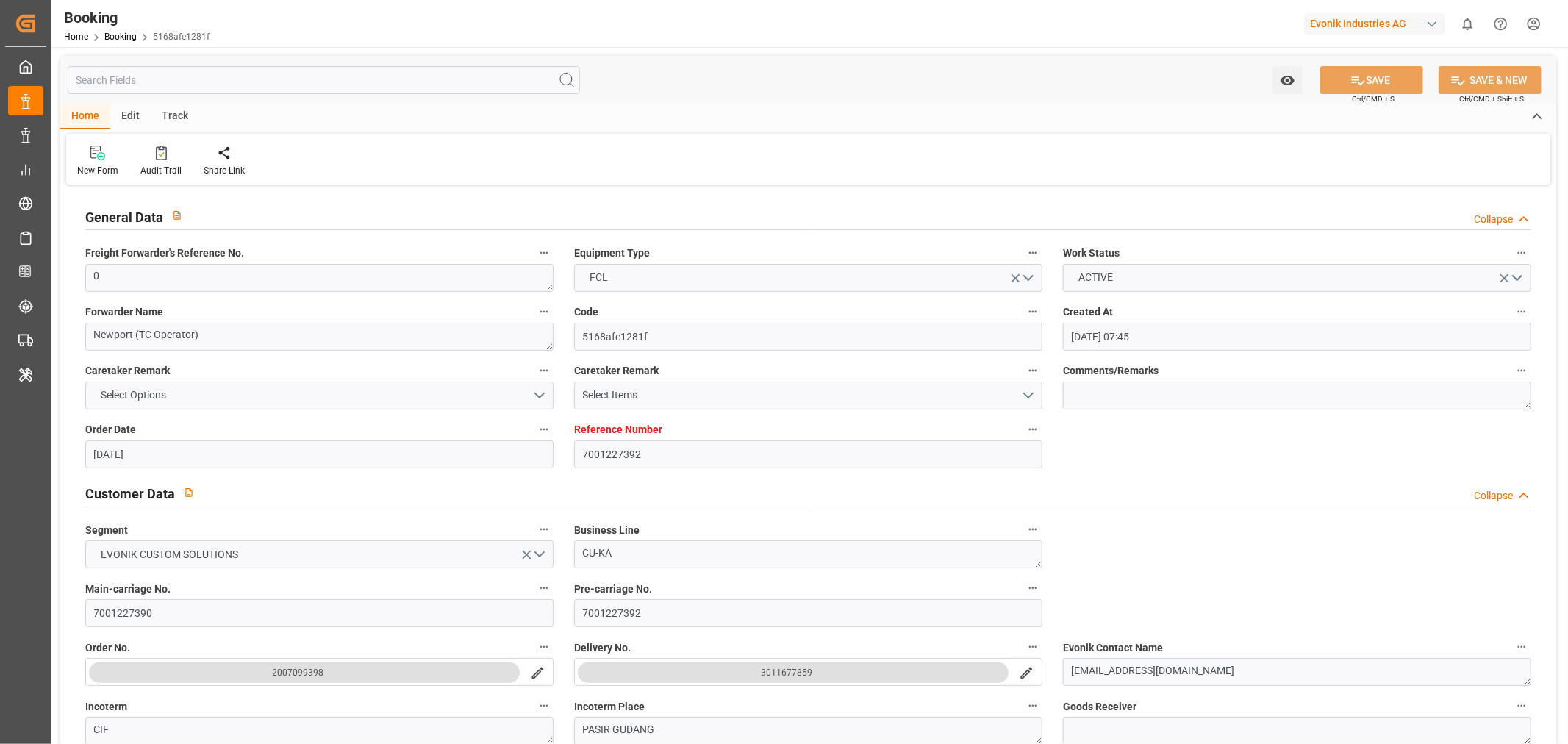
type input "[DATE] 00:00"
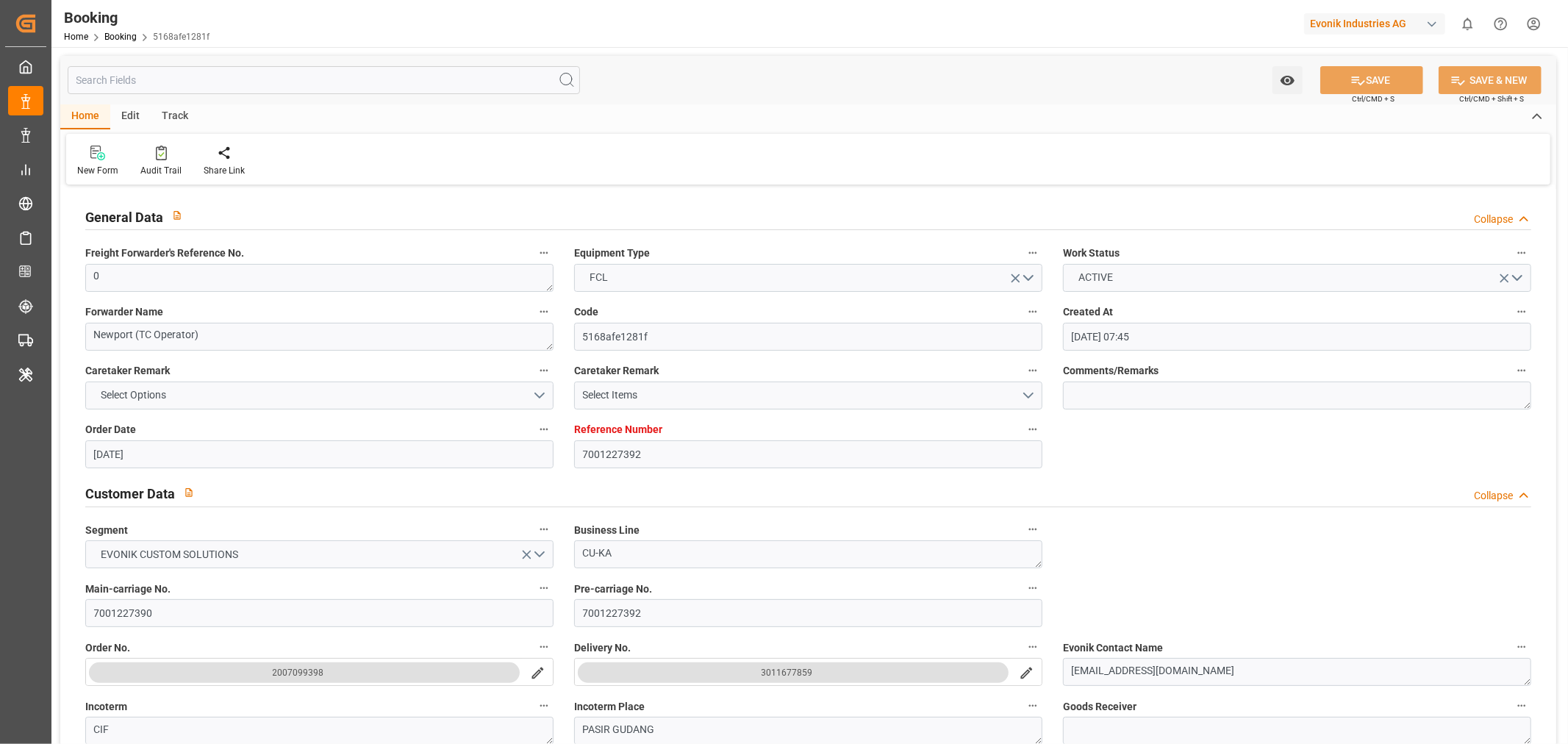
type input "[DATE] 00:00"
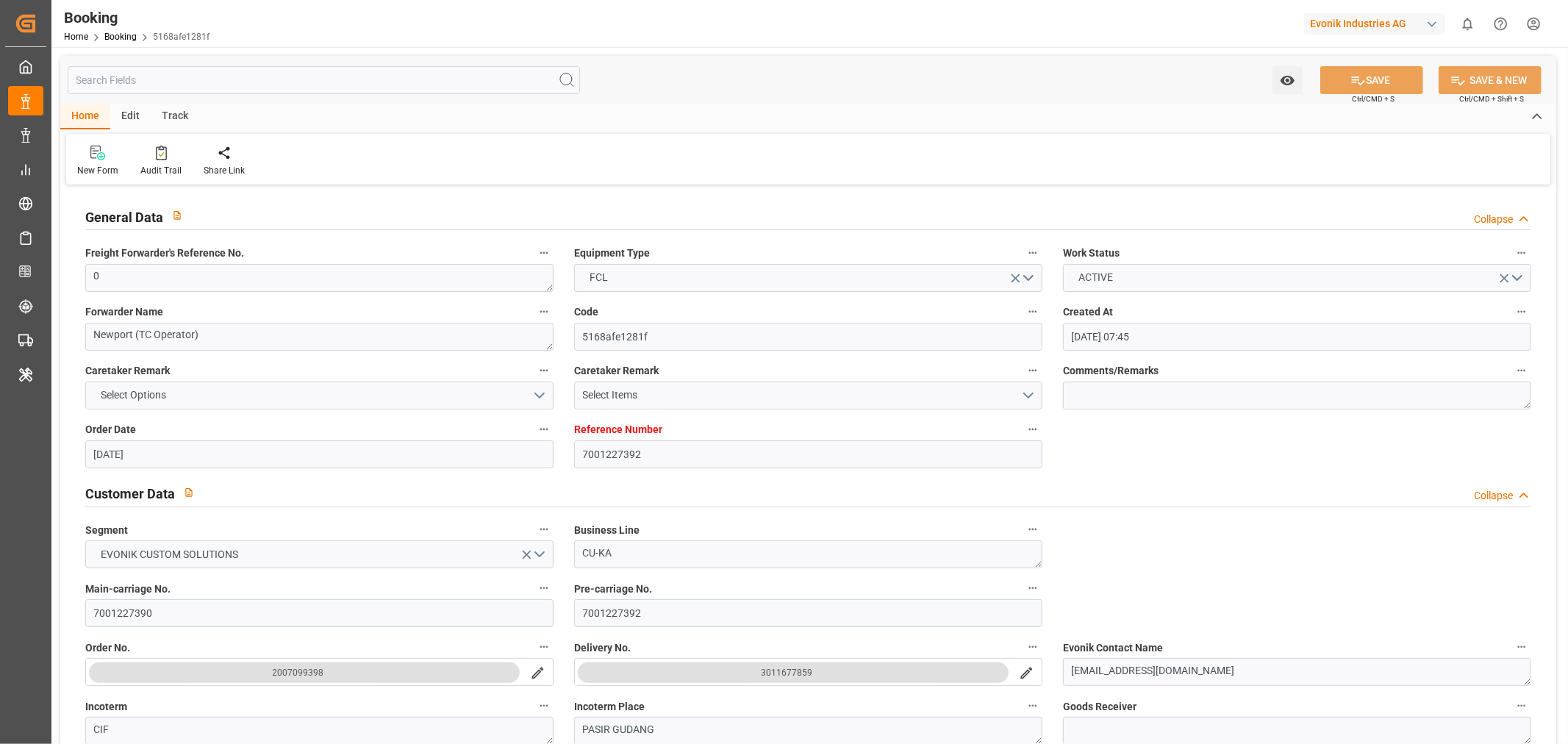
type input "[DATE] 00:00"
type input "[DATE]"
type input "[DATE] 03:41"
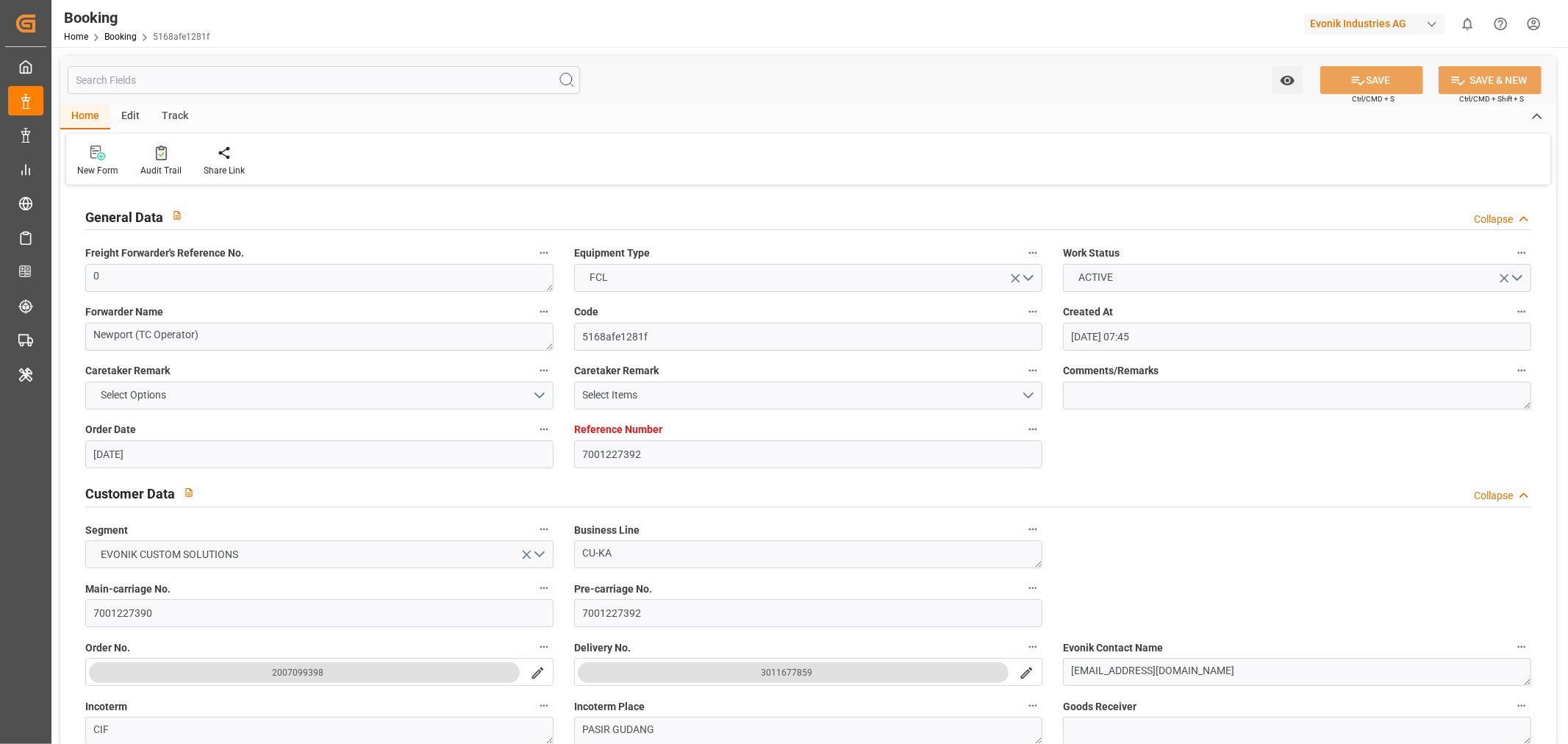
click at [164, 164] on div "Audit Trail" at bounding box center [160, 171] width 41 height 13
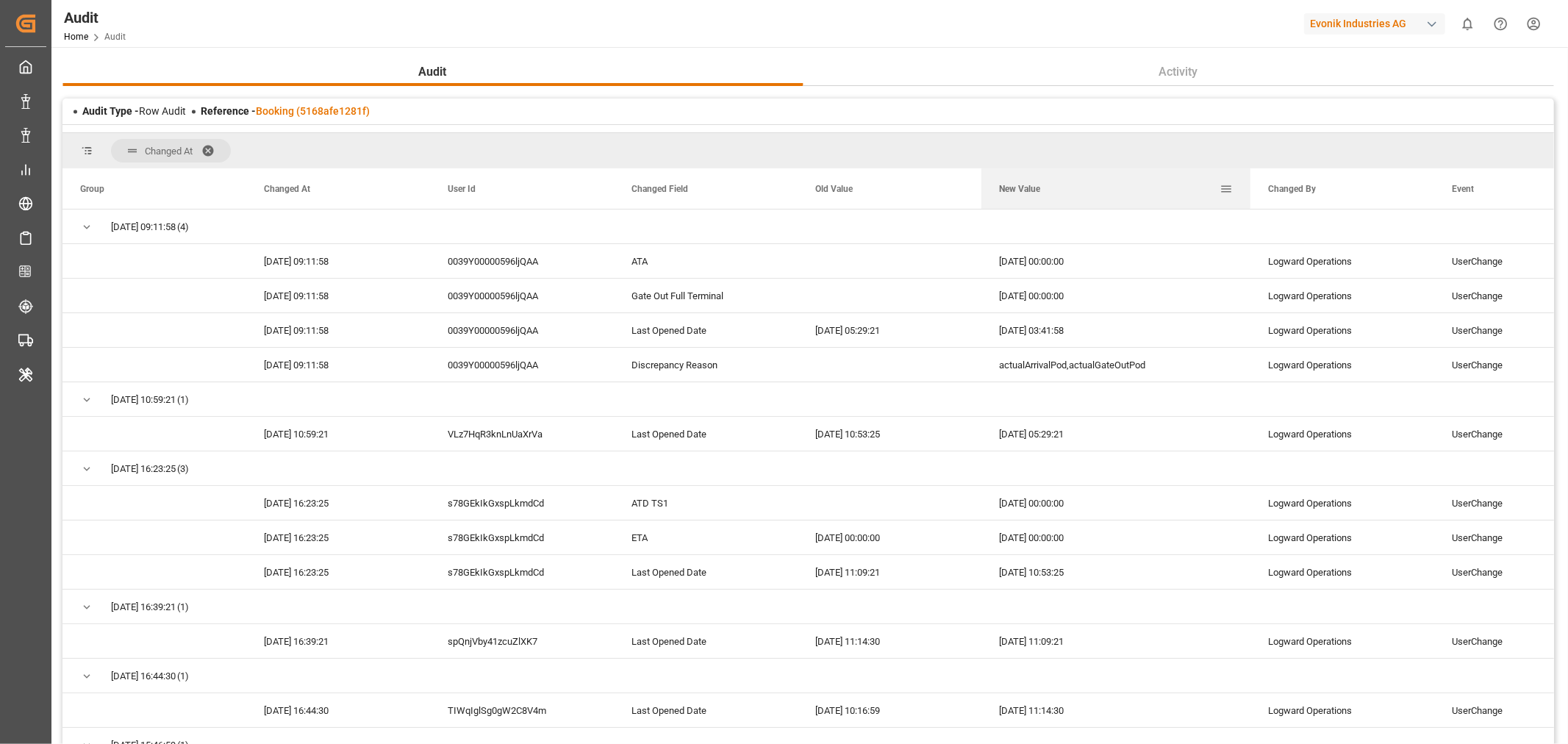
drag, startPoint x: 1163, startPoint y: 180, endPoint x: 1248, endPoint y: 195, distance: 86.3
click at [1248, 195] on div at bounding box center [1250, 188] width 6 height 41
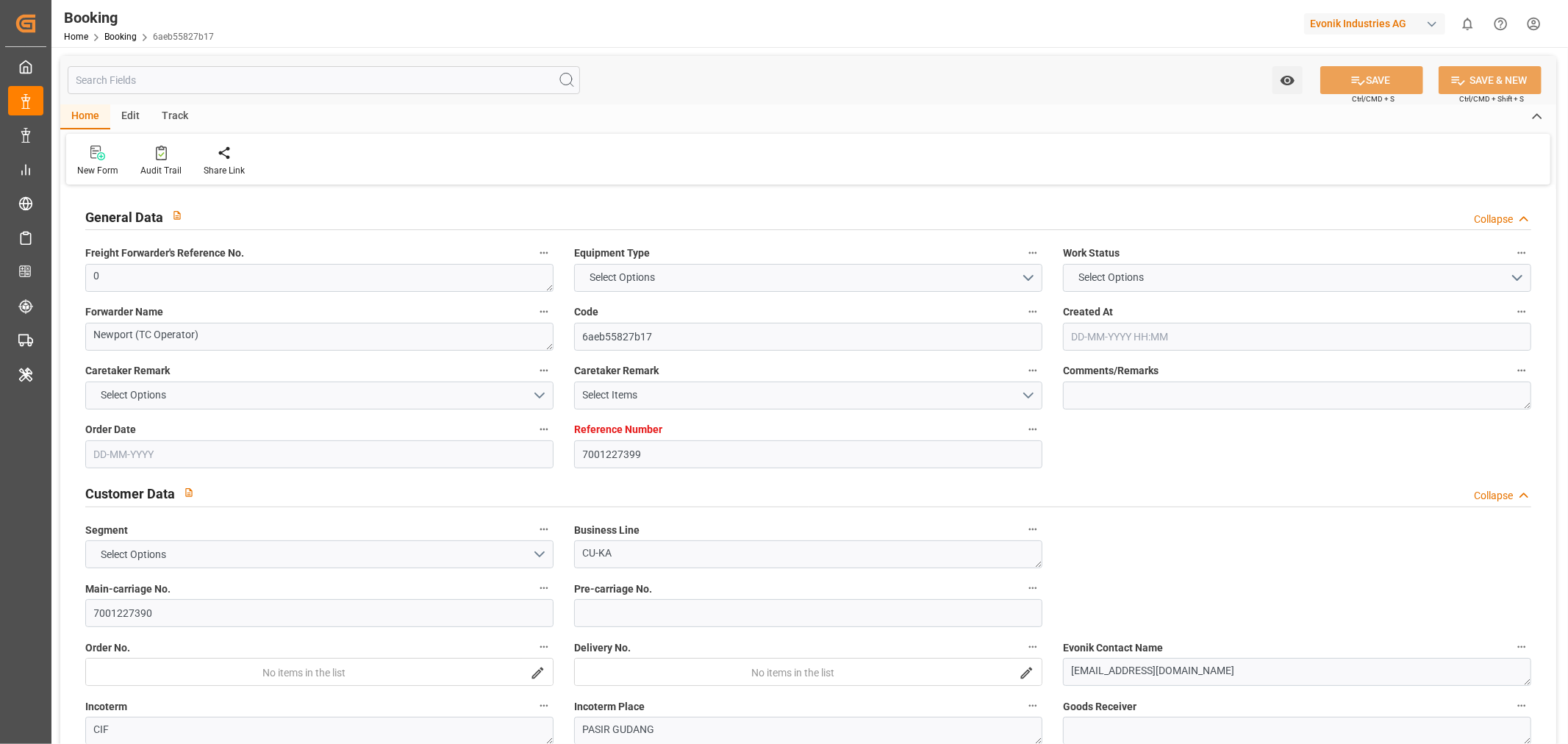
type input "7001227399"
type input "9987201"
type input "CMACGM"
type input "CMA CGM Group"
type input "NLRTM"
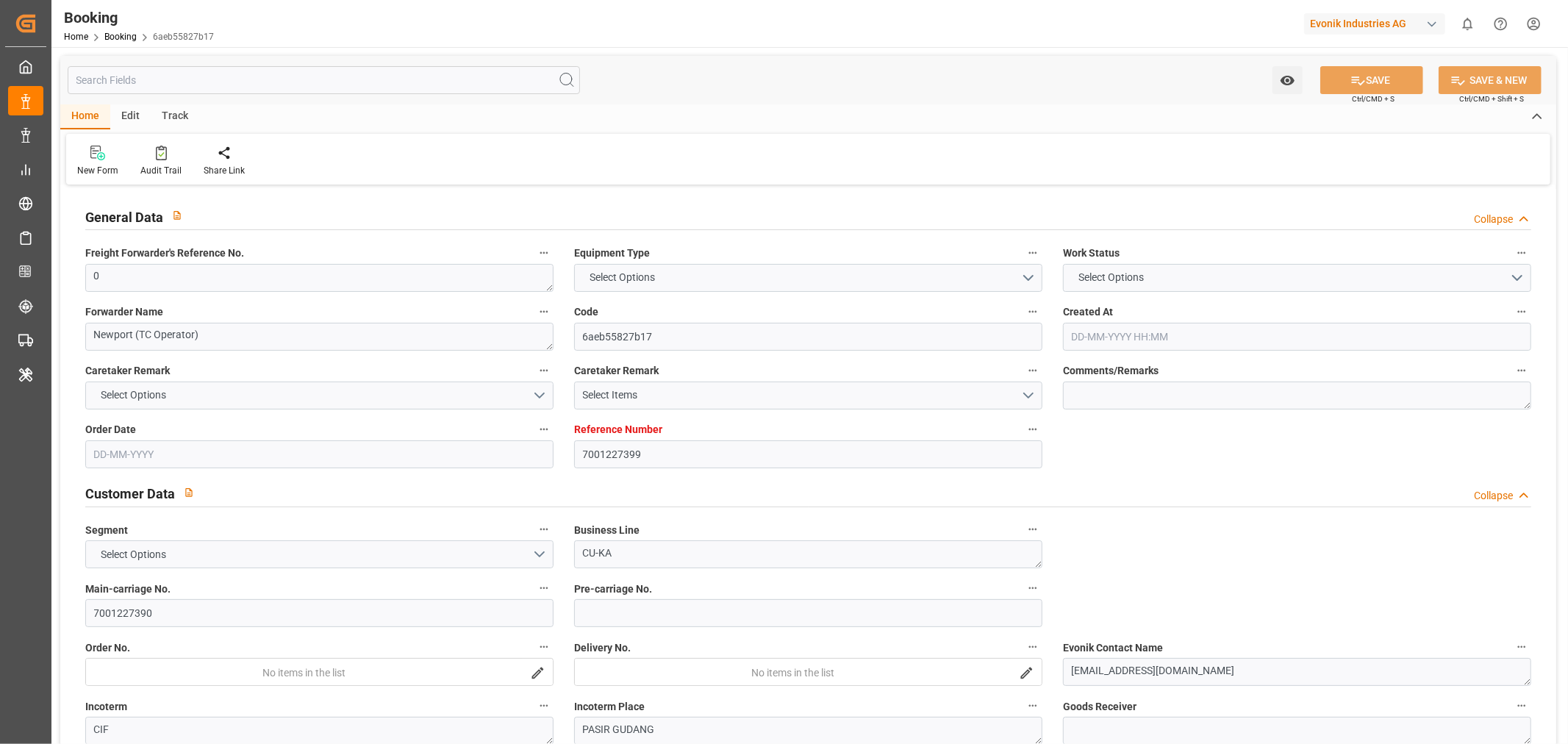
type input "MYPGU"
type input "53"
type input "MYPKG"
type input "0"
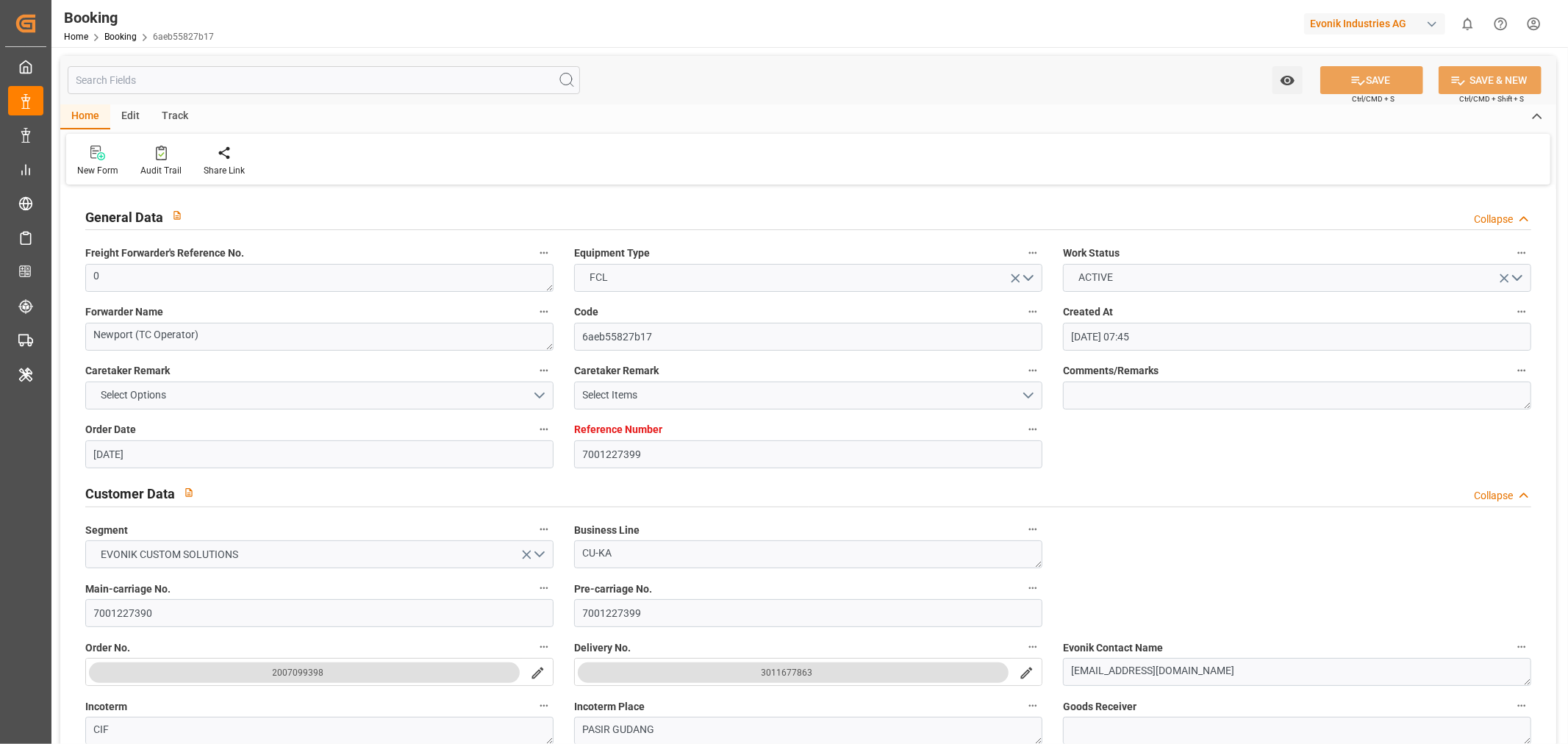
type input "21-07-2025 07:45"
type input "21-07-2025"
type input "26-09-2025"
type input "06-08-2025"
type input "31-07-2025 00:00"
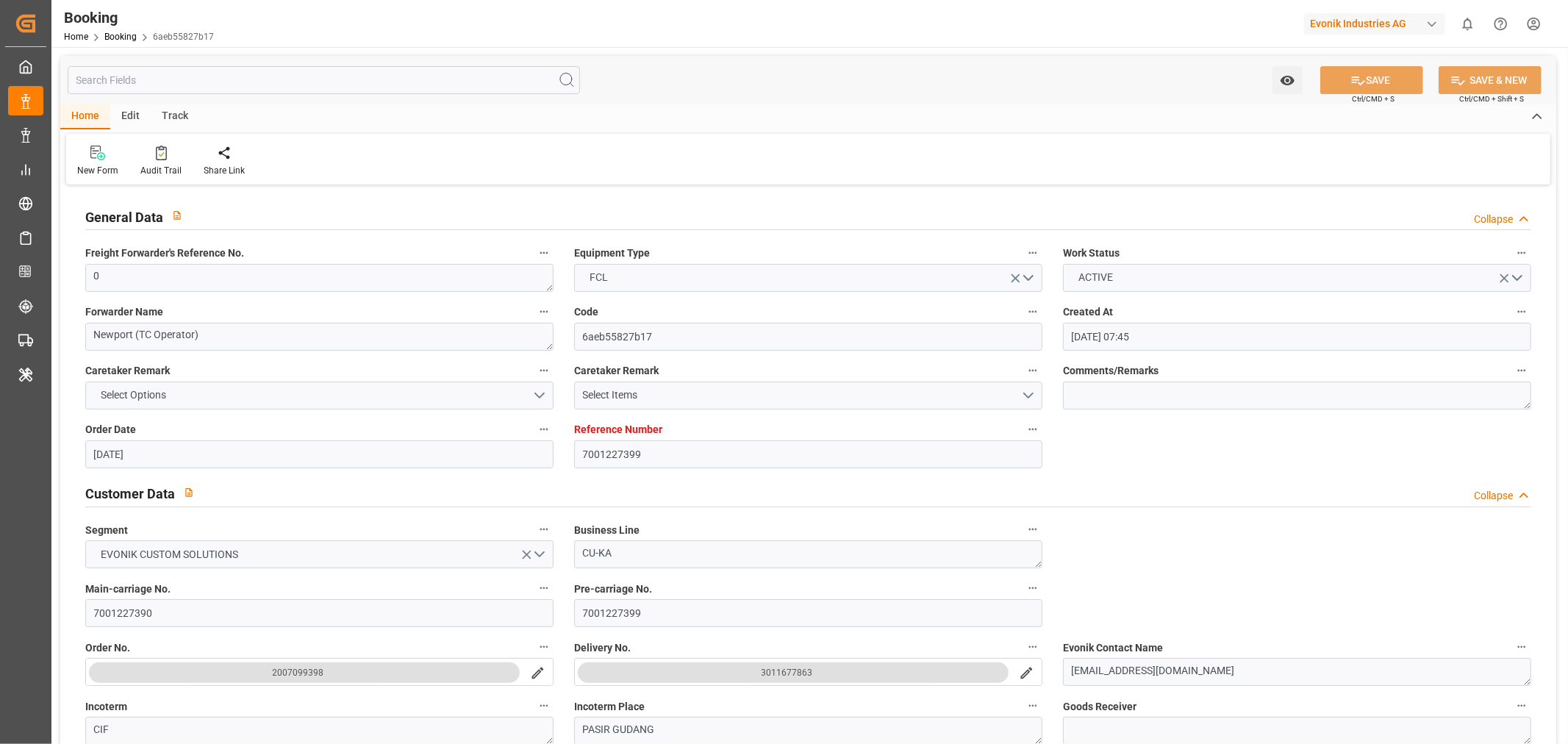
type input "31-07-2025 00:00"
type input "01-08-2025 00:00"
type input "28-07-2025 00:00"
type input "23-09-2025 00:00"
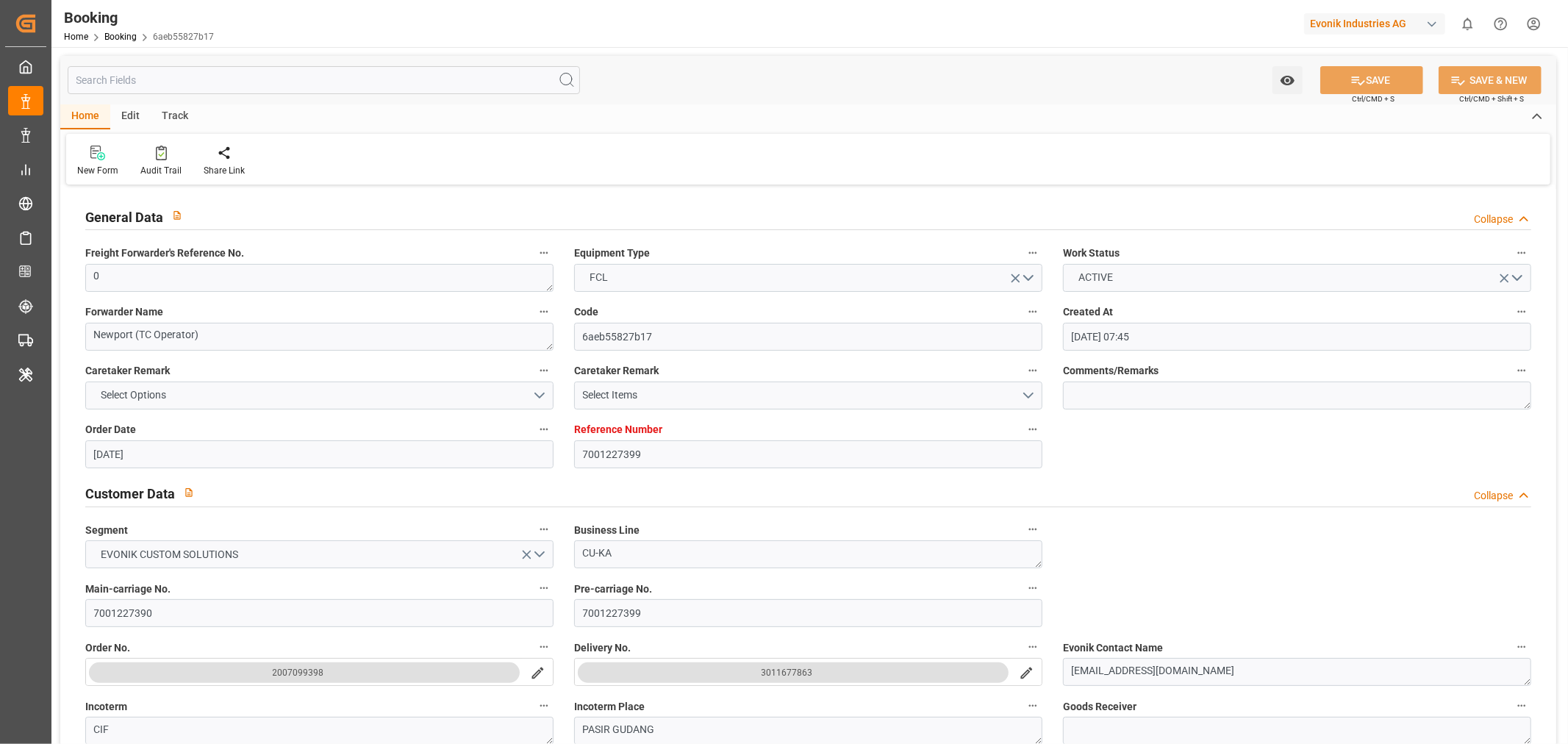
type input "23-09-2025 00:00"
type input "10-09-2025 00:00"
type input "09-09-2025 00:00"
type input "10-09-2025 00:00"
type input "25-09-2025 00:00"
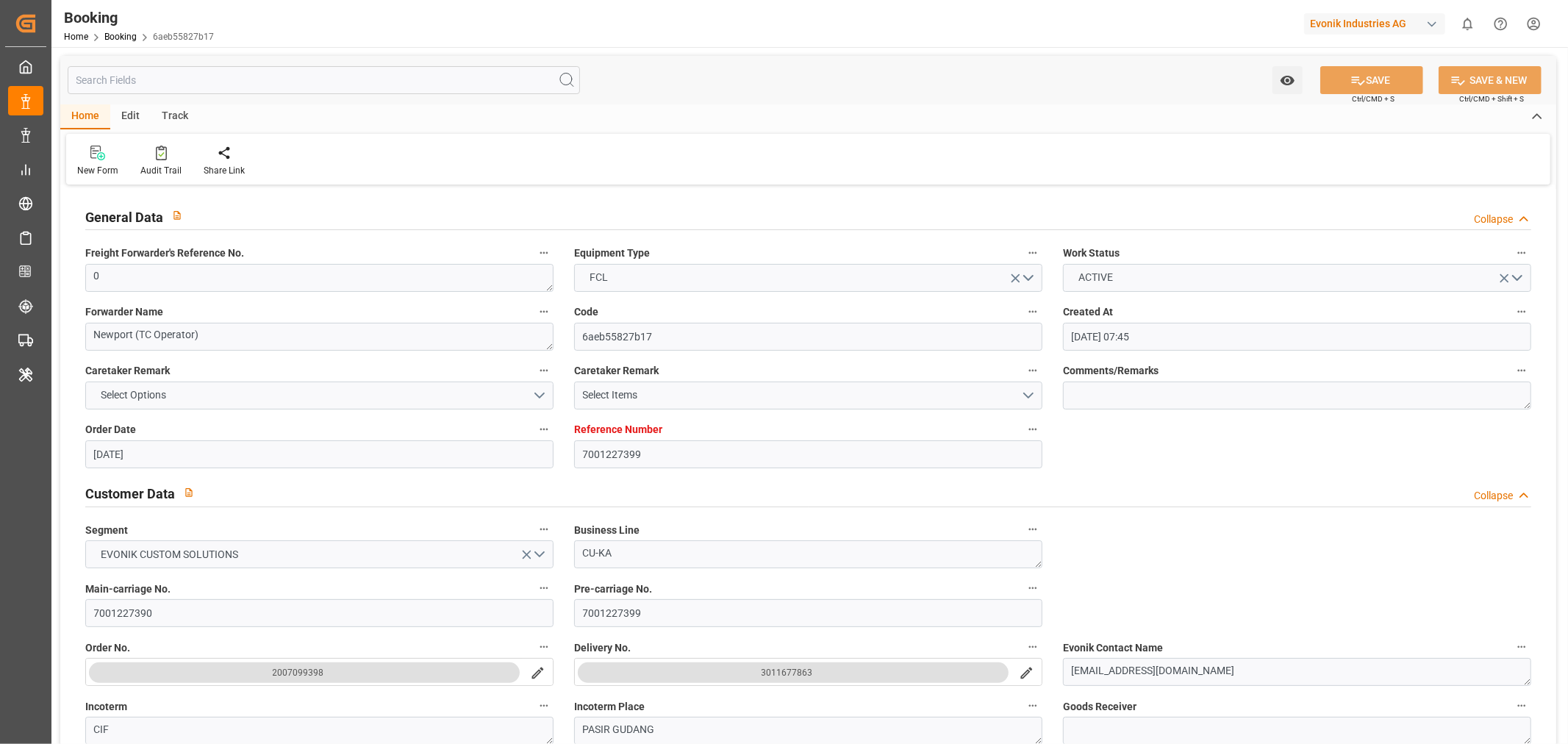
type input "[DATE] 00:00"
type input "[DATE]"
type input "25-09-2025 03:44"
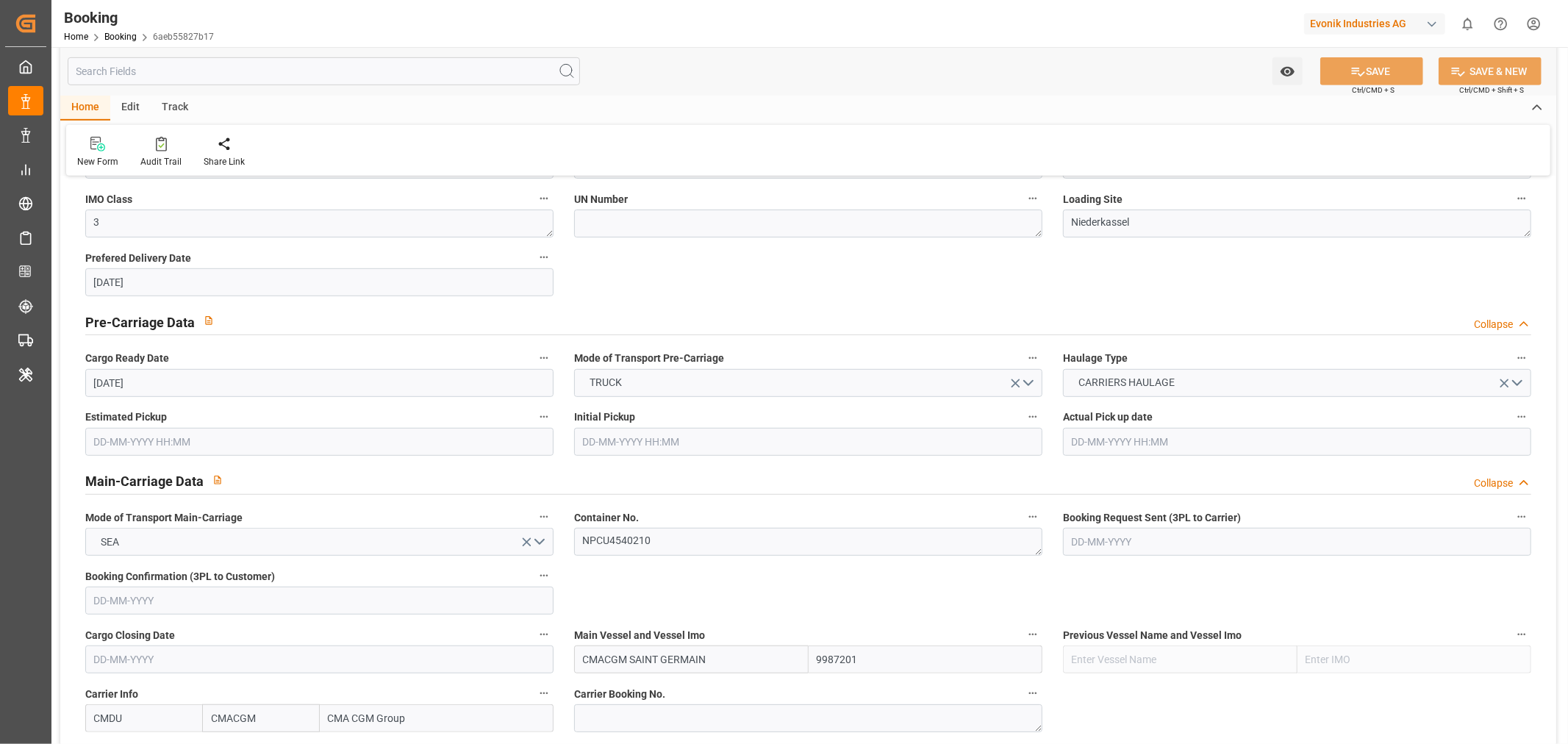
scroll to position [817, 0]
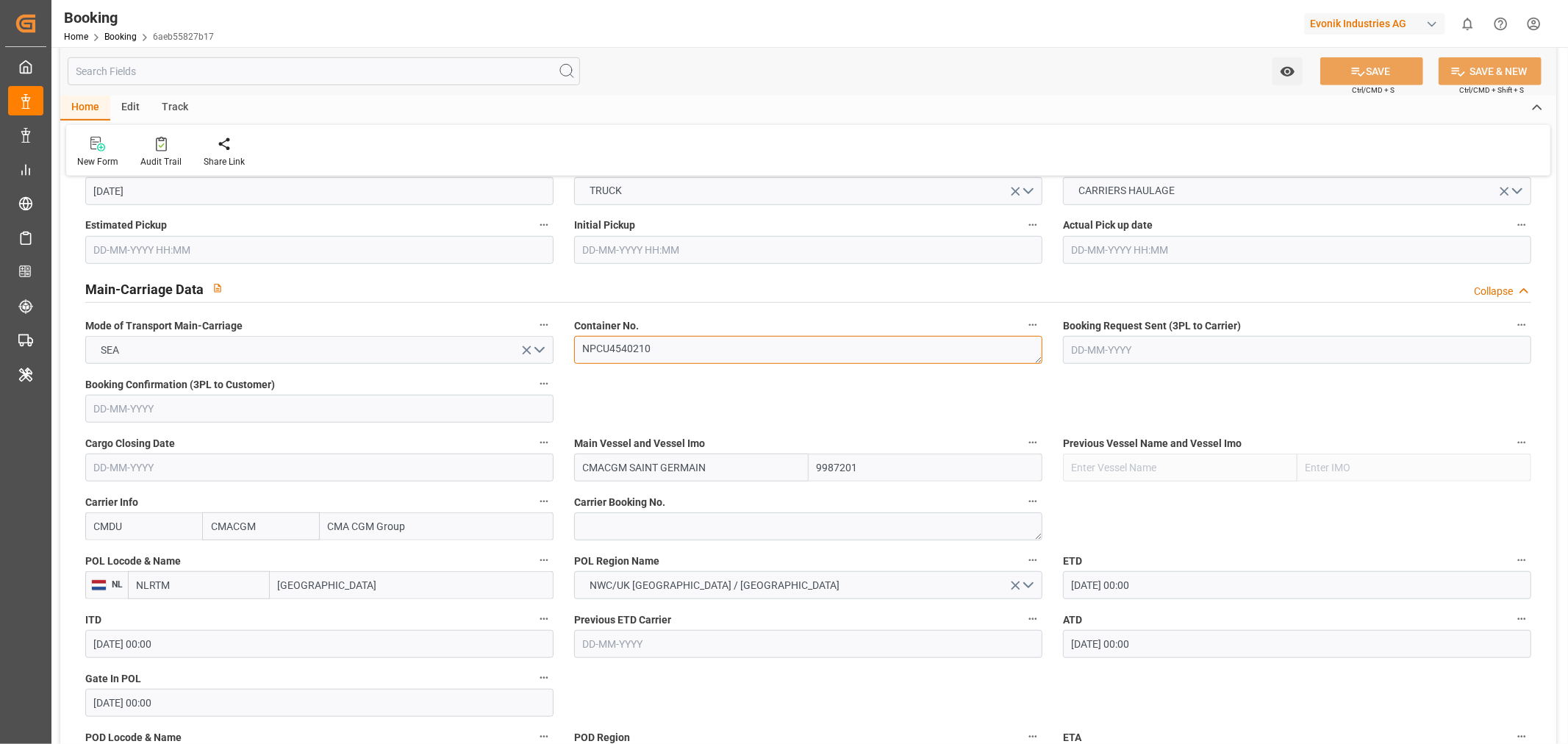
click at [620, 354] on textarea "NPCU4540210" at bounding box center [808, 349] width 468 height 28
click at [148, 160] on div "Audit Trail" at bounding box center [160, 161] width 41 height 13
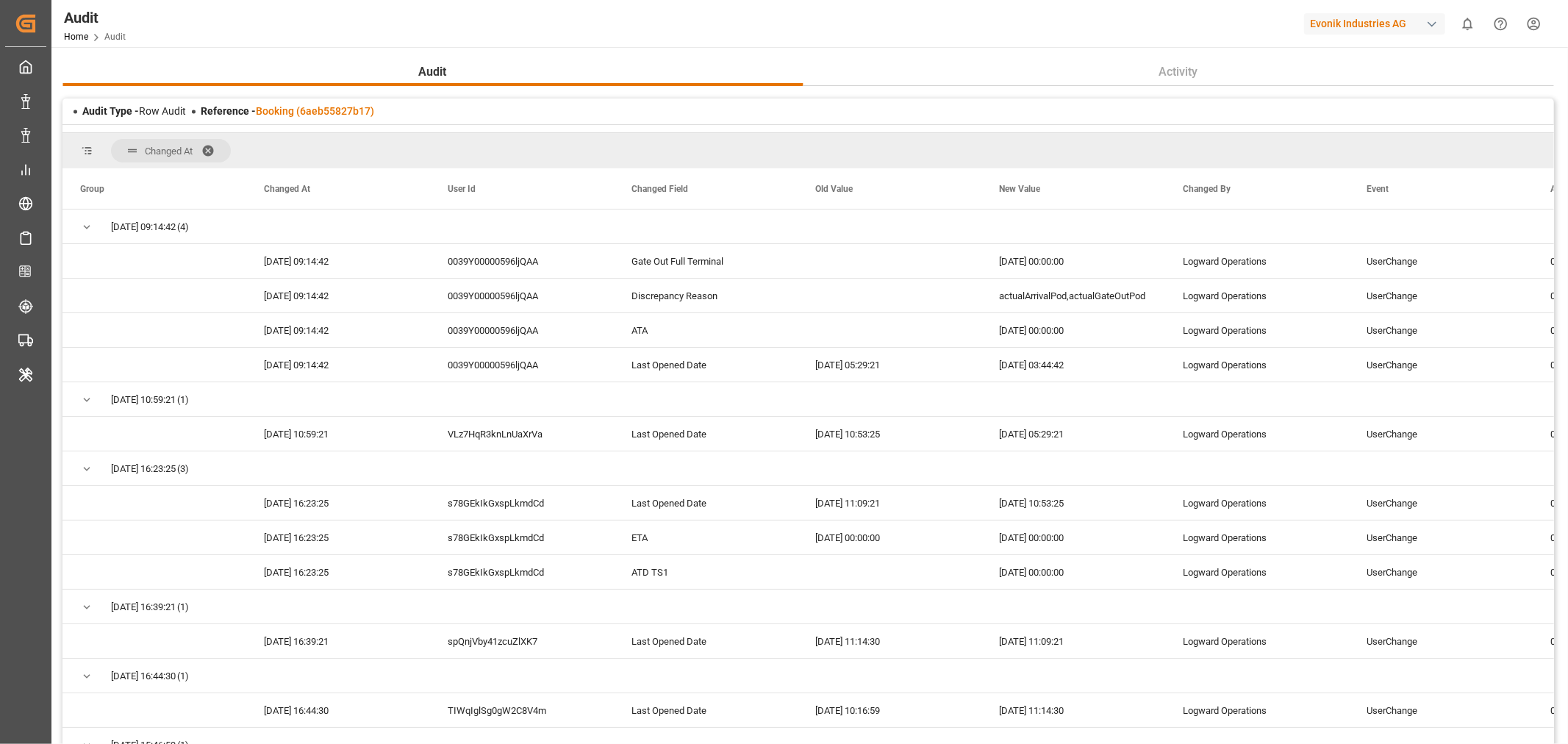
click at [214, 148] on span at bounding box center [213, 151] width 24 height 13
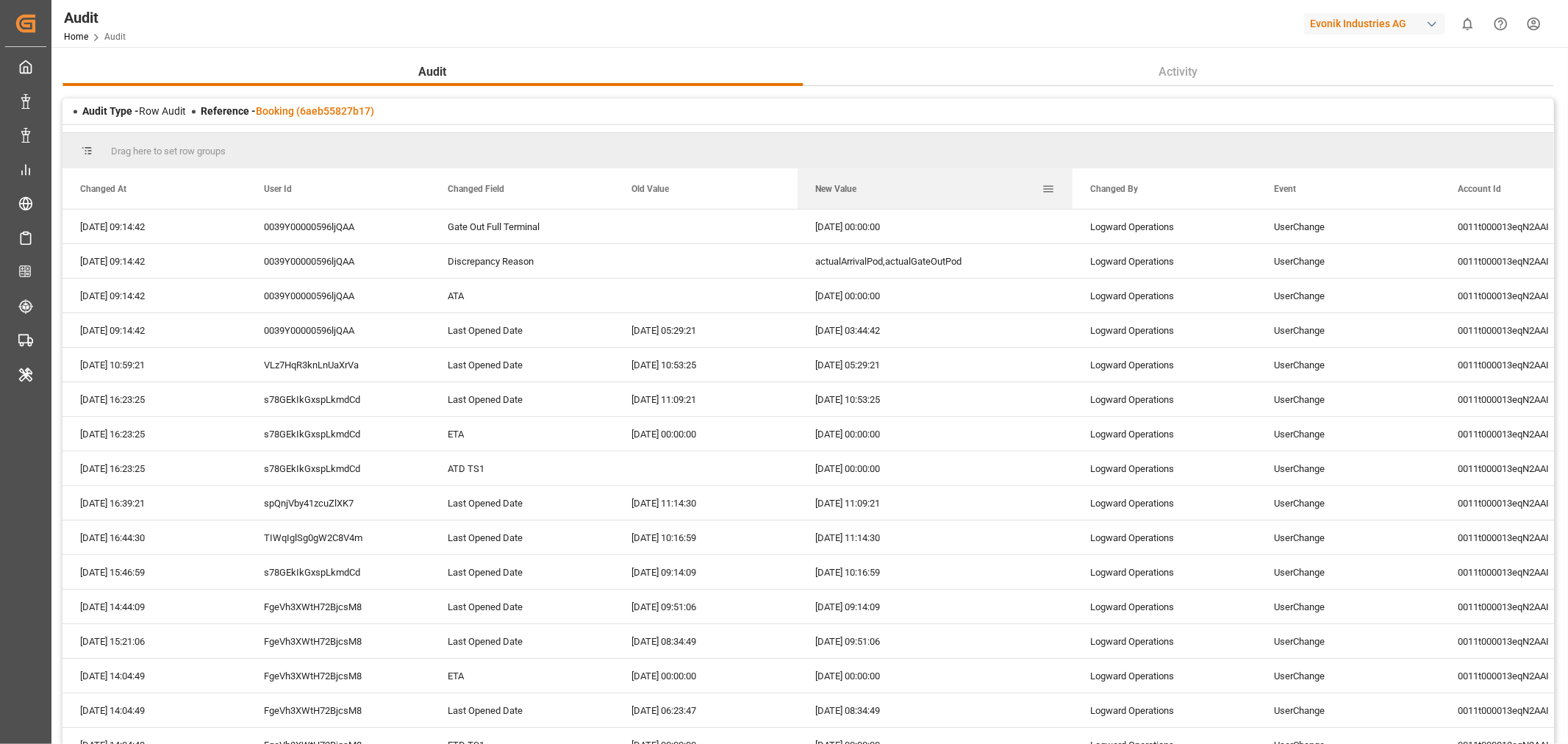
drag, startPoint x: 980, startPoint y: 181, endPoint x: 1071, endPoint y: 197, distance: 92.4
click at [1071, 197] on div at bounding box center [1073, 188] width 6 height 41
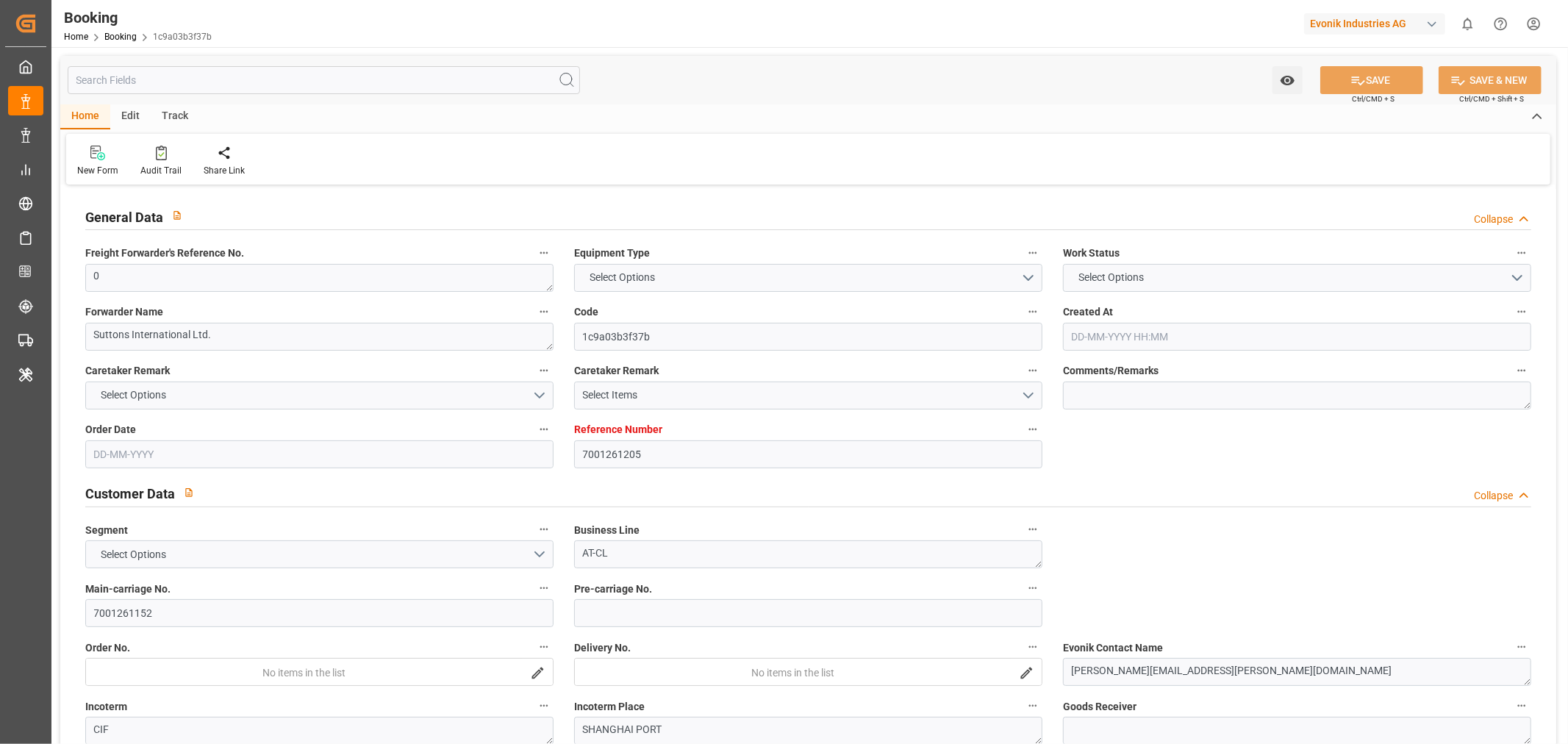
type input "7001261205"
type input "9778832"
type input "Hapag [PERSON_NAME]"
type input "Hapag [PERSON_NAME] Aktiengesellschaft"
type input "NLRTM"
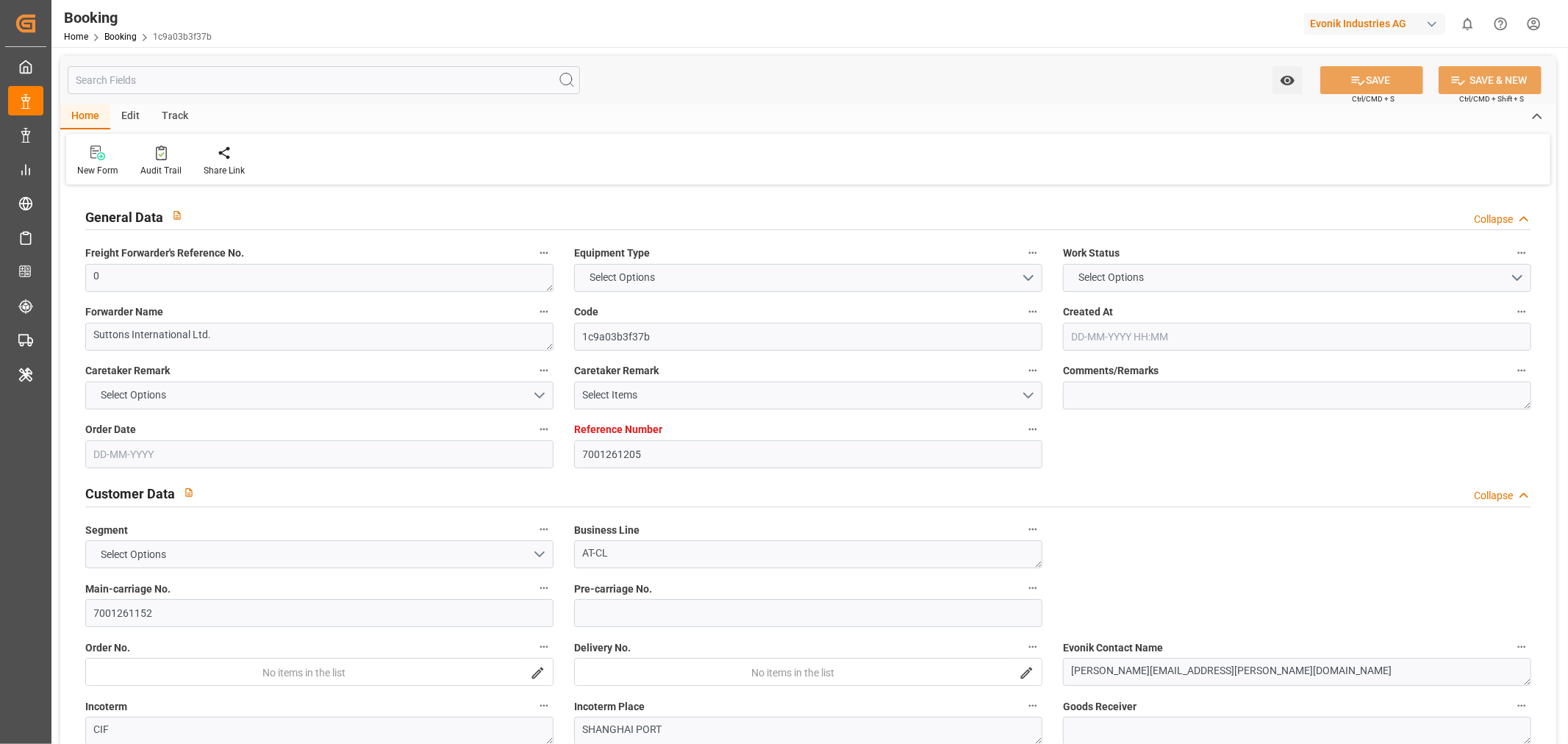
type input "CNSGH"
type input "0"
type input "[DATE] 12:15"
type input "[DATE]"
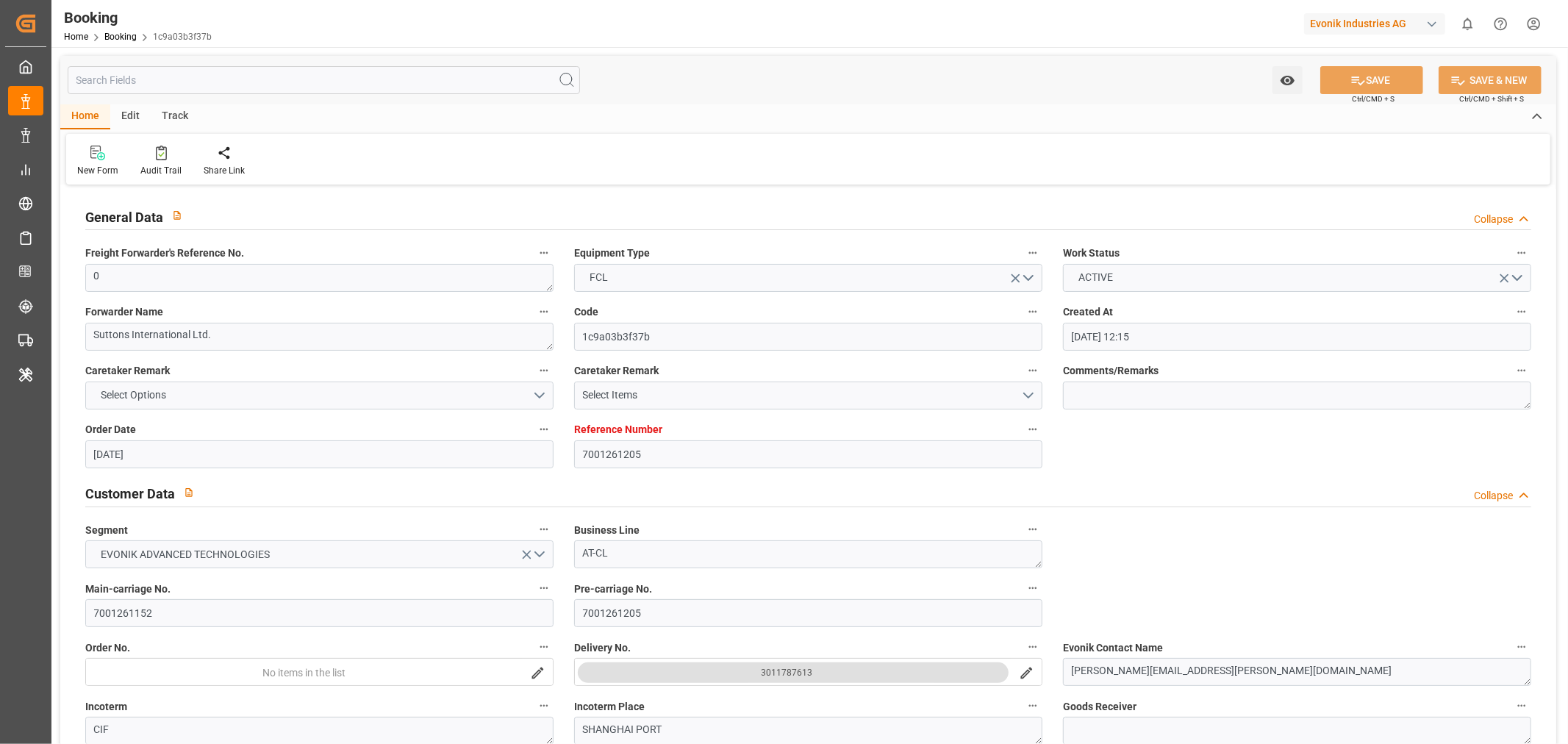
type input "[DATE]"
type input "[DATE] 00:00"
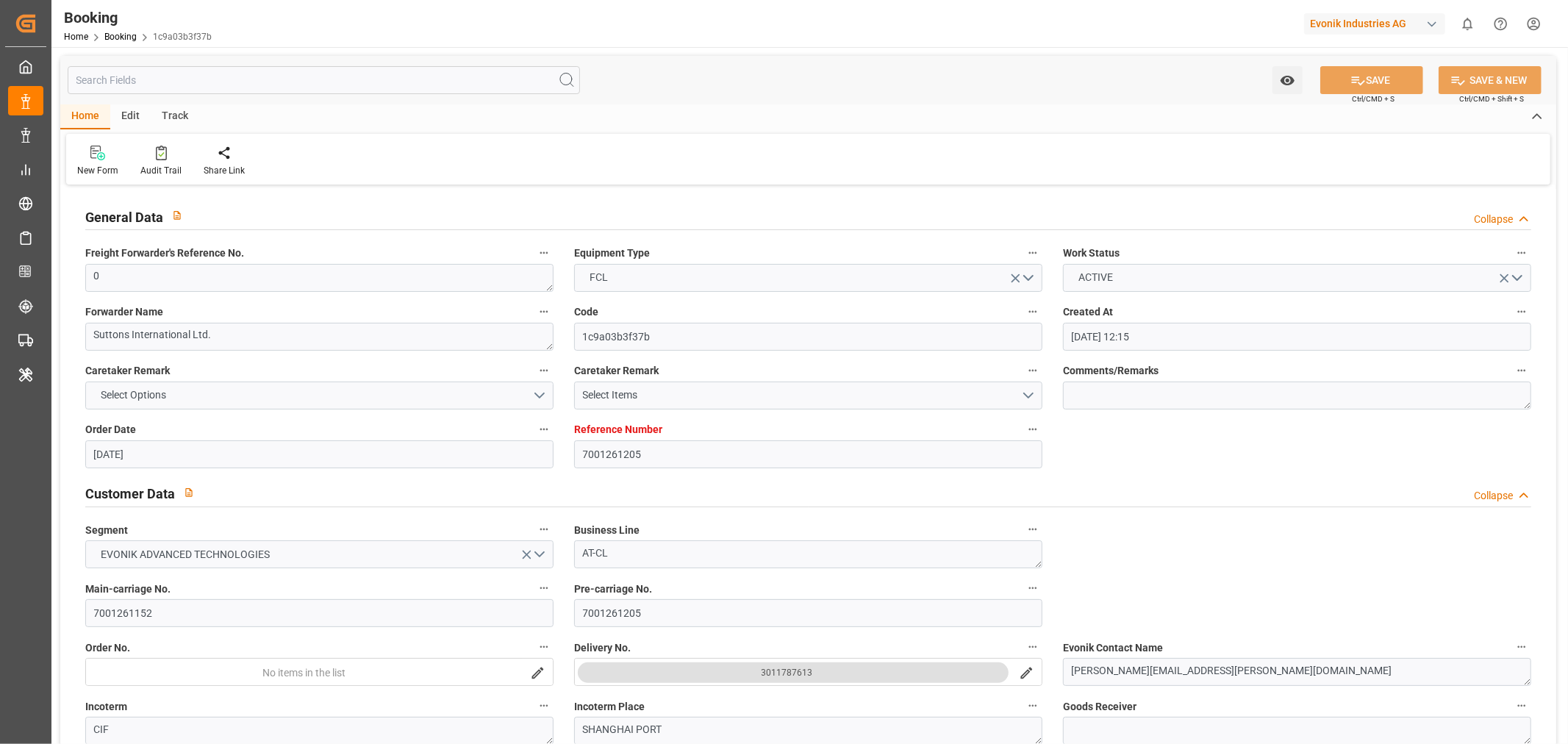
type input "[DATE] 00:00"
type input "[DATE] 07:06"
click at [153, 175] on div "Audit Trail" at bounding box center [160, 171] width 41 height 13
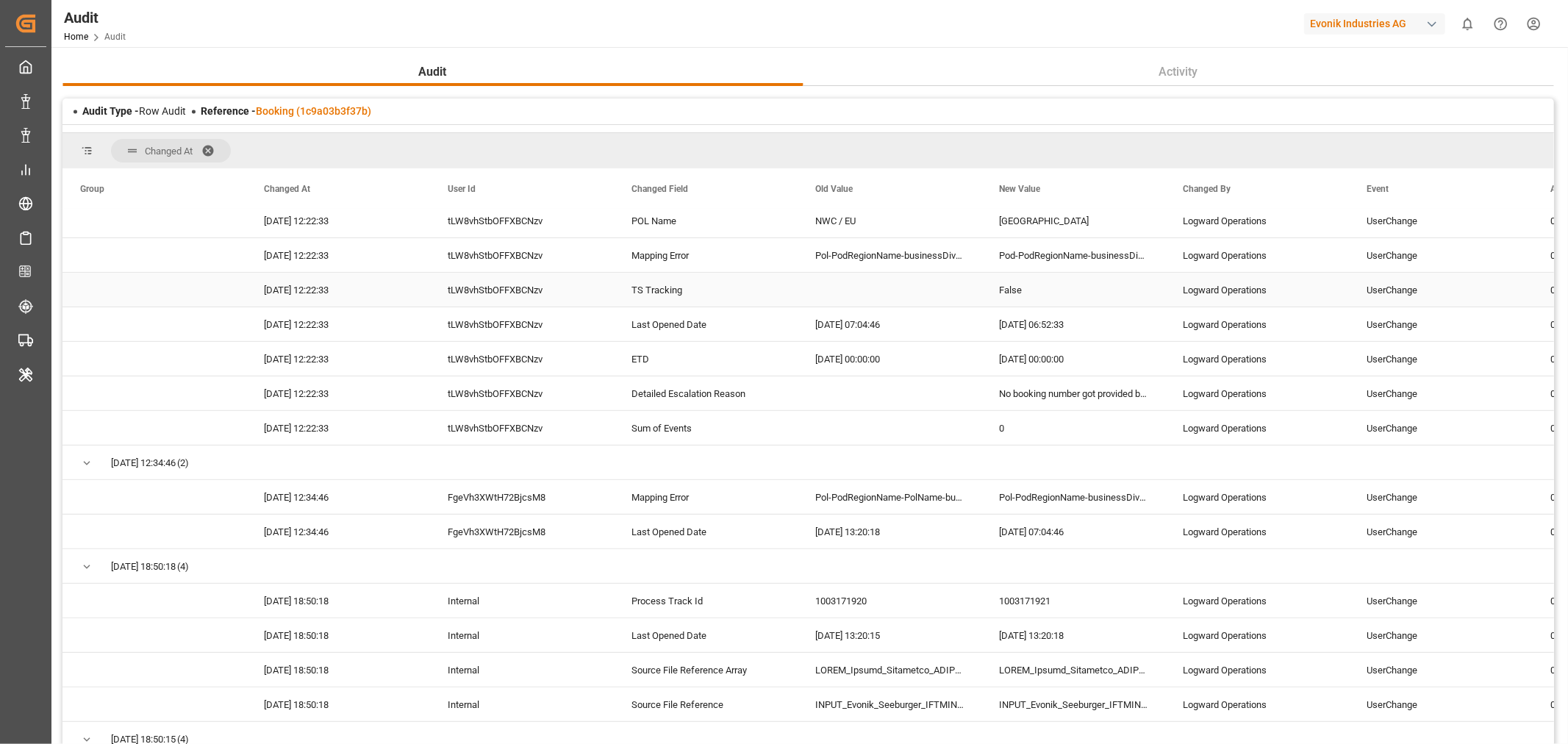
scroll to position [571, 0]
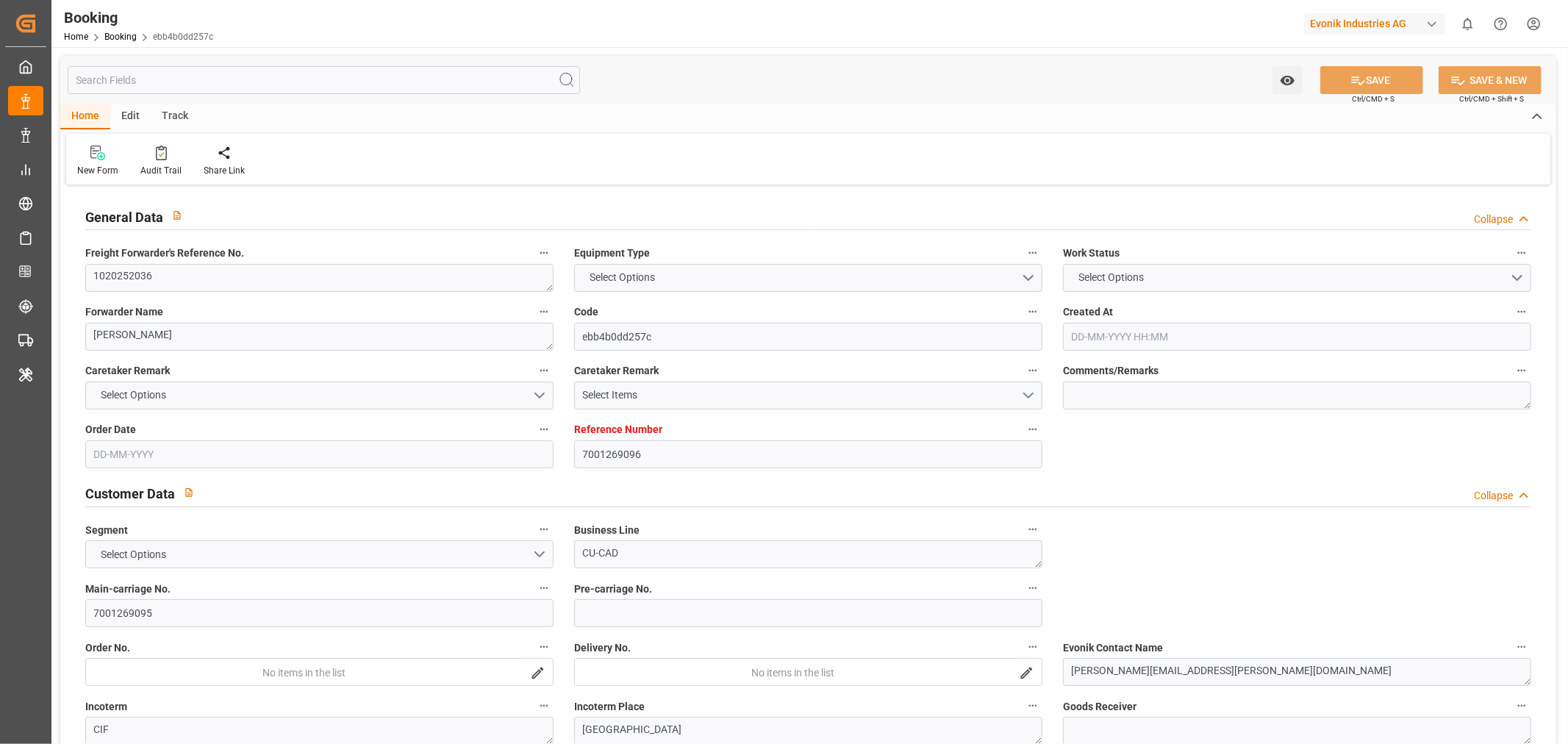
type input "7001269096"
type input "9789635"
type input "Cosco"
type input "COSCO Shipping Co. Ltd."
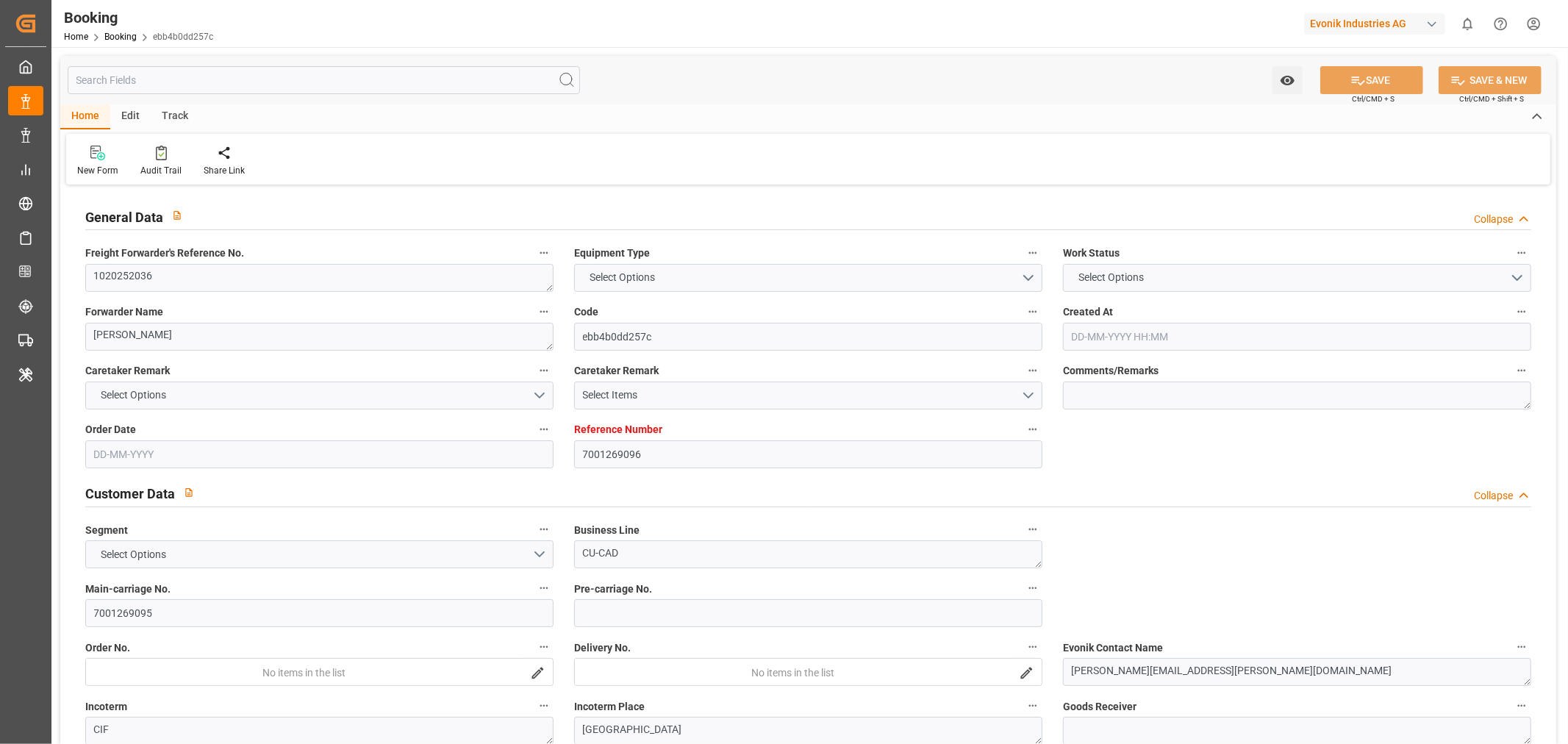
type input "BEANR"
type input "JPYOK"
type input "CNSHG"
type input "0"
type input "BEANR"
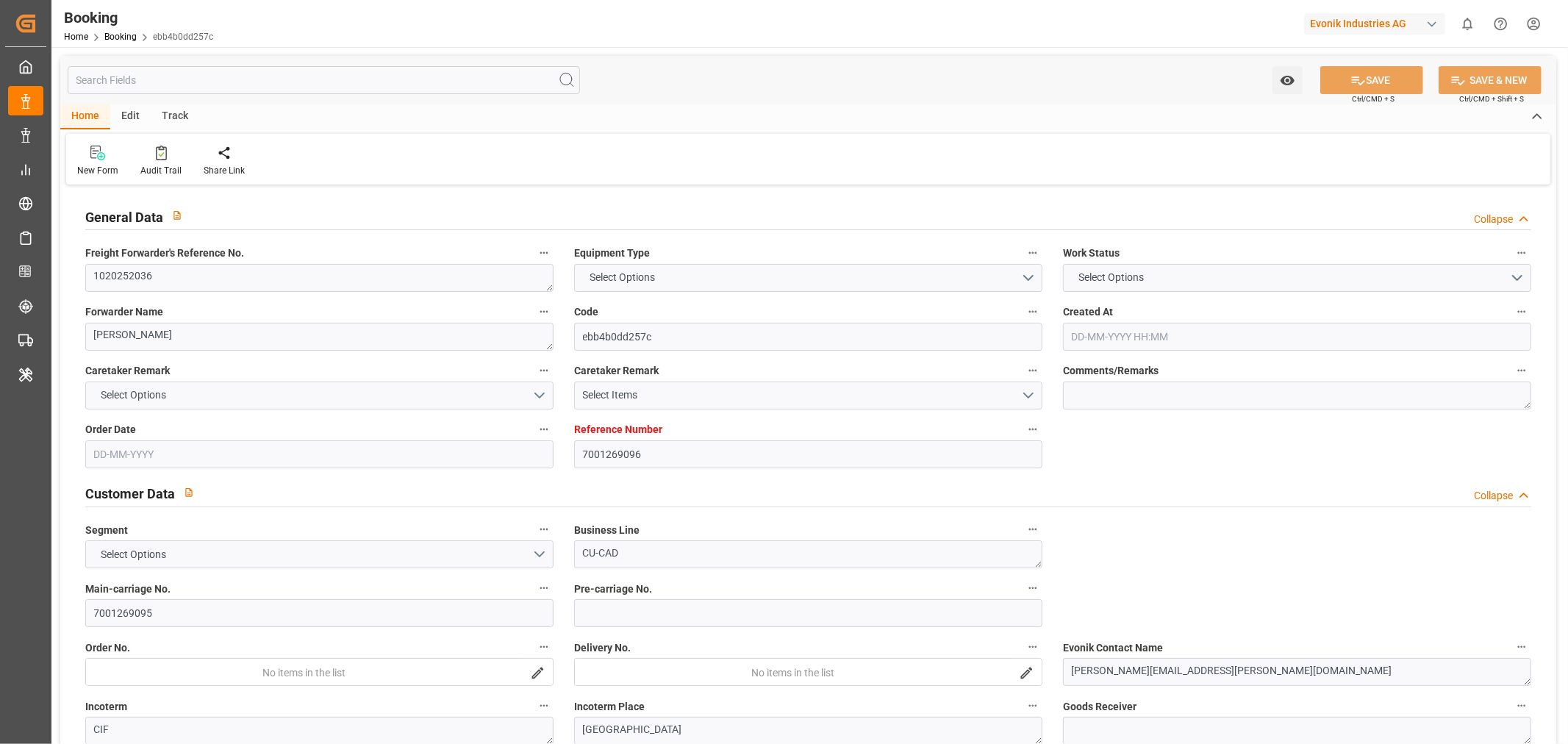
type input "JPYOK"
type input "08-09-2025 07:03"
type input "08-09-2025"
type input "25-11-2025"
type input "23-09-2025"
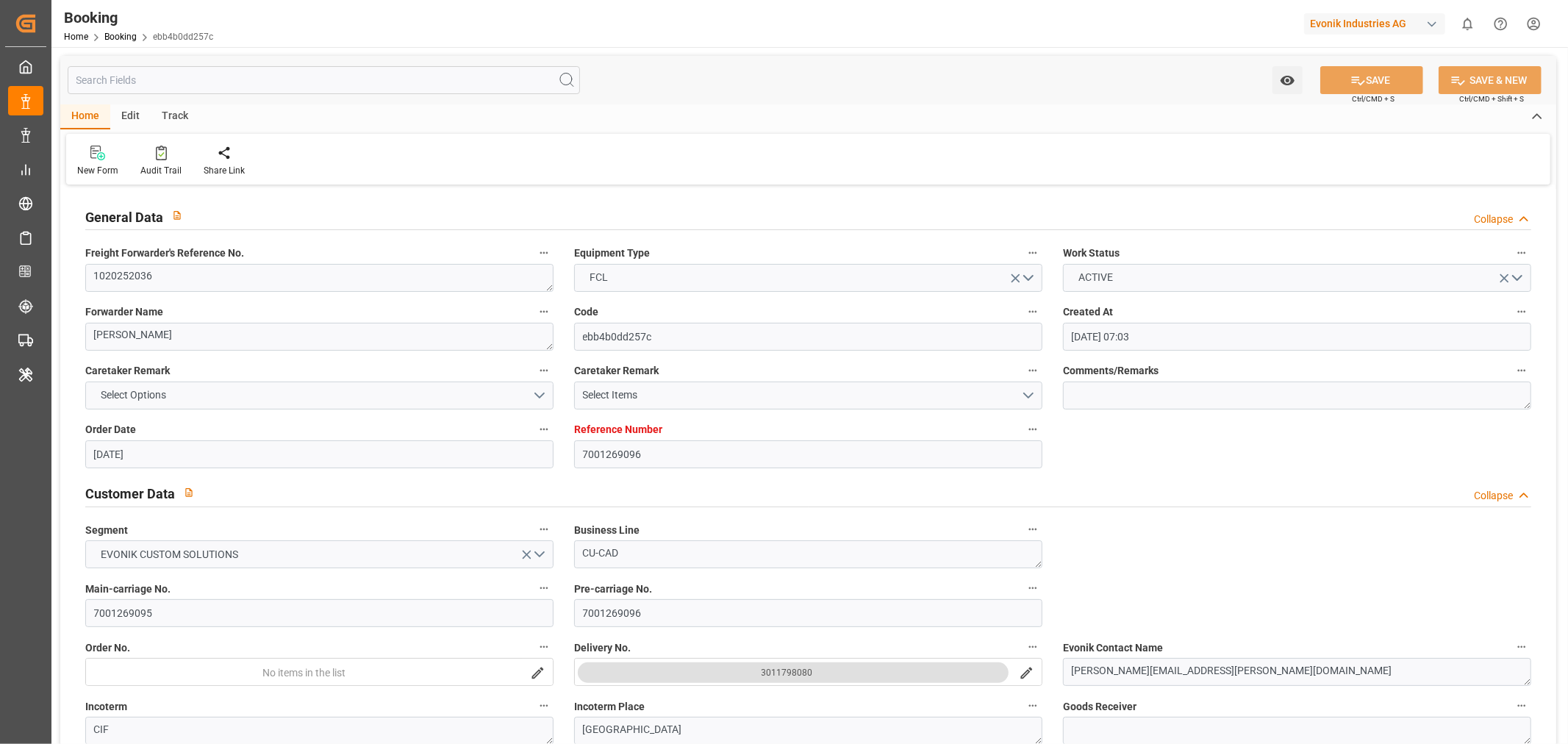
type input "12-09-2025 00:00"
type input "[DATE] 00:00"
type input "22-09-2025 00:00"
type input "02-10-2025 21:30"
type input "28-09-2025 00:00"
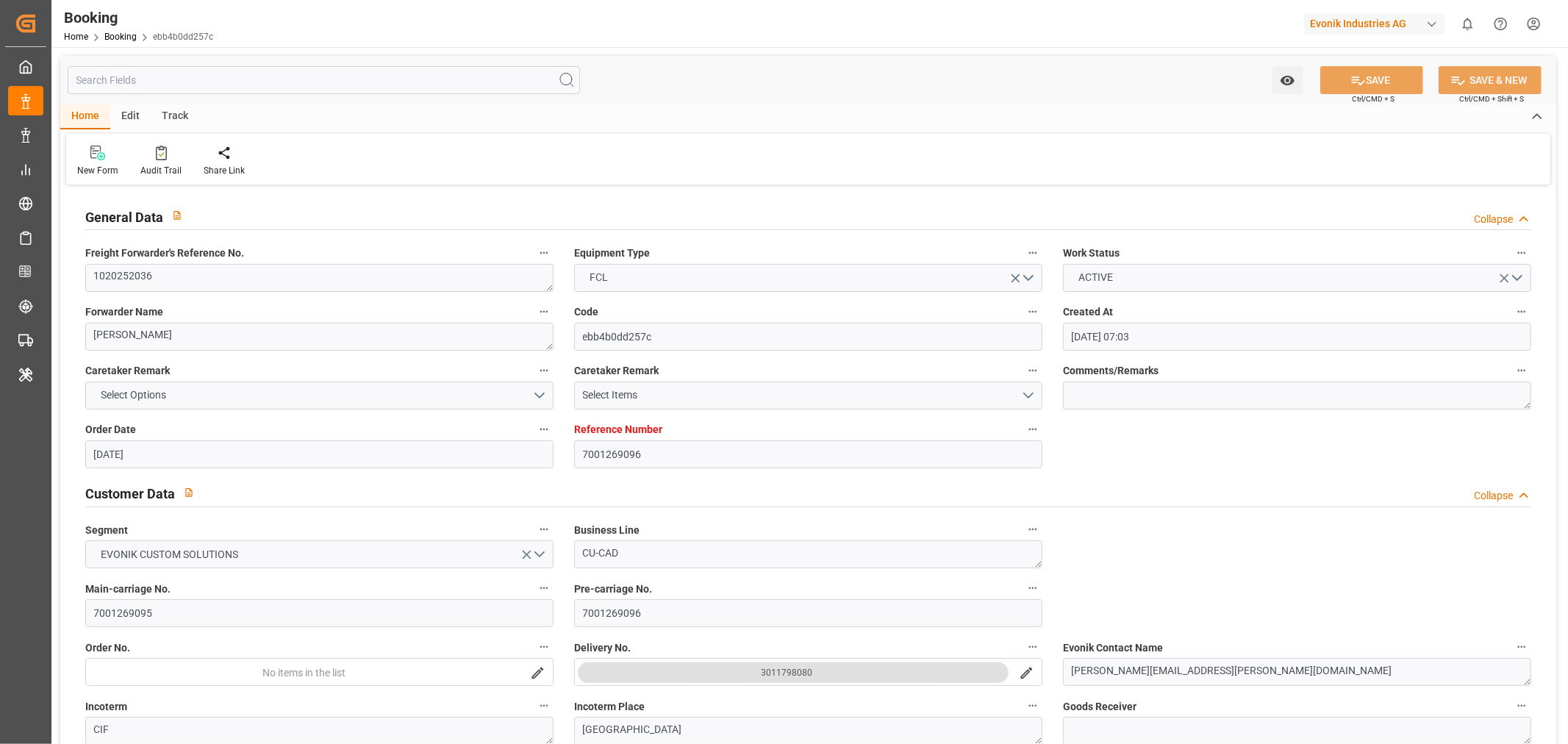
type input "25-09-2025 09:12"
type input "11-11-2025 00:00"
type input "25-11-2025 00:00"
type input "04-11-2025 08:00"
type input "04-11-2025 00:00"
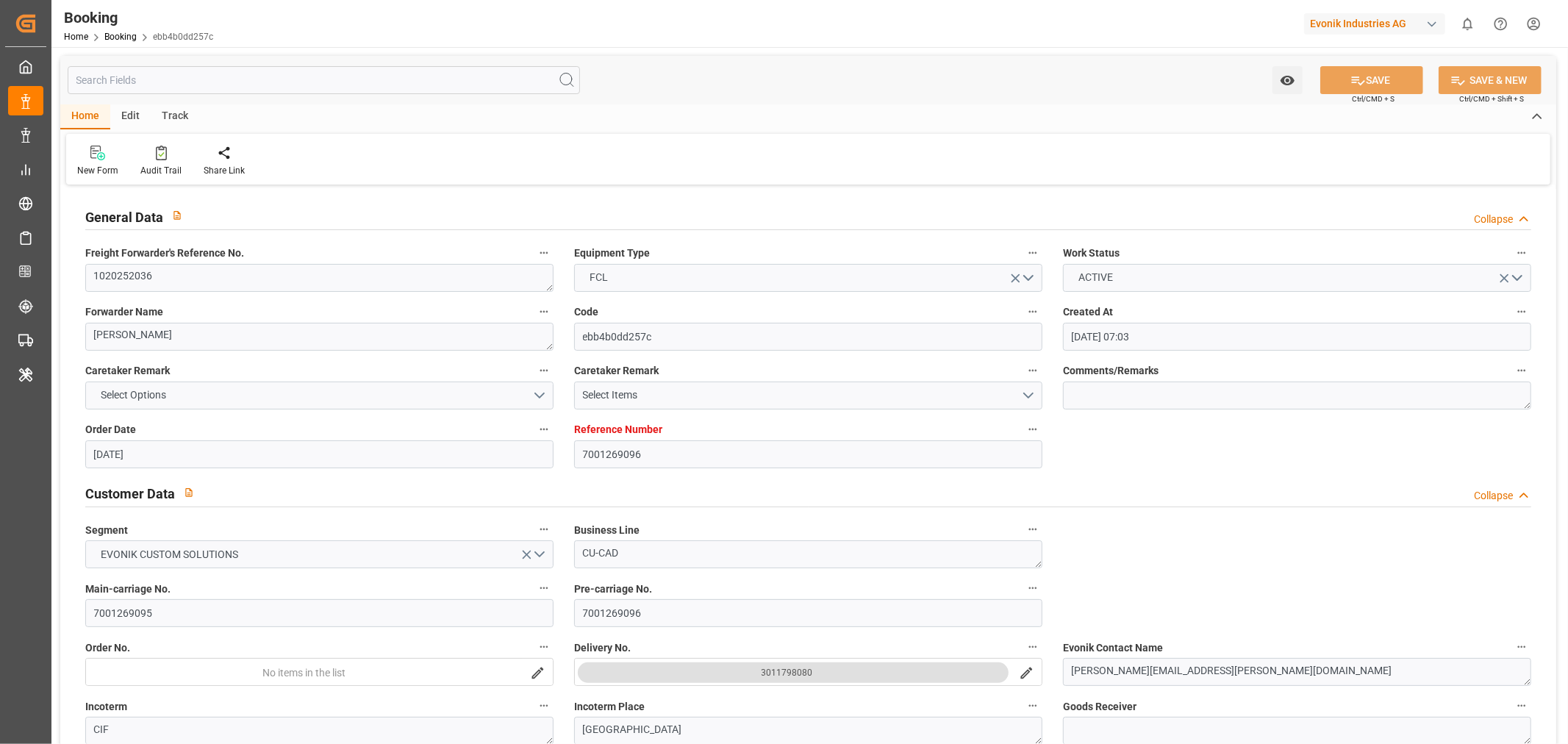
type input "06-11-2025 00:00"
type input "25-09-2025 17:16"
type input "25-09-2025"
type input "17-09-2025 08:07"
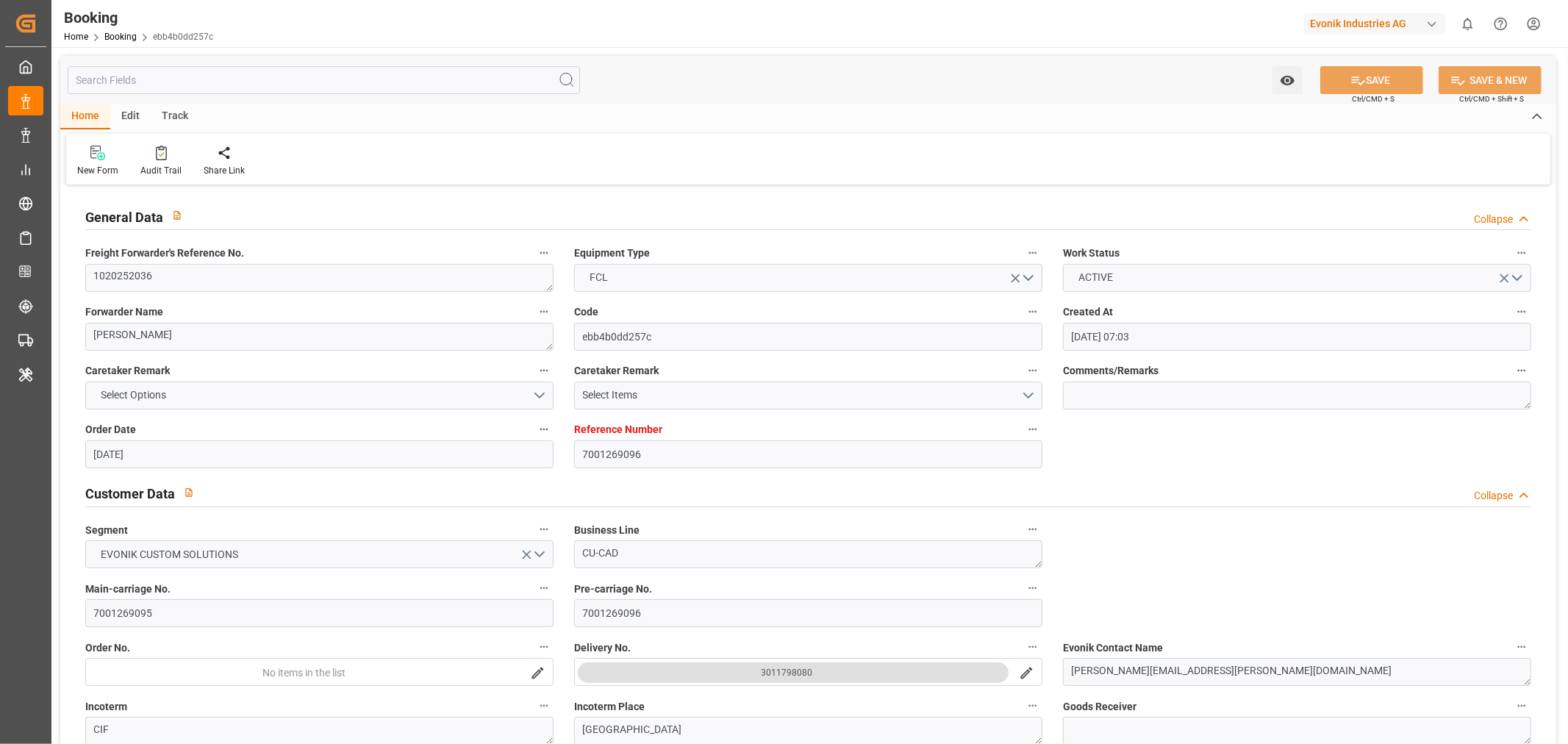
type input "17-09-2025 08:07"
type input "02-10-2025 21:30"
type input "04-11-2025 08:00"
type input "04-11-2025 16:49"
type input "11-11-2025 09:00"
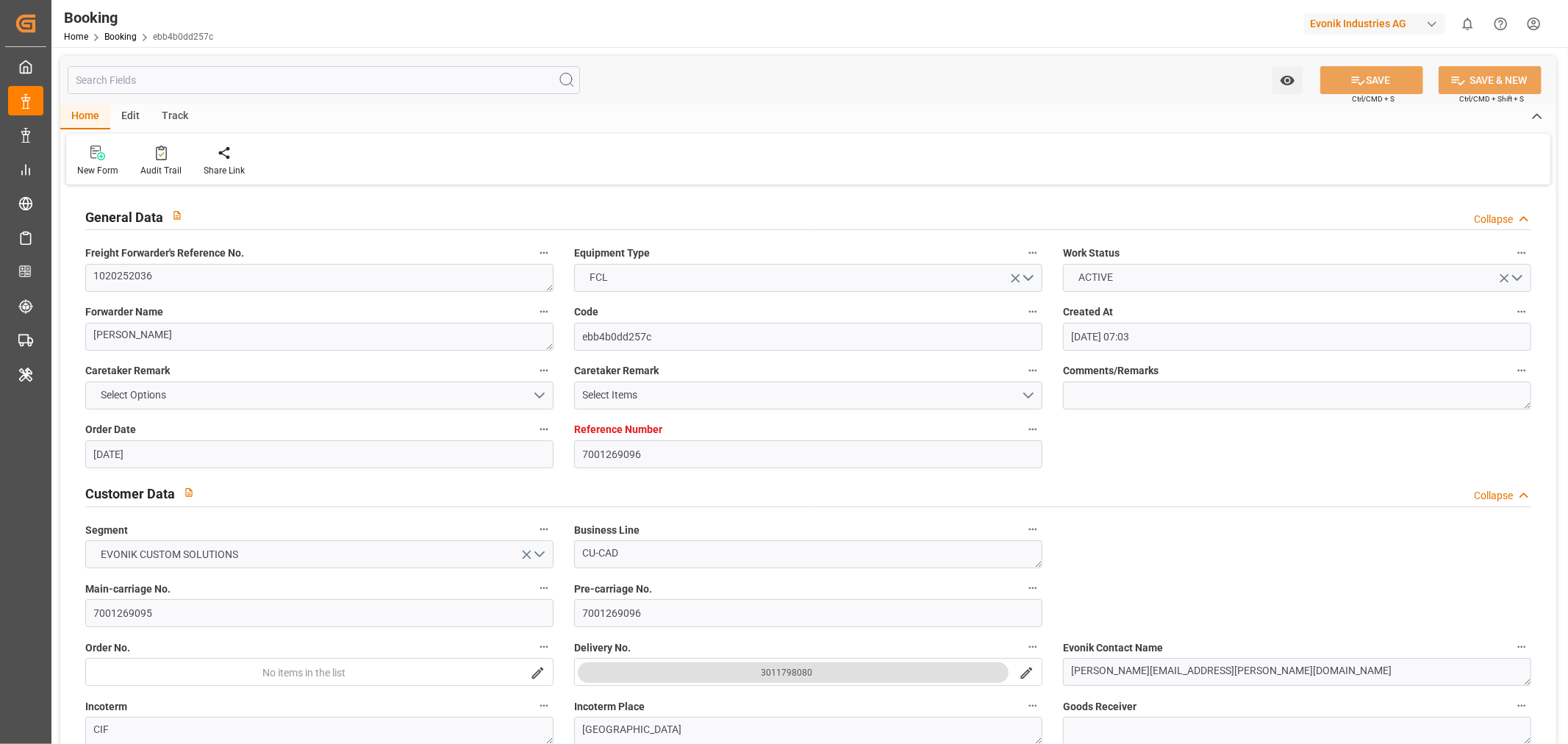
type input "11-11-2025 09:00"
click at [155, 169] on div "Audit Trail" at bounding box center [160, 171] width 41 height 13
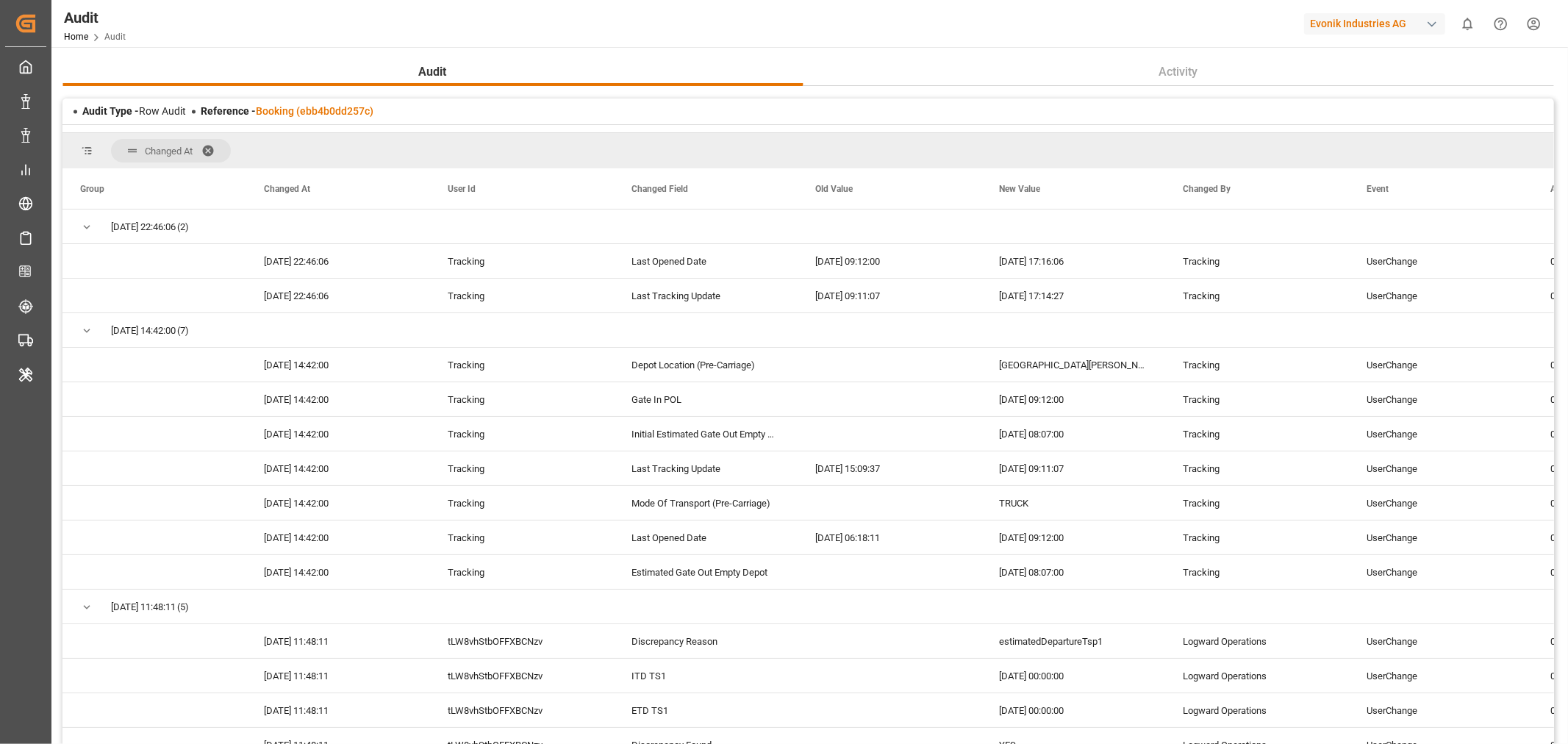
click at [209, 151] on span at bounding box center [213, 151] width 24 height 13
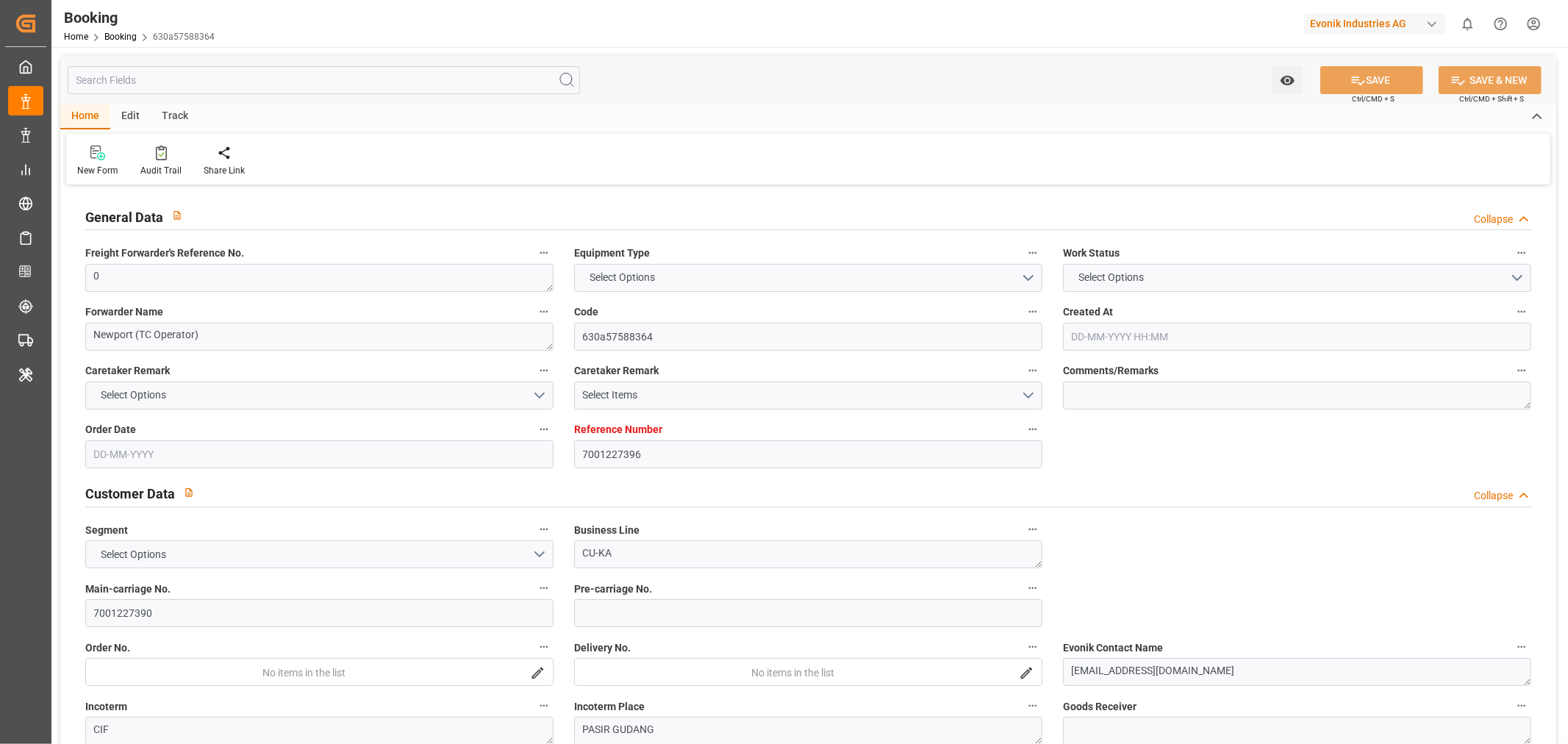
type input "7001227396"
type input "9987201"
type input "CMACGM"
type input "CMA CGM Group"
type input "NLRTM"
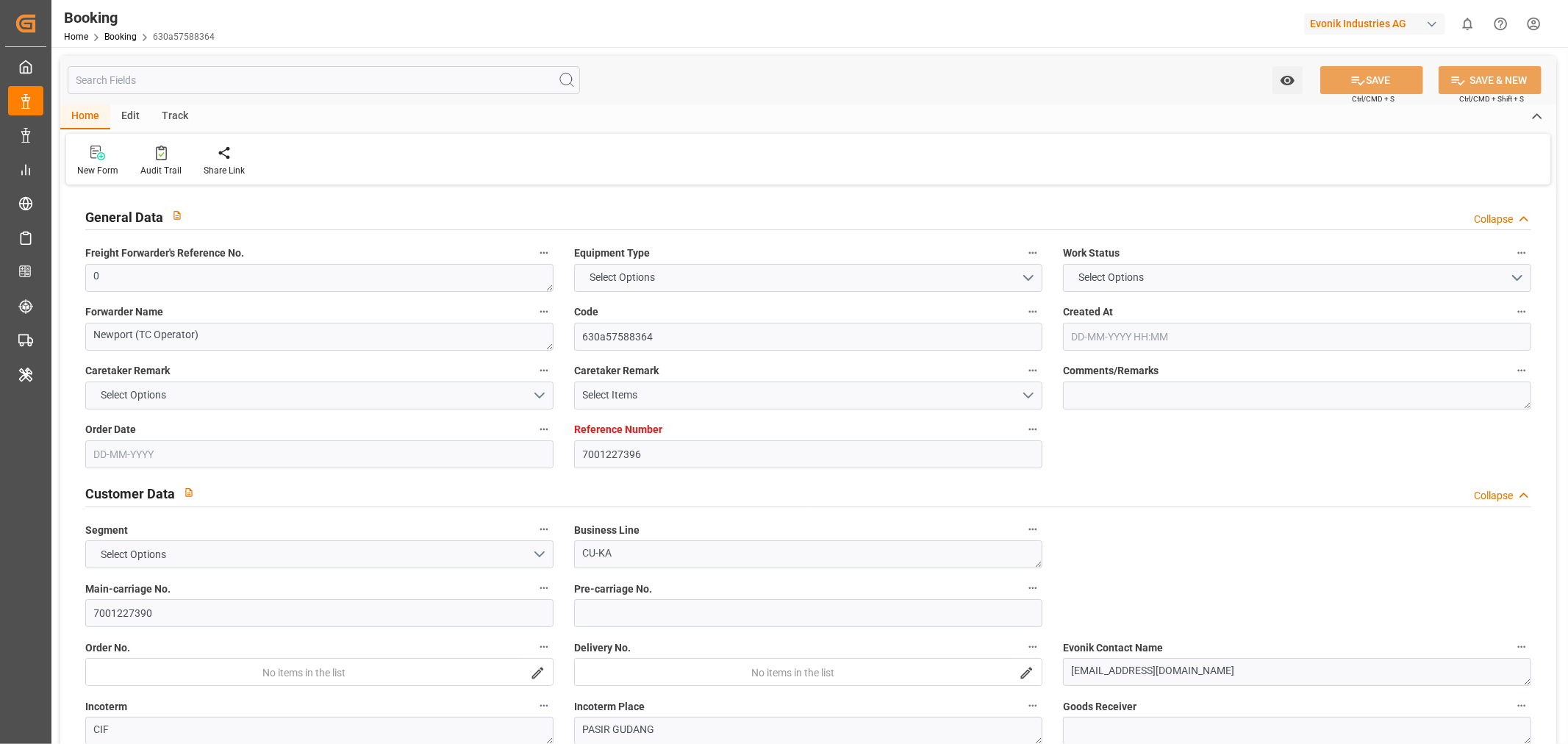
type input "MYPGU"
type input "53"
type input "MYPKG"
type input "0"
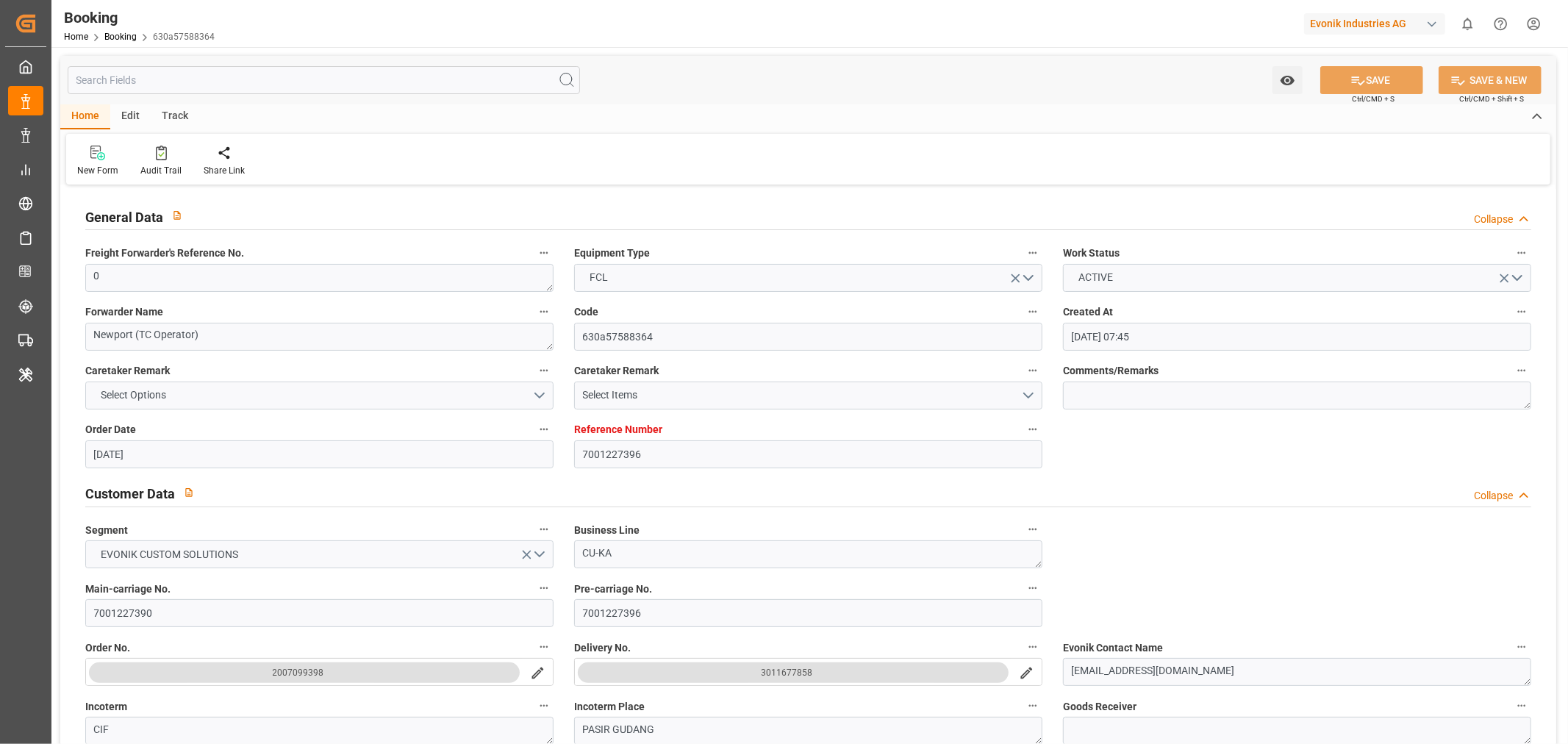
type input "[DATE] 07:45"
type input "[DATE]"
type input "[DATE] 00:00"
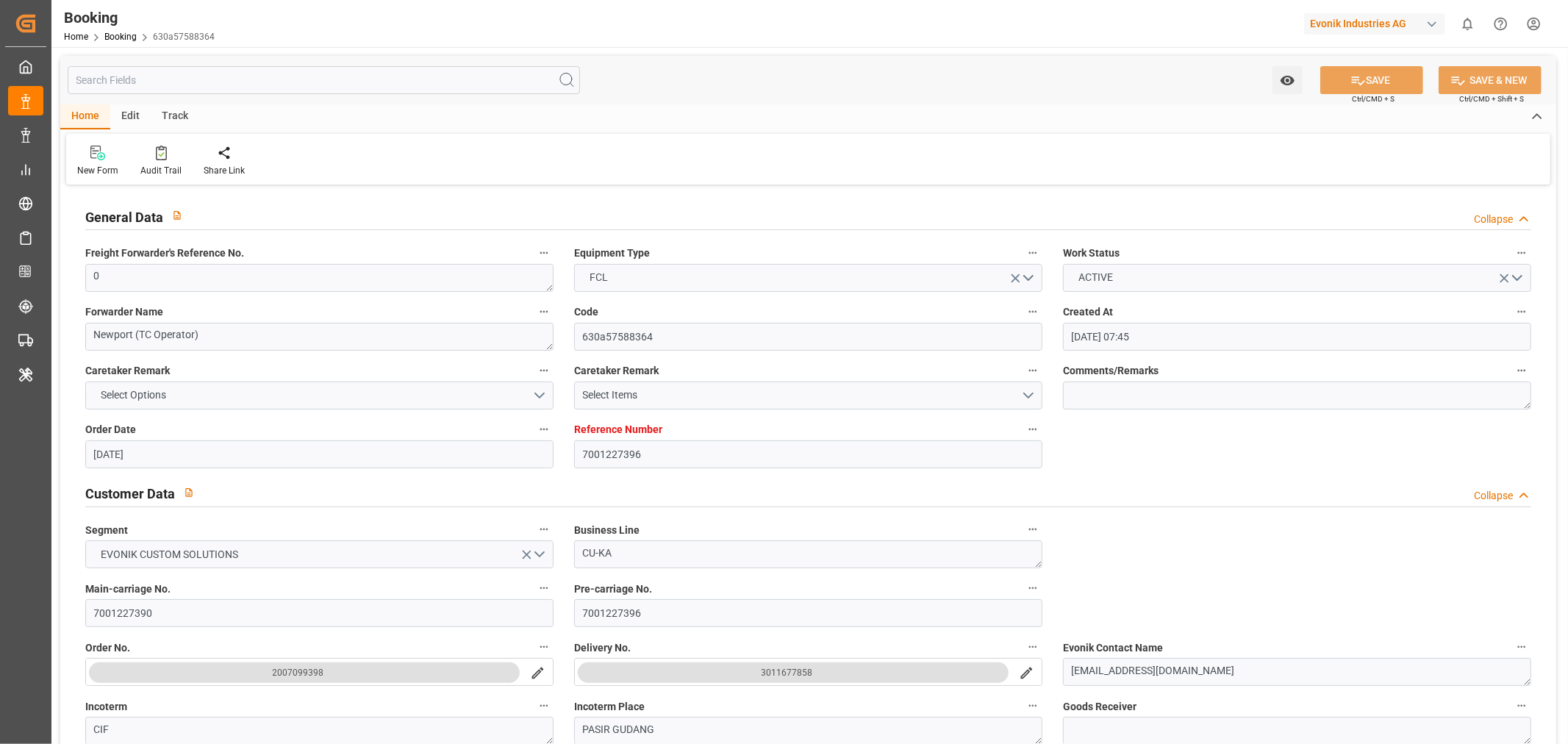
type input "[DATE] 00:00"
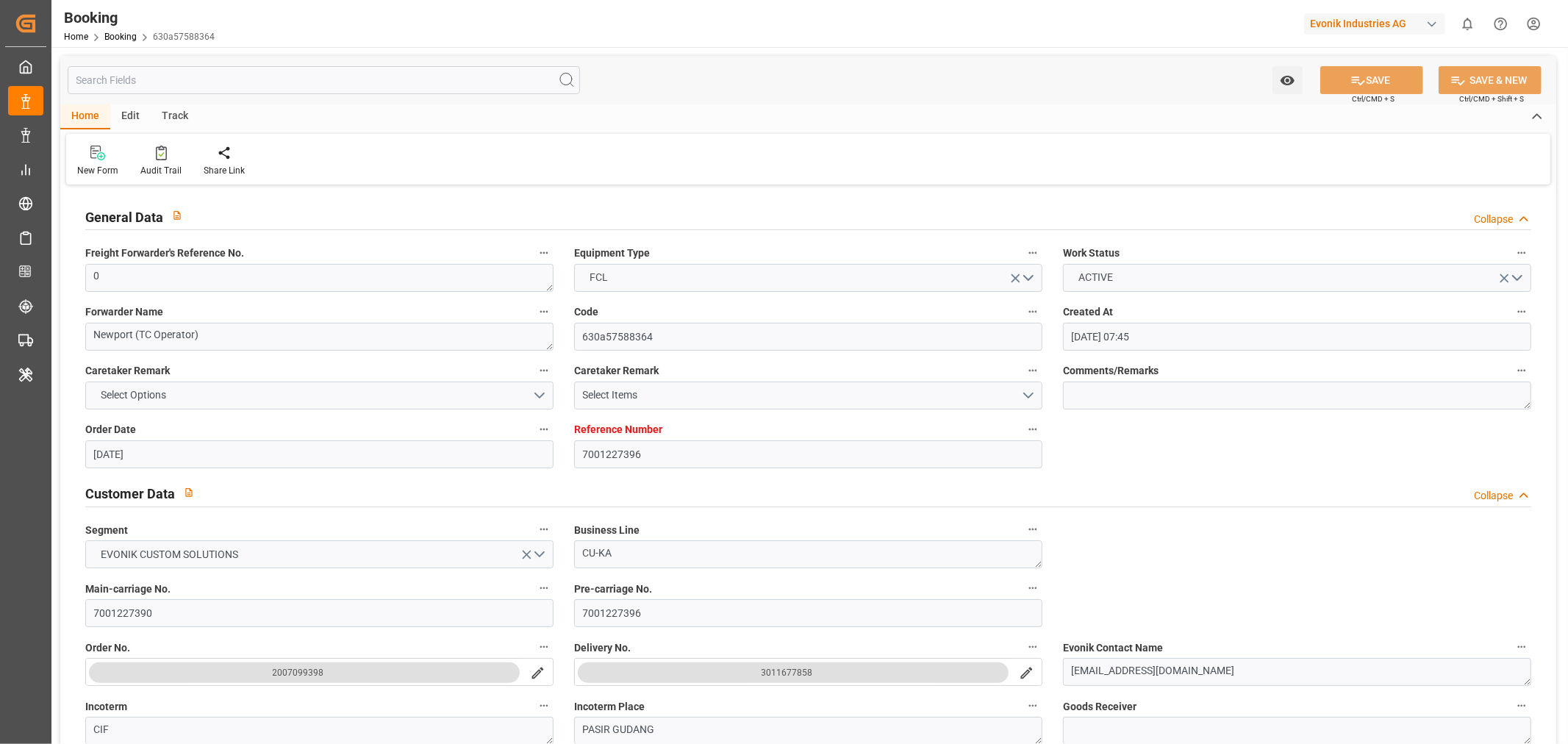
type input "[DATE] 00:00"
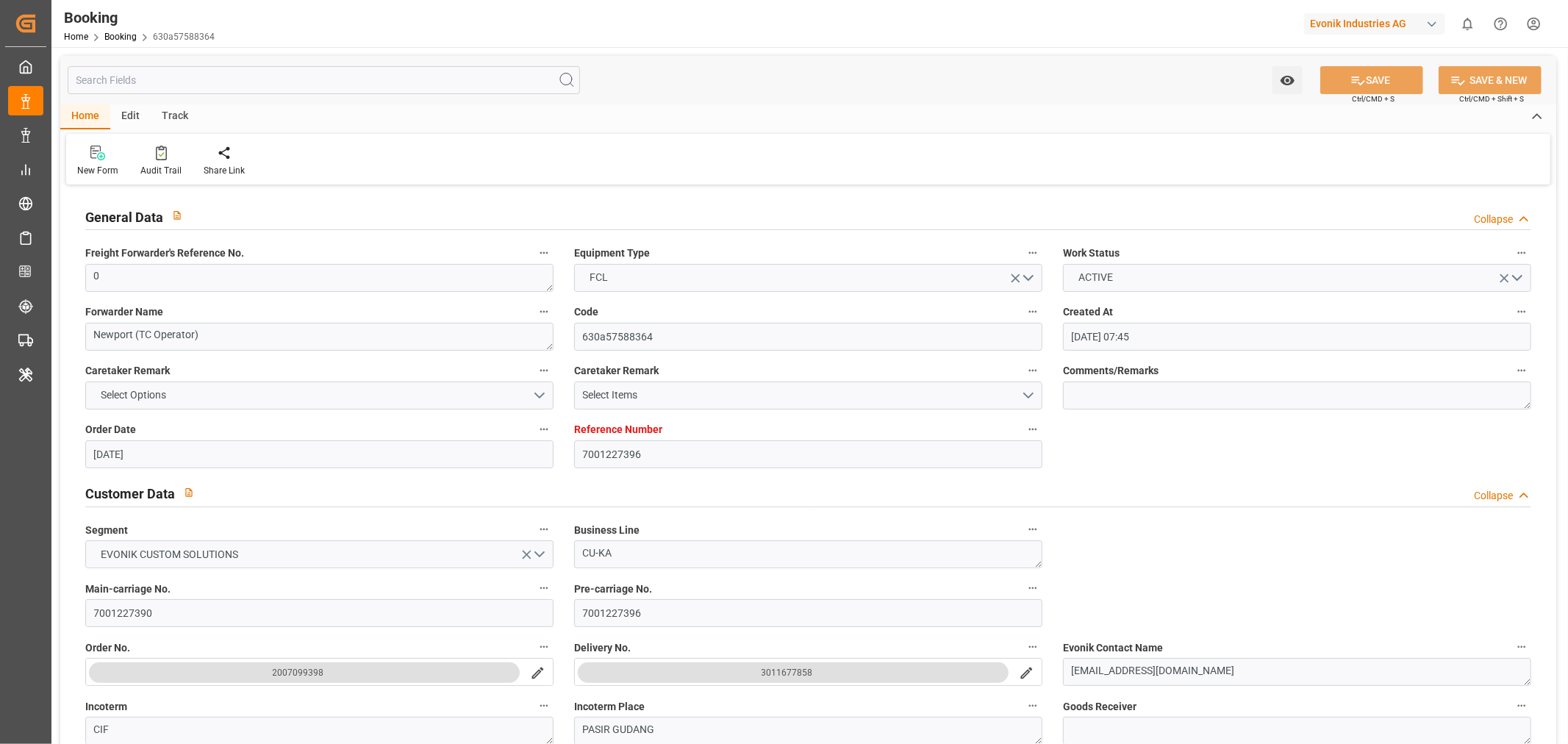
type input "[DATE] 00:00"
type input "[DATE]"
type input "[DATE] 03:43"
